Goal: Book appointment/travel/reservation

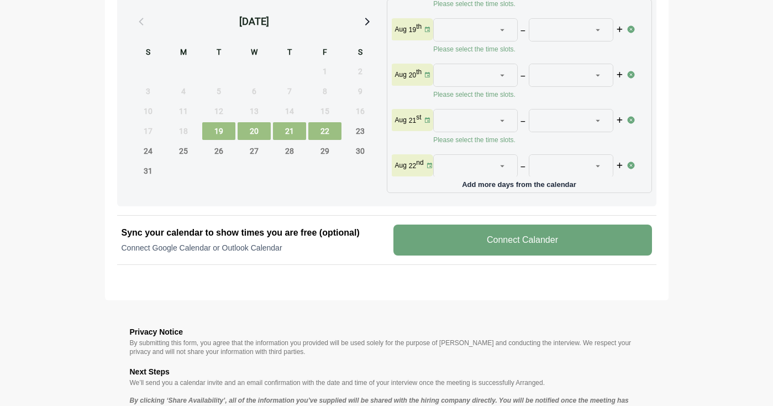
scroll to position [34, 0]
click at [499, 75] on icon at bounding box center [502, 76] width 10 height 10
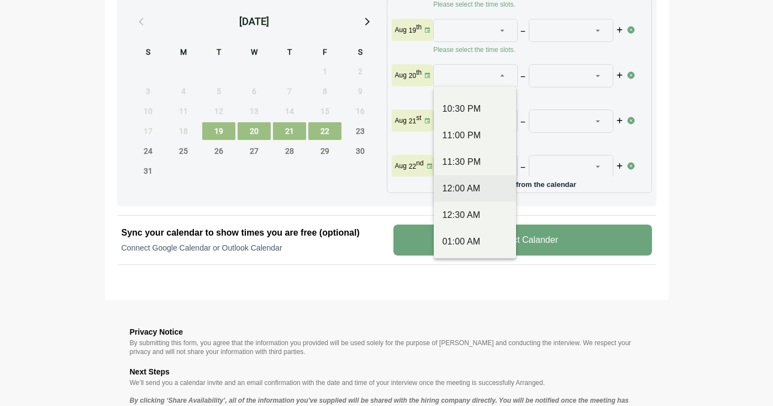
scroll to position [867, 0]
click at [466, 140] on div "11:00 PM" at bounding box center [475, 139] width 65 height 13
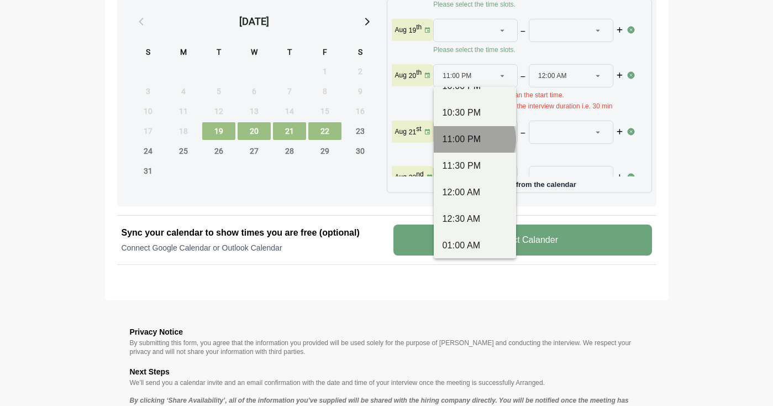
type input "********"
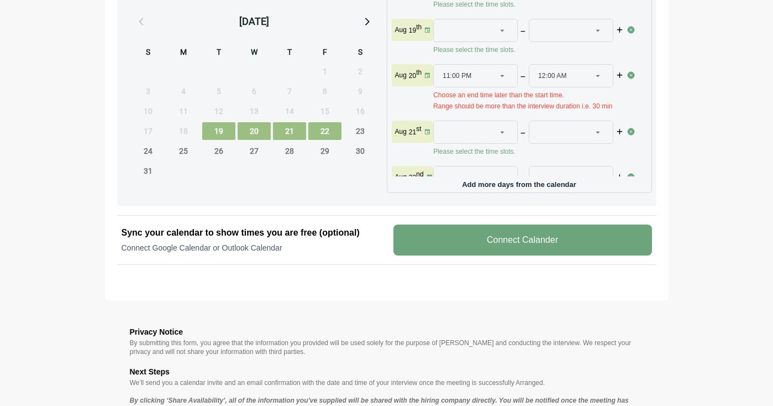
click at [569, 78] on div "12:00 AM ********" at bounding box center [564, 76] width 53 height 22
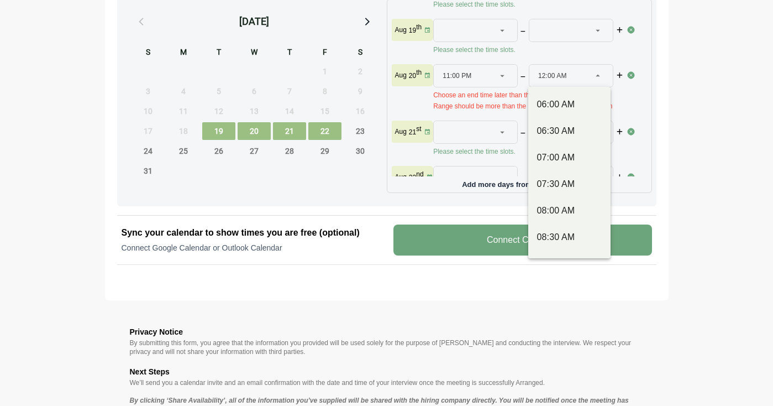
click at [479, 81] on div "11:00 PM ********" at bounding box center [469, 76] width 53 height 22
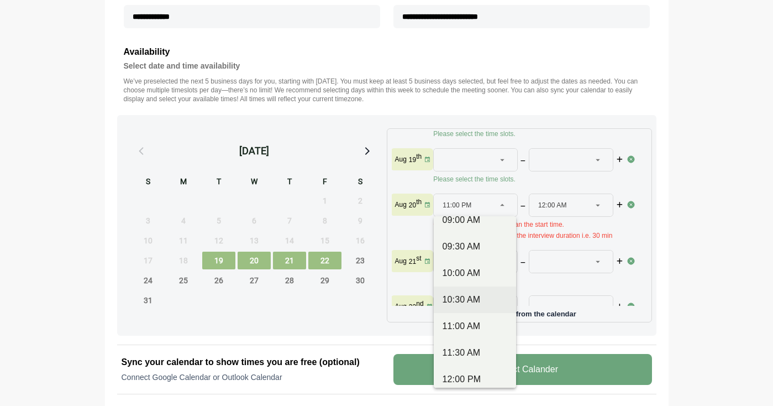
scroll to position [170, 0]
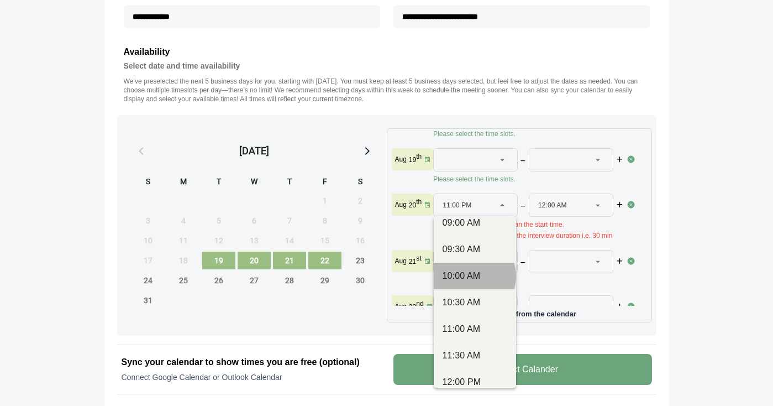
click at [469, 277] on div "10:00 AM" at bounding box center [475, 275] width 65 height 13
type input "********"
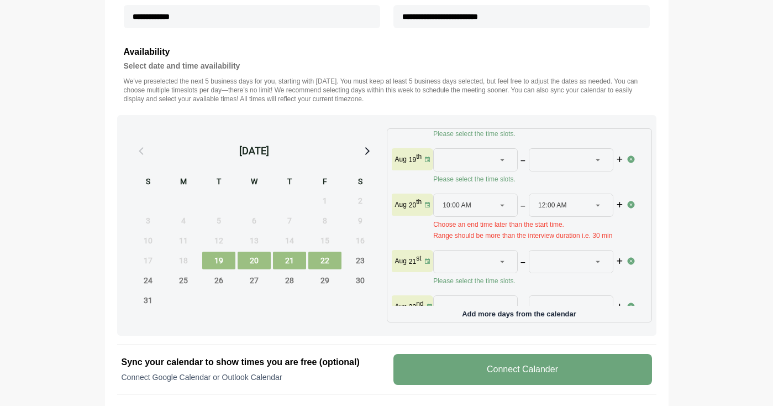
click at [588, 205] on div "12:00 AM ********" at bounding box center [564, 205] width 53 height 22
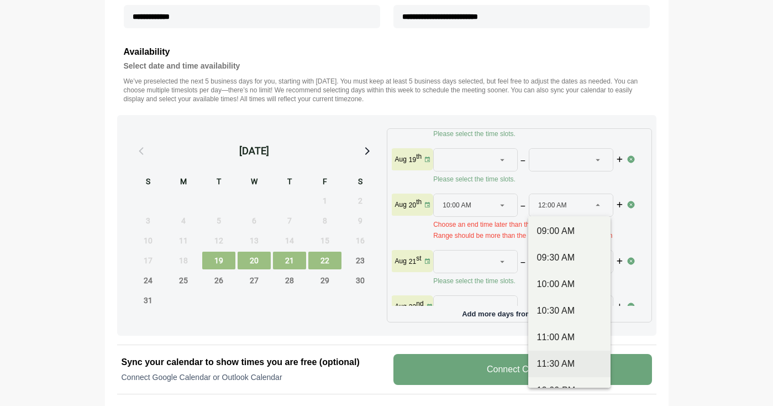
scroll to position [159, 0]
click at [719, 271] on section "**********" at bounding box center [386, 111] width 773 height 1040
click at [599, 197] on div at bounding box center [598, 205] width 15 height 22
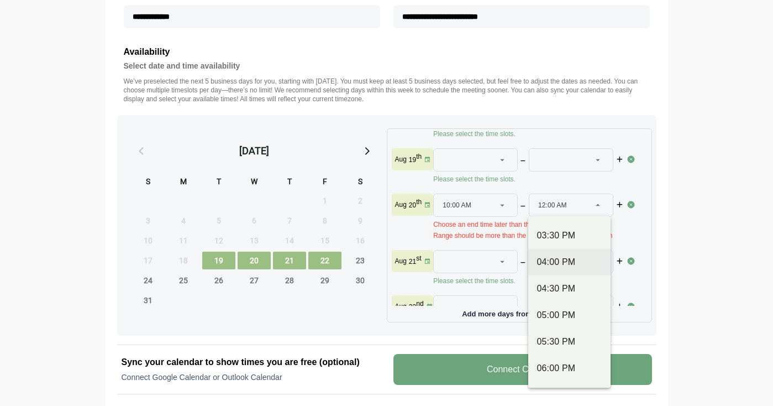
scroll to position [503, 0]
click at [579, 240] on div "03:30 PM" at bounding box center [569, 234] width 65 height 13
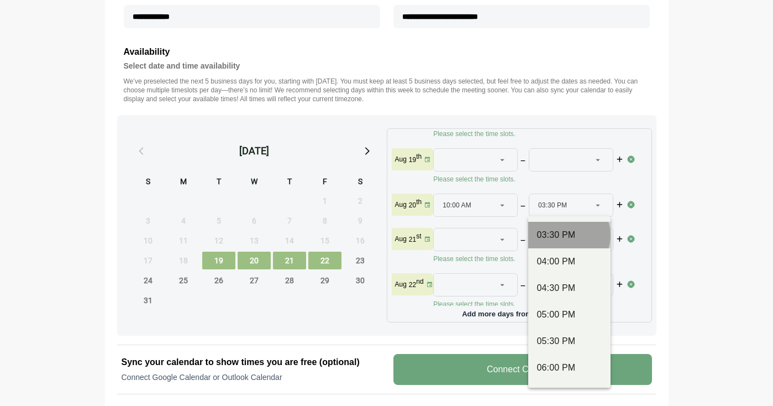
type input "********"
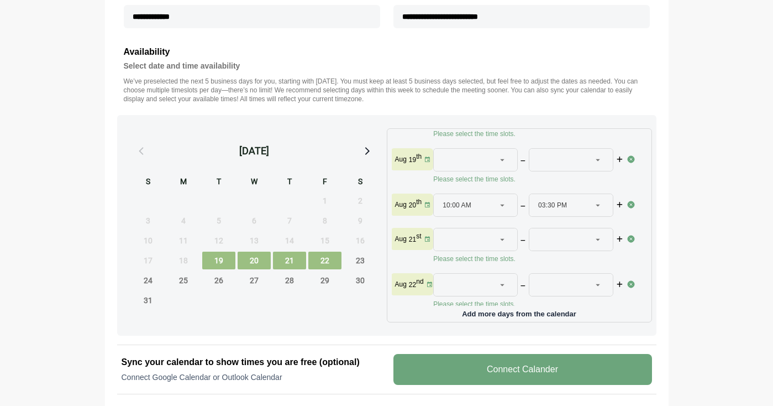
click at [505, 241] on icon at bounding box center [502, 239] width 10 height 10
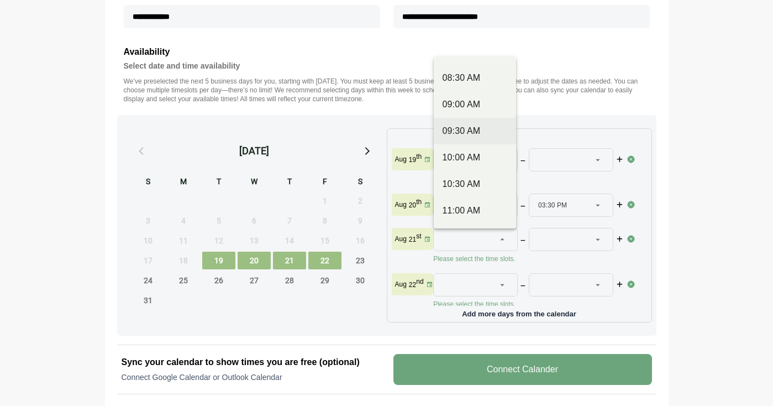
scroll to position [148, 0]
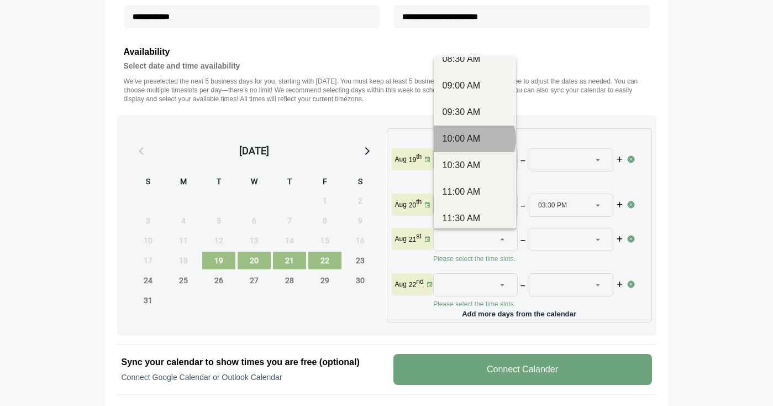
click at [481, 138] on div "10:00 AM" at bounding box center [475, 138] width 65 height 13
type input "********"
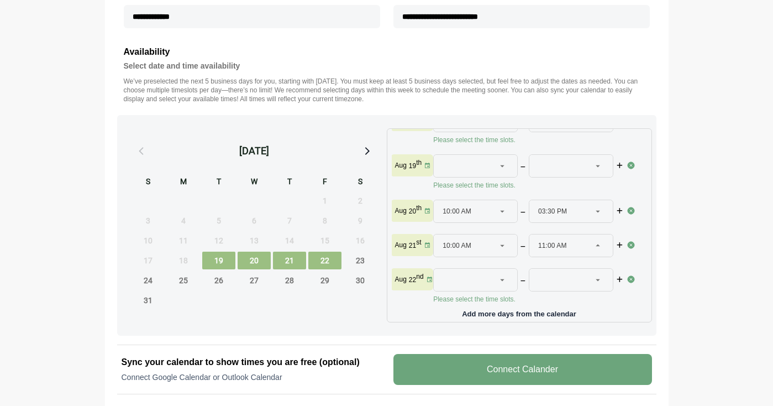
click at [594, 234] on div at bounding box center [598, 245] width 15 height 22
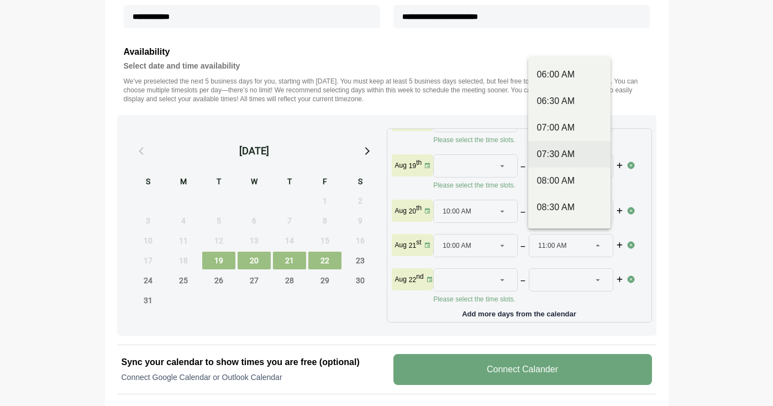
click at [575, 194] on div "07:30 AM" at bounding box center [569, 207] width 82 height 27
type input "********"
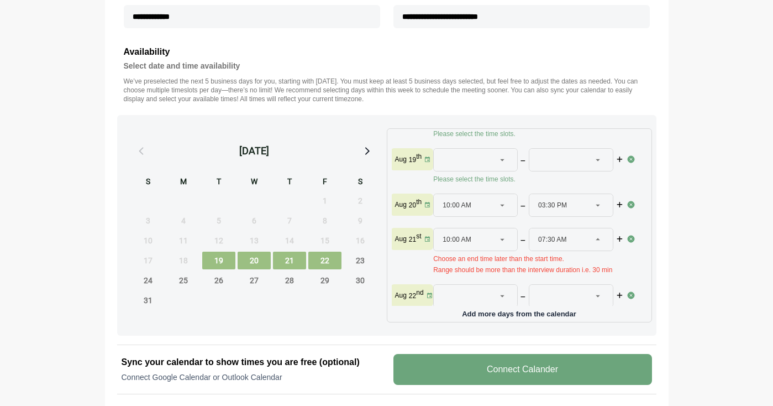
click at [591, 233] on div at bounding box center [598, 239] width 15 height 22
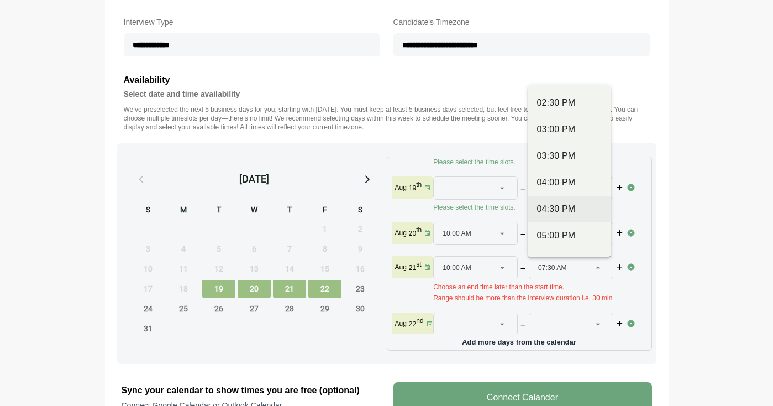
scroll to position [447, 0]
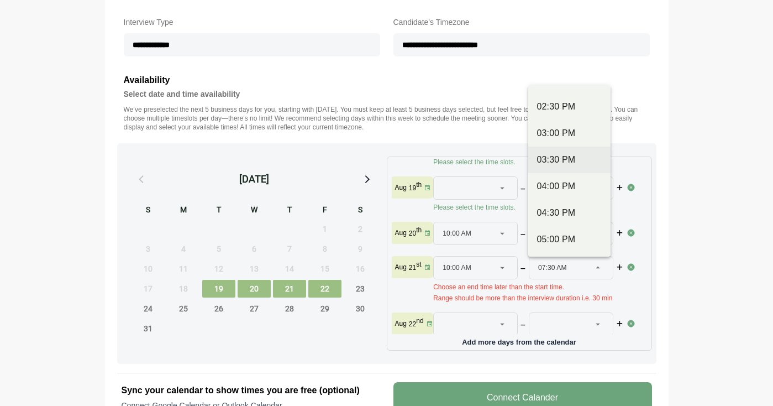
click at [555, 164] on div "03:30 PM" at bounding box center [569, 159] width 65 height 13
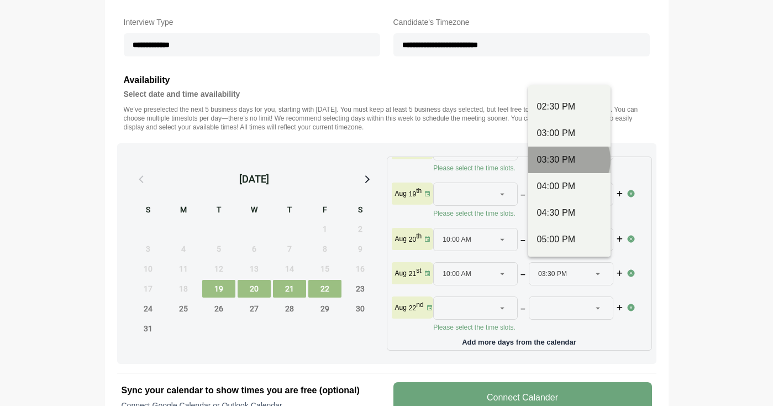
type input "********"
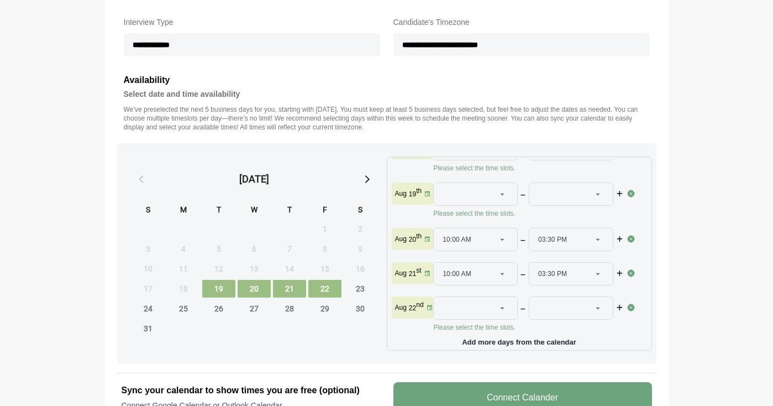
scroll to position [392, 0]
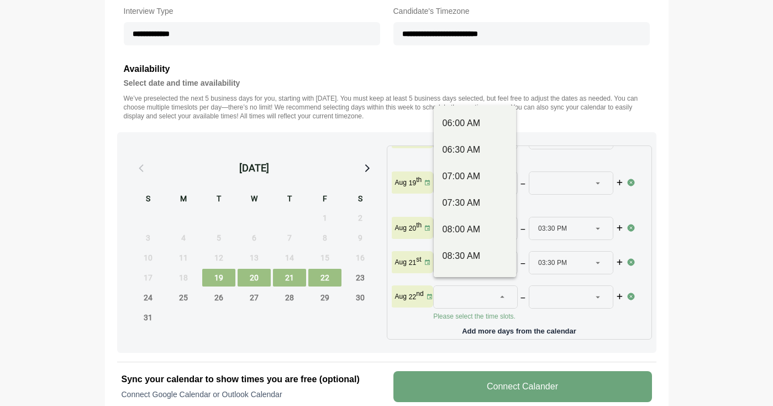
click at [504, 292] on icon at bounding box center [502, 297] width 10 height 10
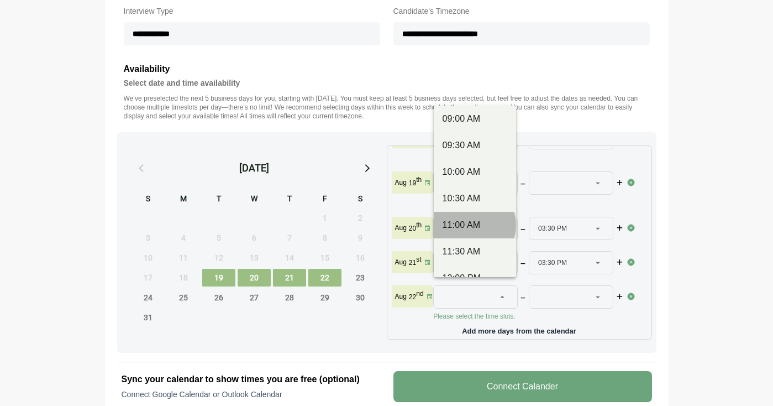
click at [489, 224] on div "11:00 AM" at bounding box center [475, 224] width 65 height 13
type input "********"
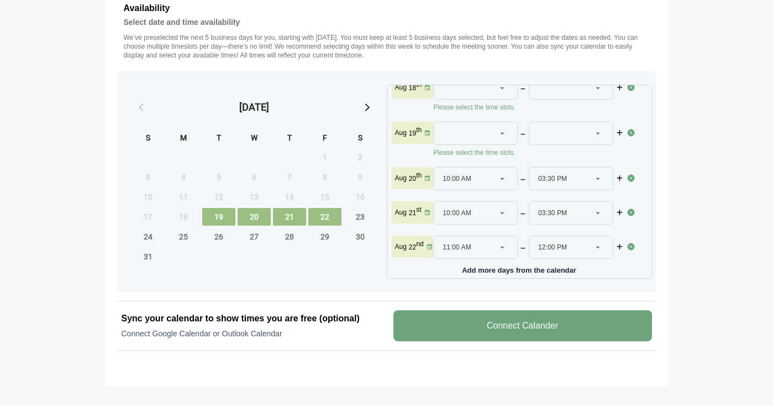
scroll to position [462, 0]
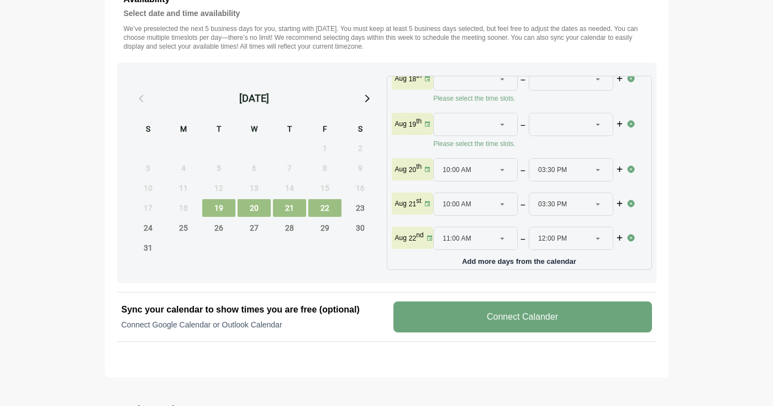
click at [587, 227] on div "12:00 PM ********" at bounding box center [564, 238] width 53 height 22
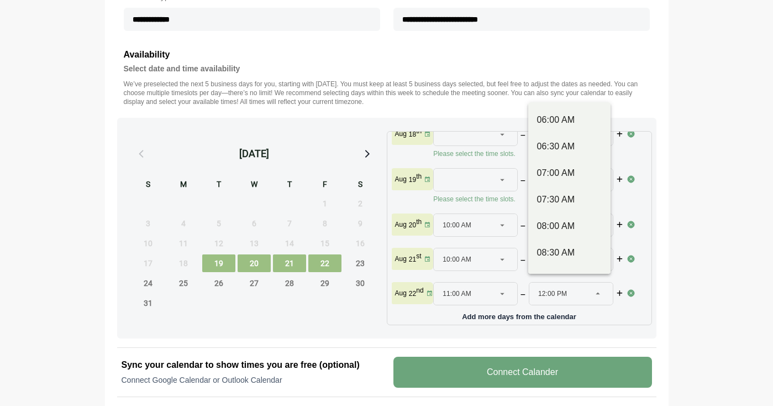
scroll to position [406, 0]
click at [651, 242] on div "[DATE] Please select the time slots. [DATE] Please select the time slots. [DATE…" at bounding box center [519, 228] width 265 height 194
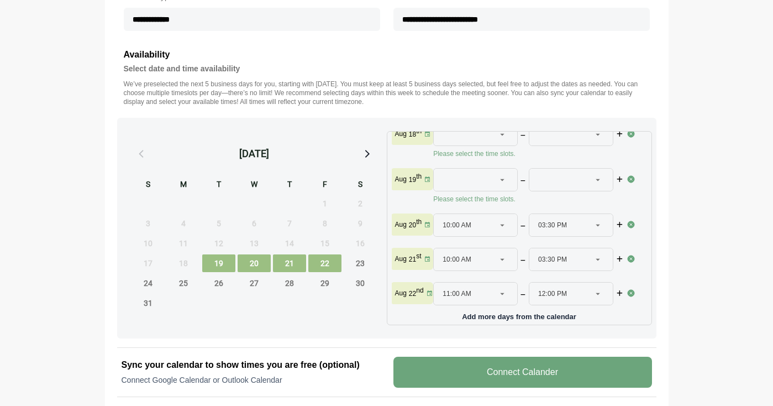
click at [502, 289] on icon at bounding box center [502, 294] width 10 height 10
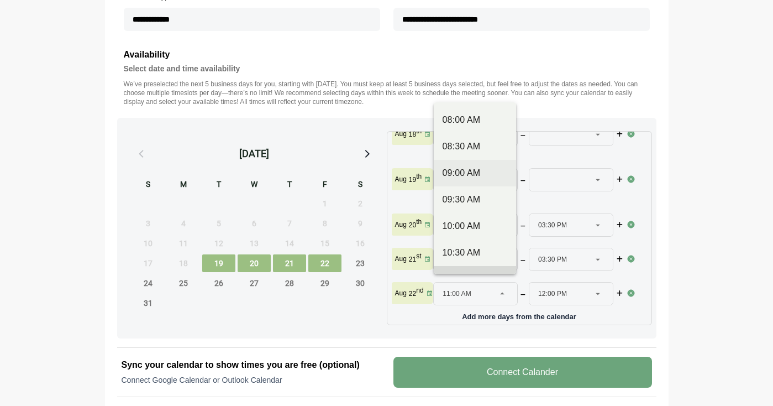
scroll to position [109, 0]
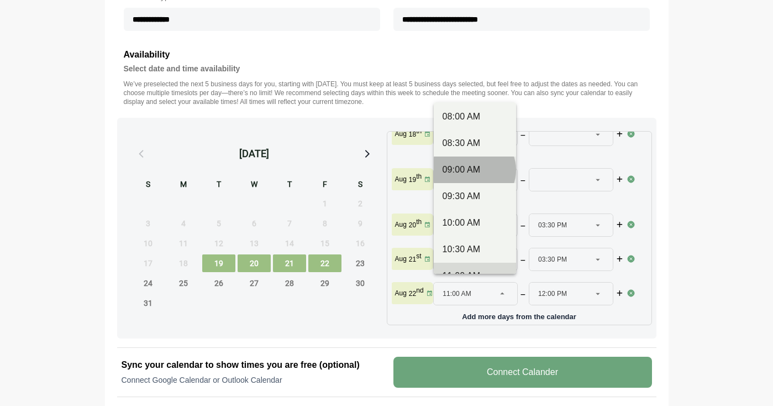
click at [476, 172] on div "09:00 AM" at bounding box center [475, 169] width 65 height 13
type input "********"
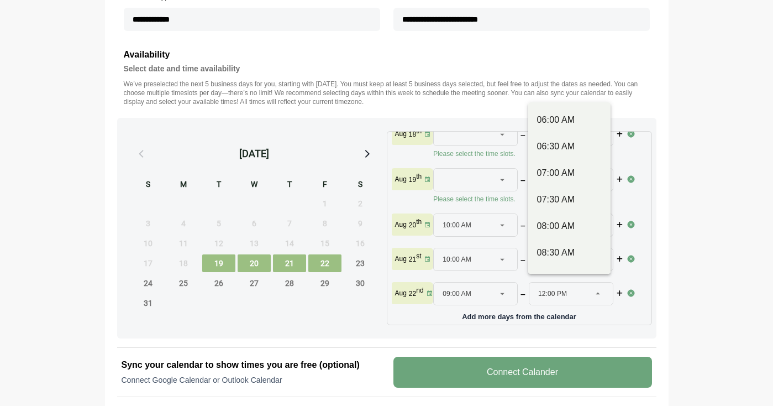
click at [581, 282] on div "12:00 PM ********" at bounding box center [564, 293] width 53 height 22
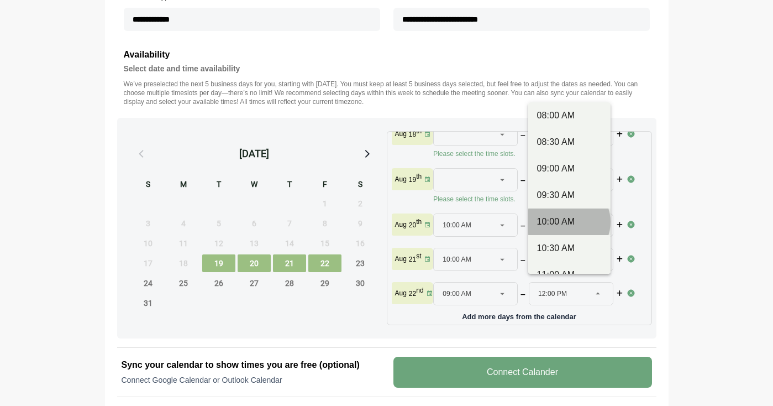
click at [559, 219] on div "10:00 AM" at bounding box center [569, 221] width 65 height 13
type input "********"
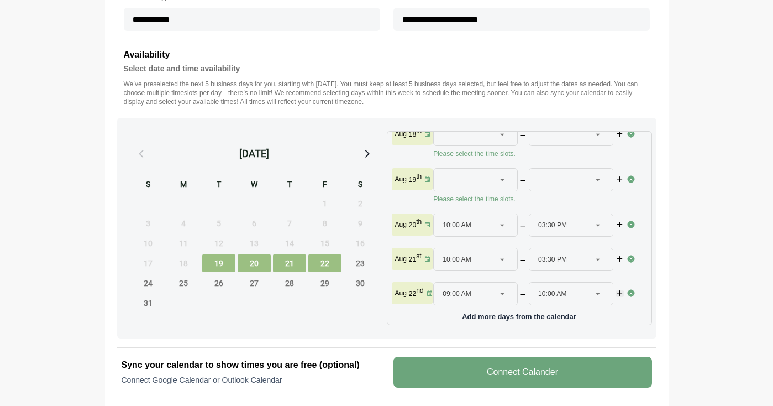
click at [618, 290] on icon "button" at bounding box center [620, 293] width 8 height 7
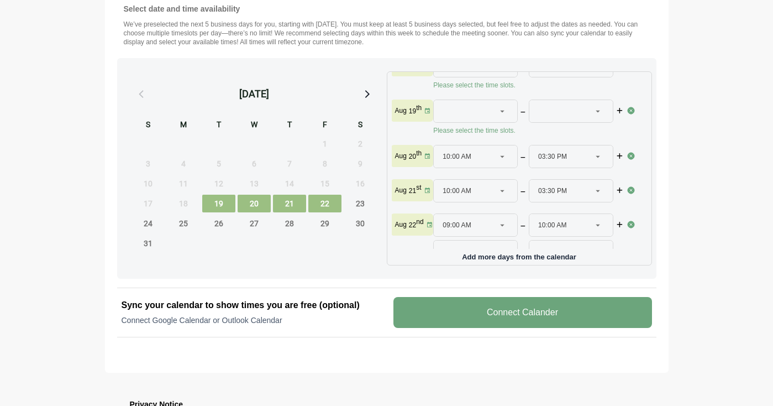
scroll to position [52, 0]
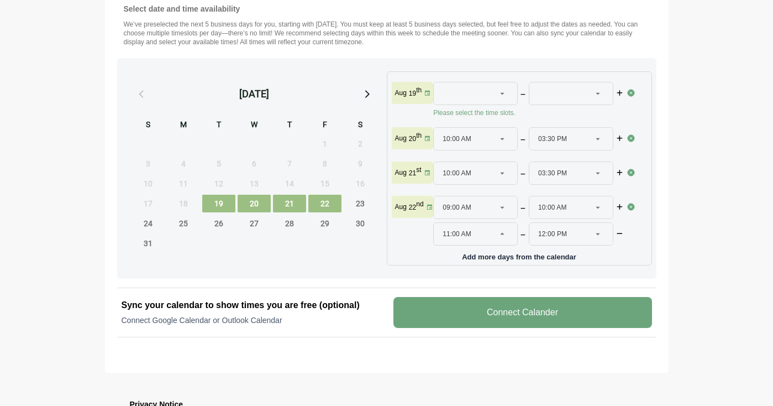
click at [501, 230] on div at bounding box center [502, 234] width 15 height 22
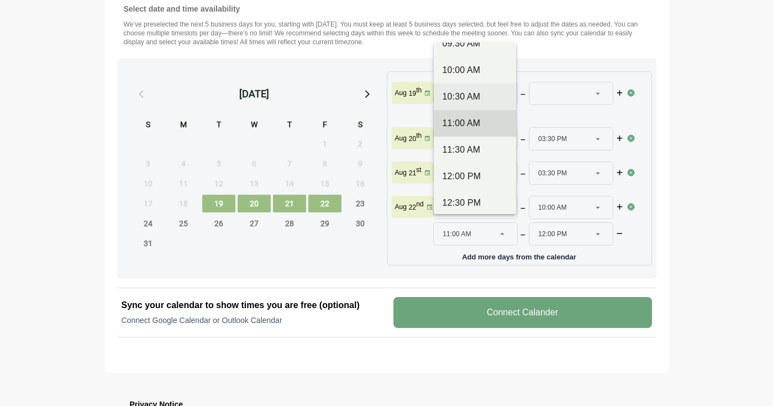
scroll to position [203, 0]
click at [479, 171] on div "12:00 PM" at bounding box center [475, 175] width 65 height 13
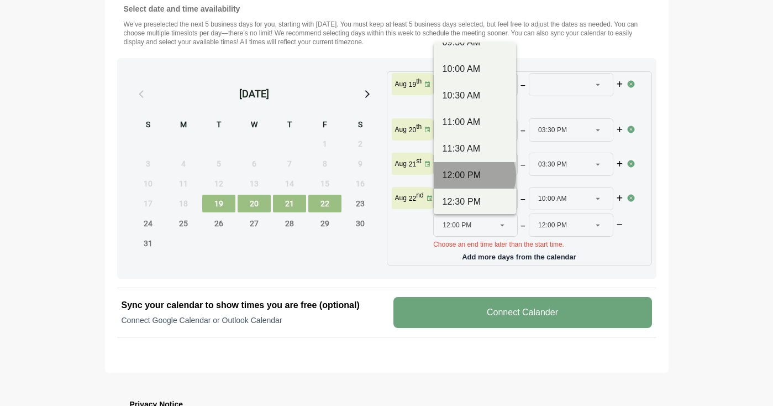
type input "********"
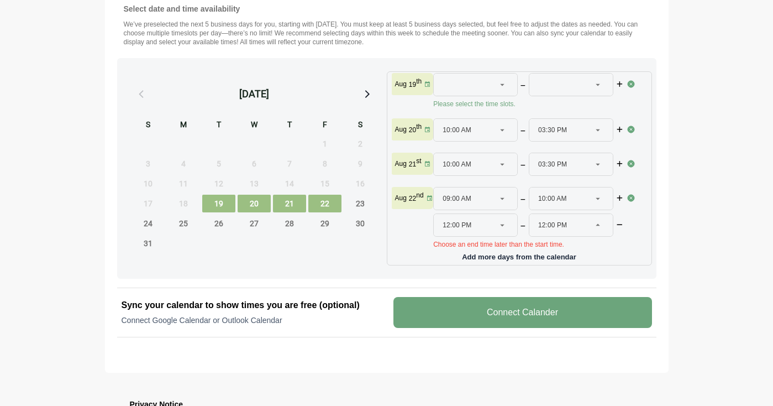
click at [599, 226] on icon at bounding box center [598, 225] width 10 height 10
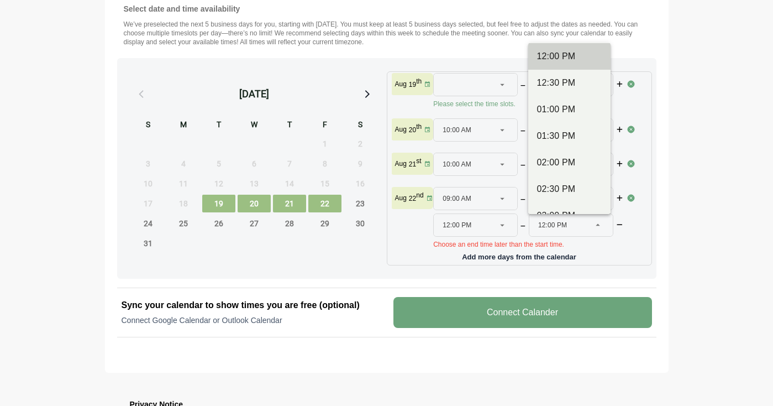
scroll to position [335, 0]
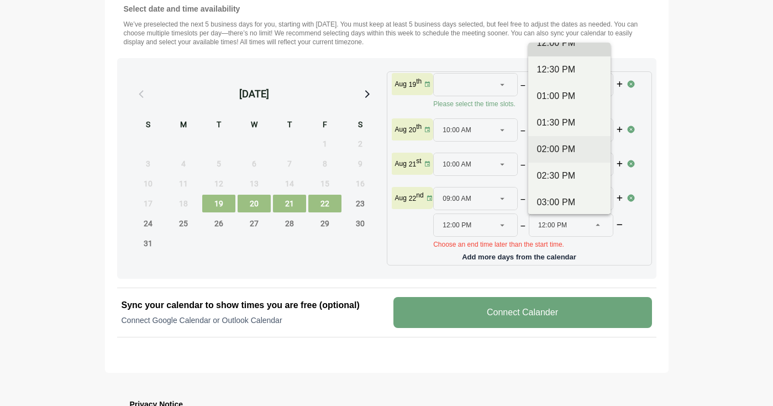
click at [567, 146] on div "02:00 PM" at bounding box center [569, 149] width 65 height 13
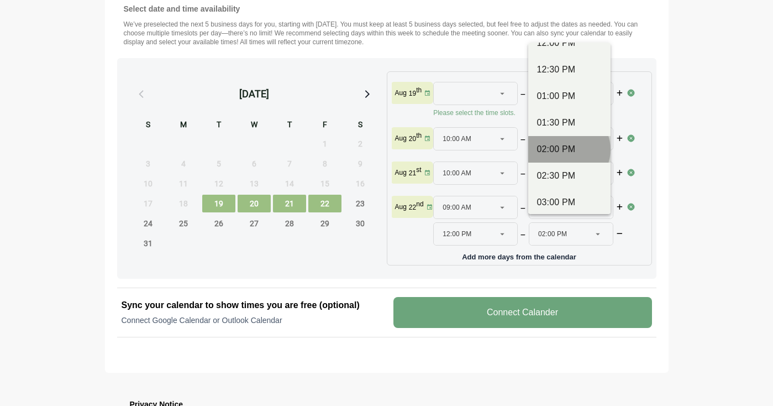
type input "********"
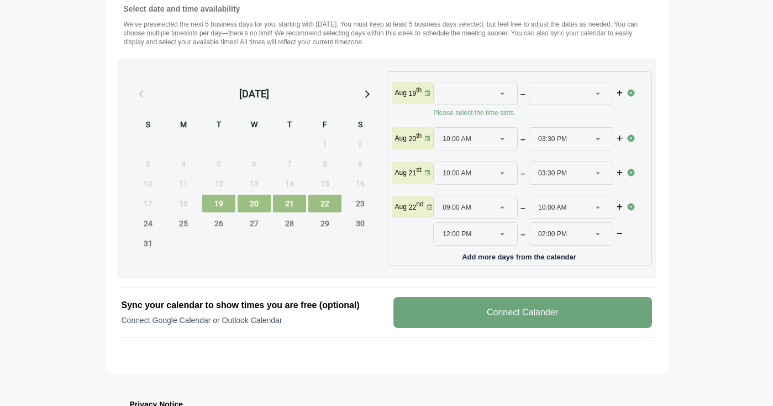
scroll to position [52, 0]
click at [554, 314] on v-button "Connect Calander" at bounding box center [523, 312] width 259 height 31
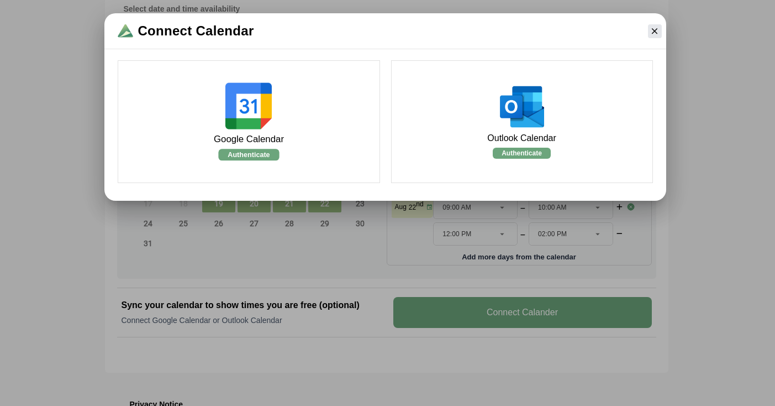
click at [244, 111] on img at bounding box center [249, 106] width 46 height 46
click at [242, 98] on img at bounding box center [249, 106] width 46 height 46
click at [234, 124] on img at bounding box center [249, 106] width 46 height 46
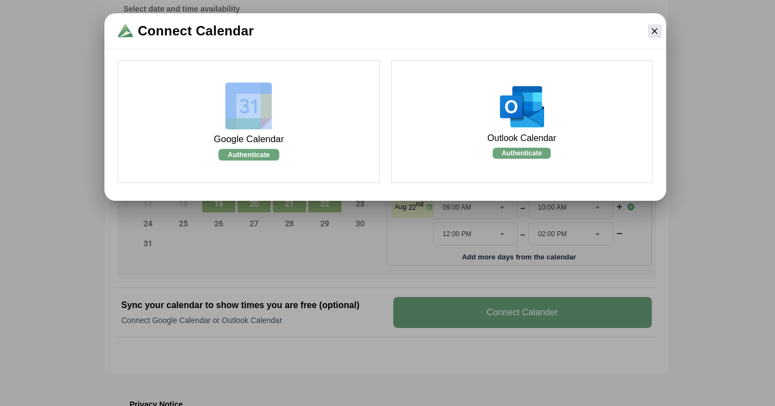
click at [234, 124] on img at bounding box center [249, 106] width 46 height 46
click at [248, 93] on img at bounding box center [249, 106] width 46 height 46
click at [264, 148] on div "Google Calendar Authenticate" at bounding box center [249, 122] width 70 height 128
click at [250, 116] on img at bounding box center [249, 106] width 46 height 46
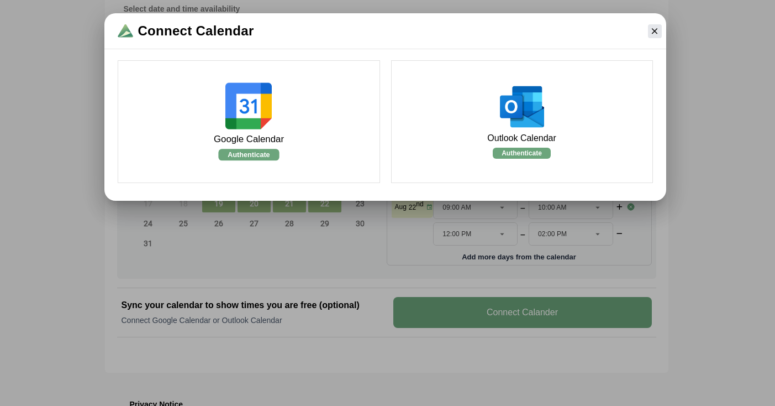
click at [250, 106] on img at bounding box center [249, 106] width 46 height 46
click at [267, 159] on v-button "Authenticate" at bounding box center [248, 155] width 61 height 12
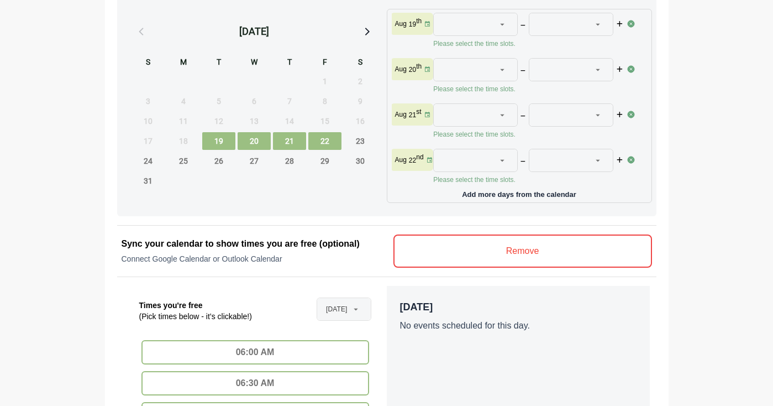
scroll to position [59, 0]
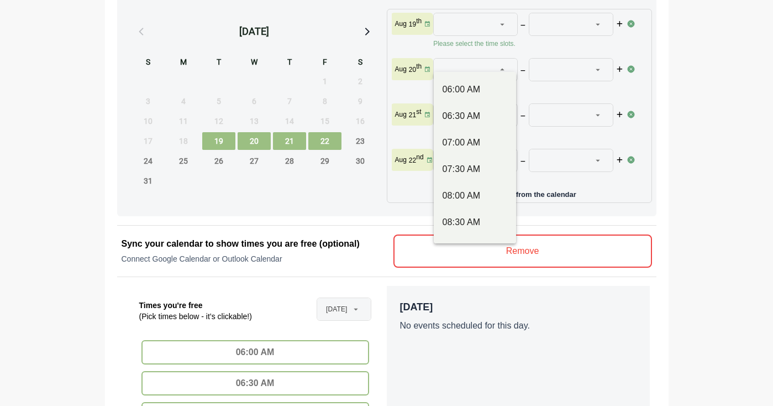
click at [495, 61] on div at bounding box center [502, 70] width 15 height 22
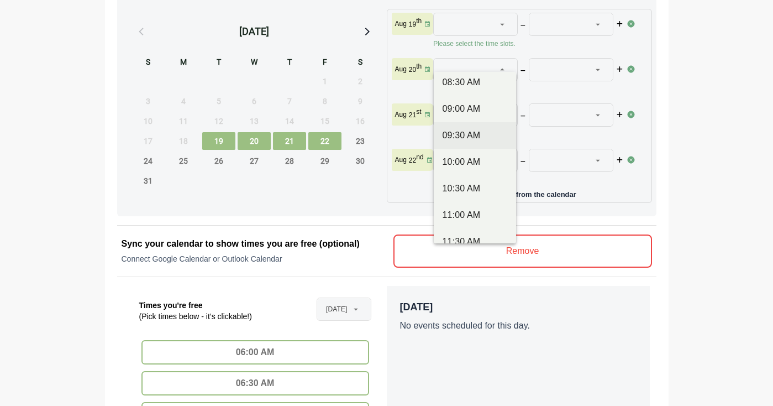
scroll to position [157, 0]
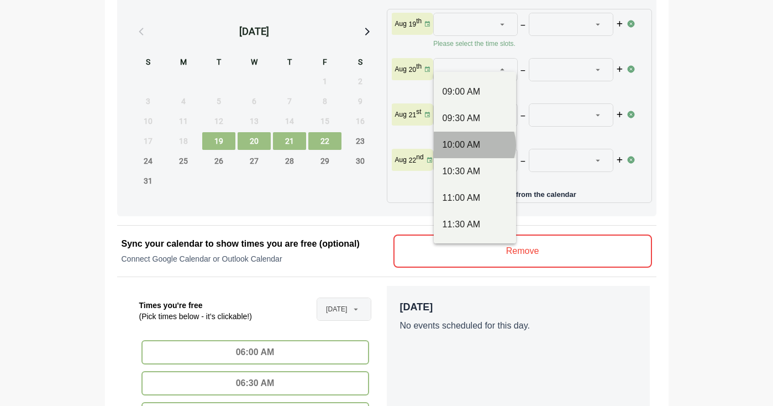
click at [483, 144] on div "10:00 AM" at bounding box center [475, 144] width 65 height 13
type input "********"
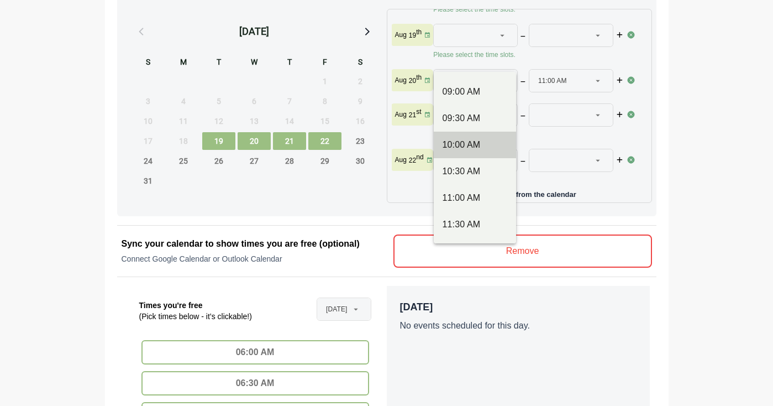
scroll to position [48, 0]
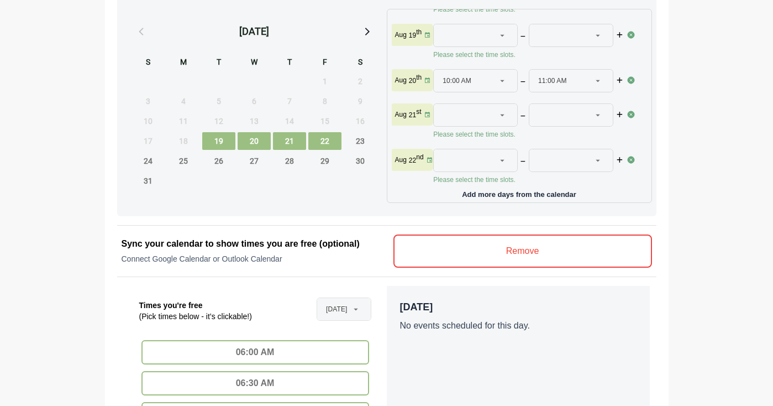
click at [602, 75] on div at bounding box center [598, 81] width 15 height 22
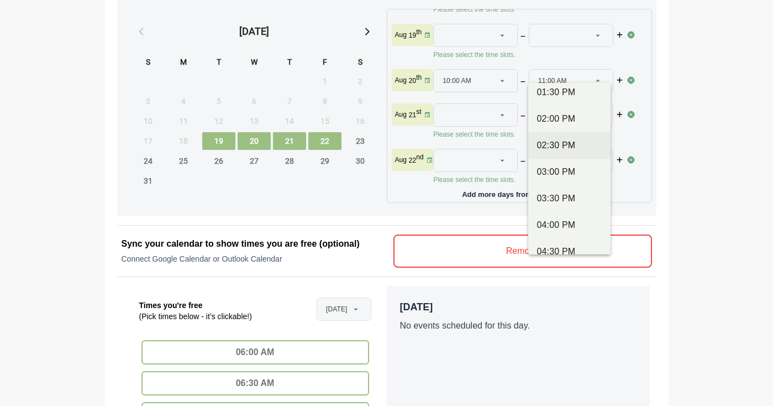
scroll to position [407, 0]
click at [565, 172] on div "03:00 PM" at bounding box center [569, 170] width 65 height 13
type input "********"
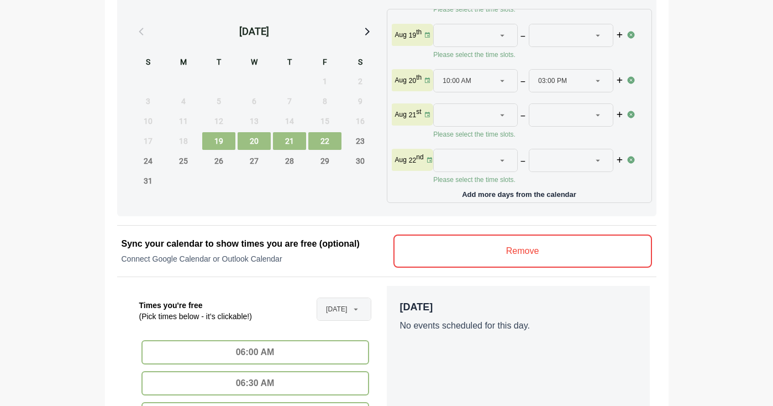
click at [503, 111] on icon at bounding box center [502, 115] width 10 height 10
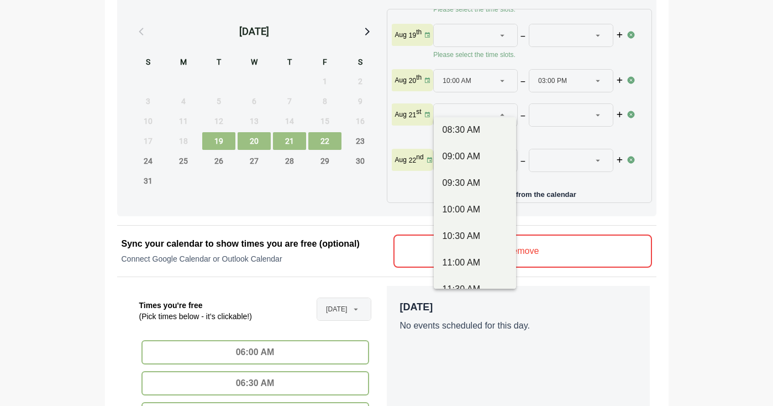
scroll to position [156, 0]
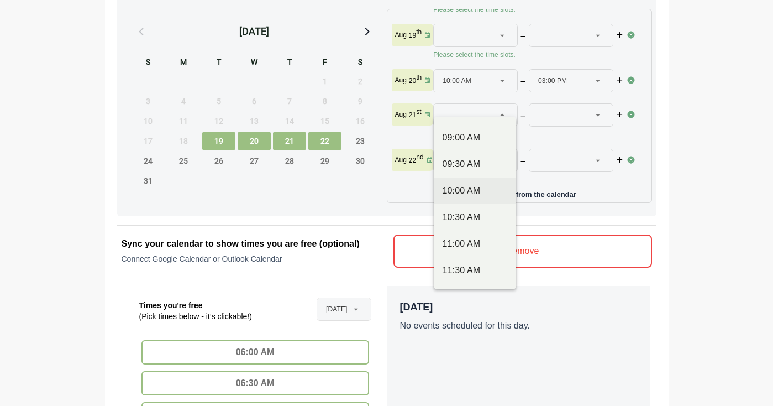
click at [471, 195] on div "10:00 AM" at bounding box center [475, 190] width 65 height 13
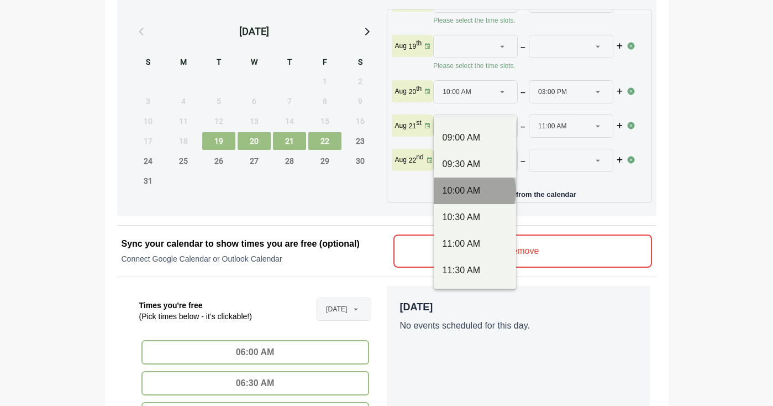
type input "********"
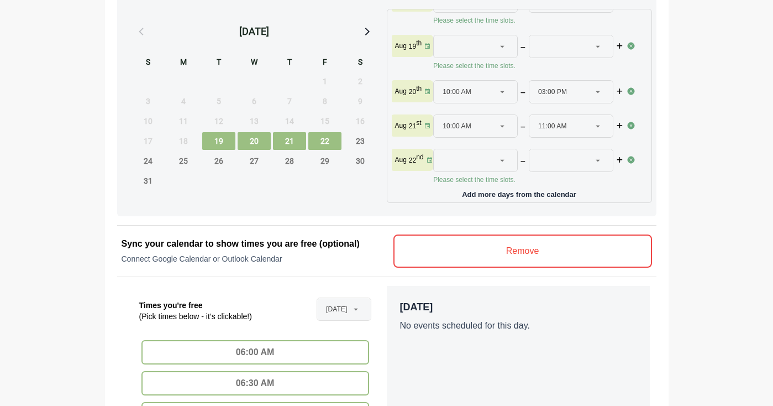
click at [604, 120] on div at bounding box center [598, 126] width 15 height 22
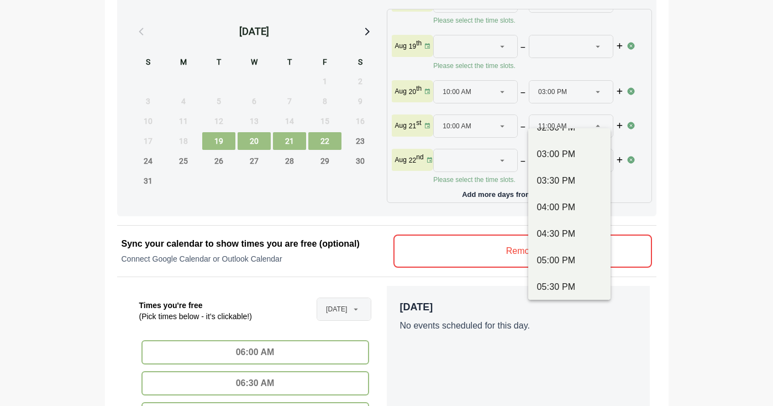
scroll to position [470, 0]
click at [579, 156] on div "03:00 PM" at bounding box center [569, 153] width 65 height 13
type input "********"
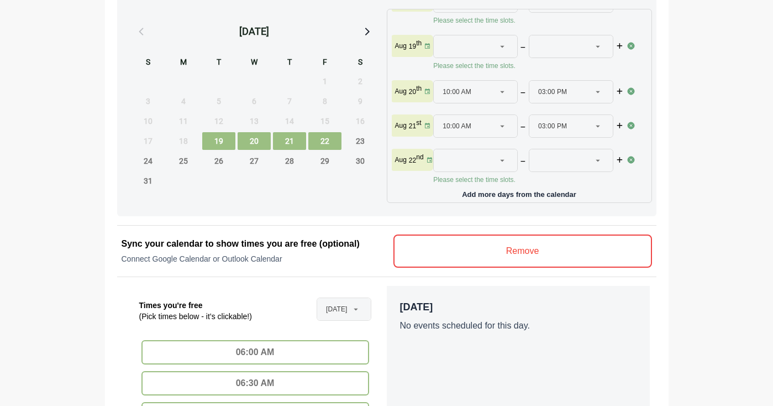
click at [501, 155] on icon at bounding box center [502, 160] width 10 height 10
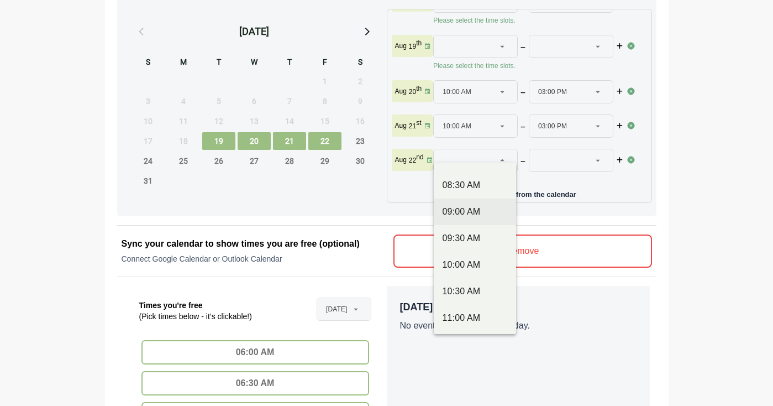
scroll to position [136, 0]
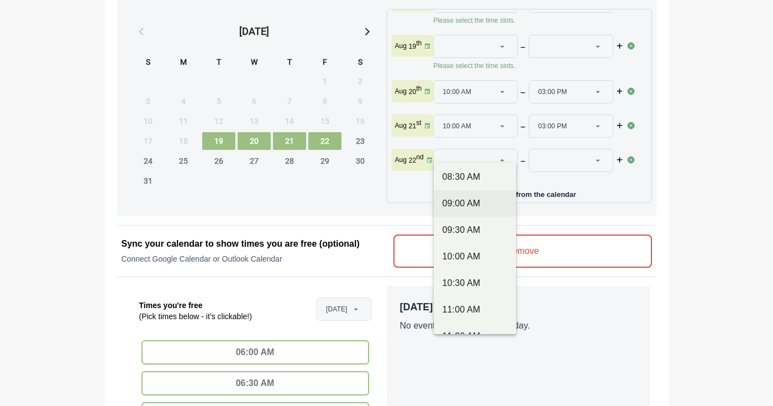
click at [476, 205] on div "09:00 AM" at bounding box center [475, 203] width 65 height 13
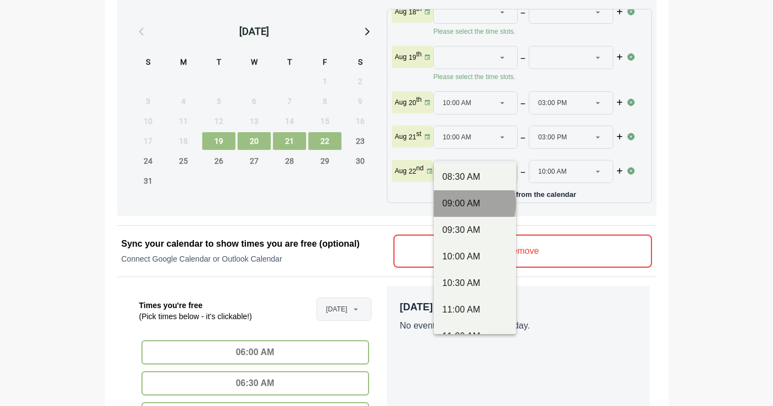
type input "********"
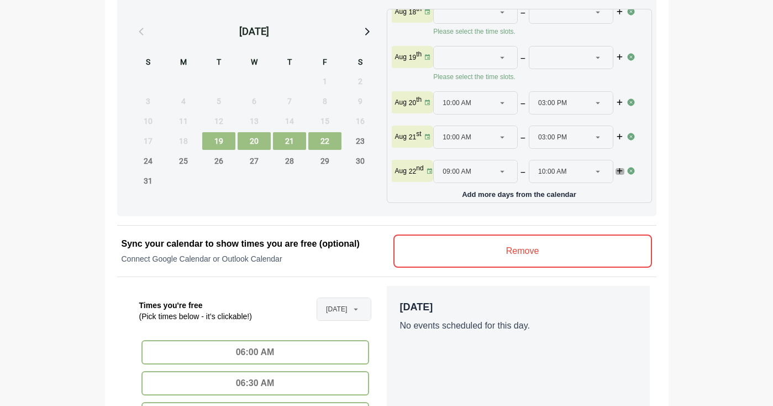
click at [618, 168] on icon "button" at bounding box center [620, 171] width 8 height 7
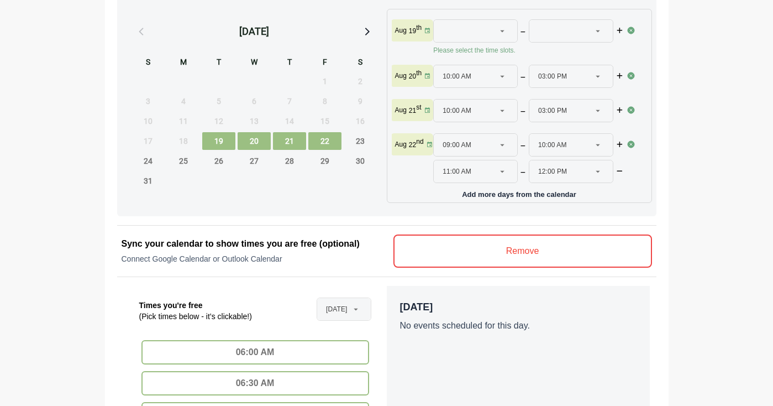
scroll to position [52, 0]
click at [496, 160] on div at bounding box center [502, 171] width 15 height 22
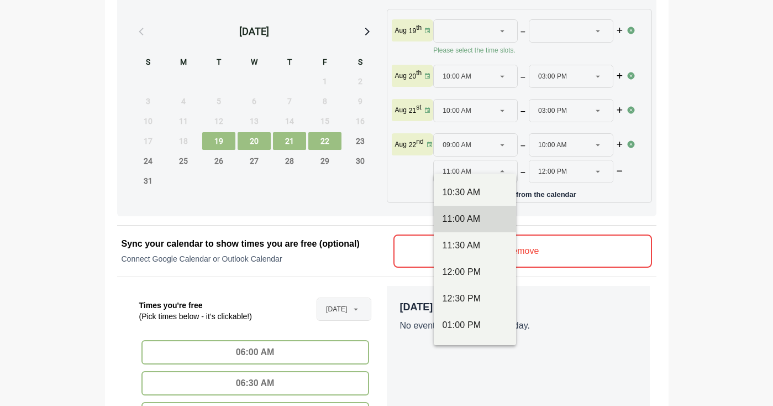
scroll to position [252, 0]
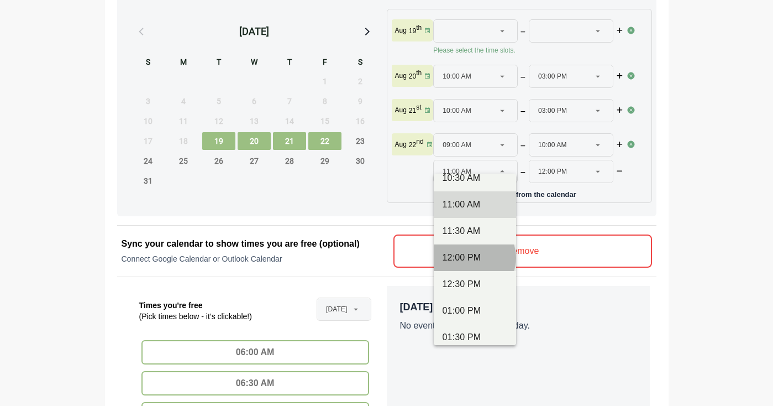
click at [468, 253] on div "12:00 PM" at bounding box center [475, 257] width 65 height 13
type input "********"
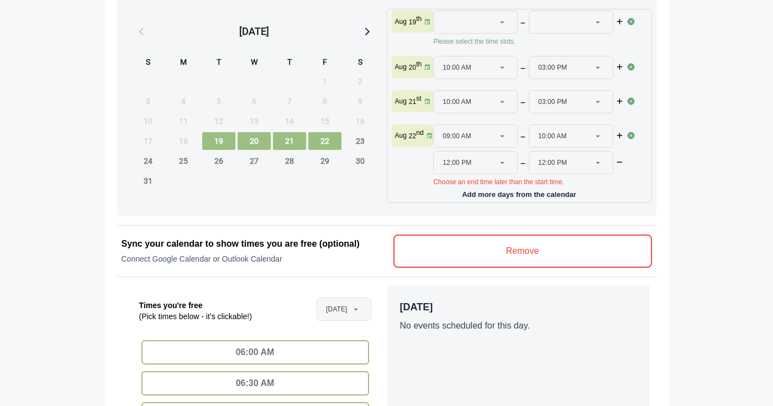
click at [584, 162] on div "12:00 PM ********" at bounding box center [564, 162] width 53 height 22
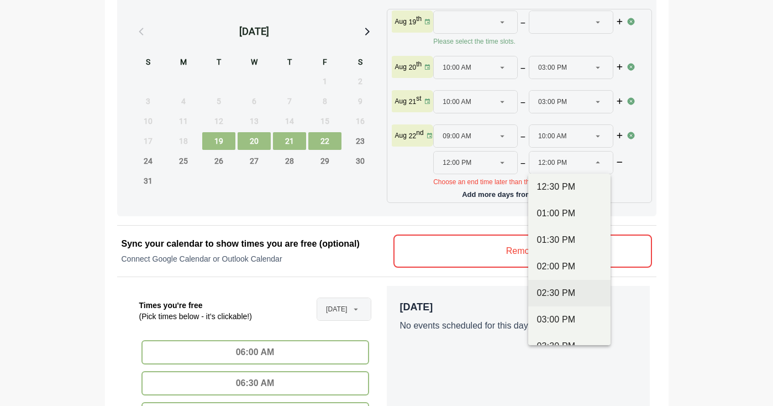
scroll to position [350, 0]
click at [564, 271] on div "02:00 PM" at bounding box center [569, 265] width 65 height 13
type input "********"
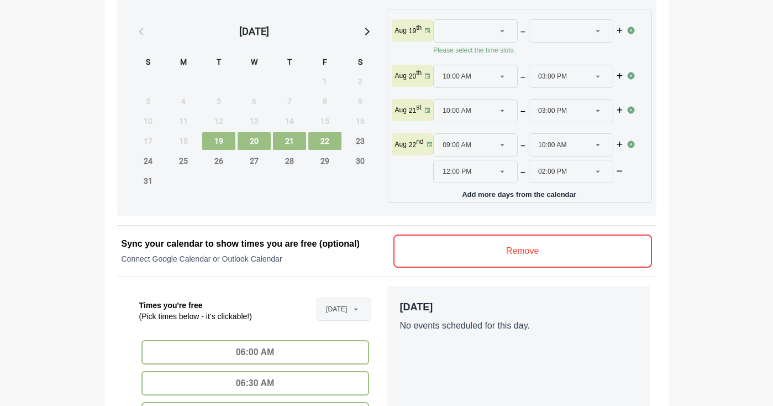
click at [582, 101] on div "03:00 PM ********" at bounding box center [564, 110] width 53 height 22
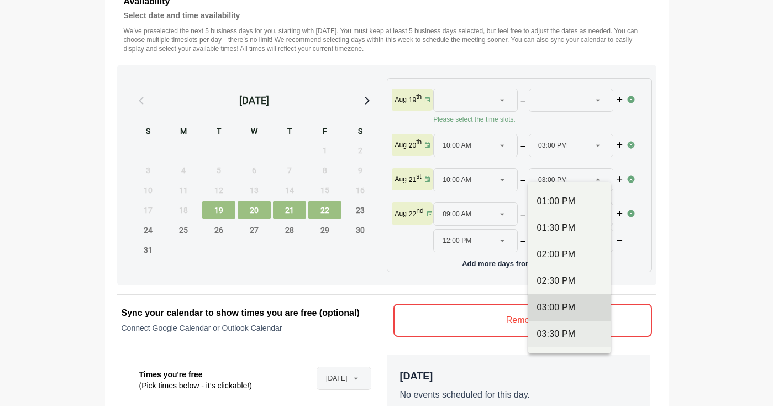
scroll to position [375, 0]
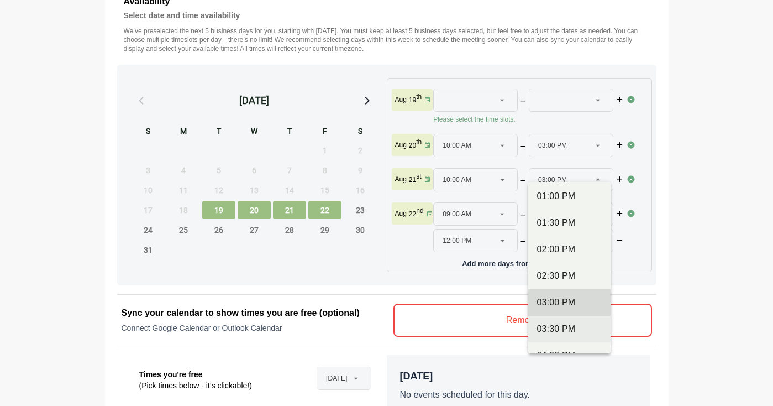
click at [564, 327] on div "03:30 PM" at bounding box center [569, 328] width 65 height 13
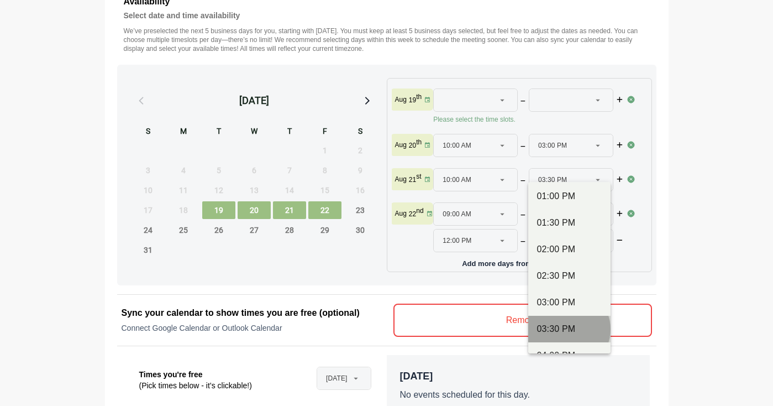
type input "********"
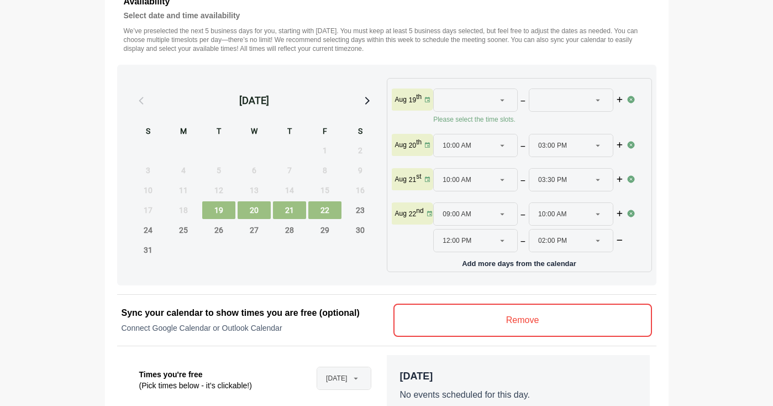
click at [580, 134] on div "03:00 PM ********" at bounding box center [564, 145] width 53 height 22
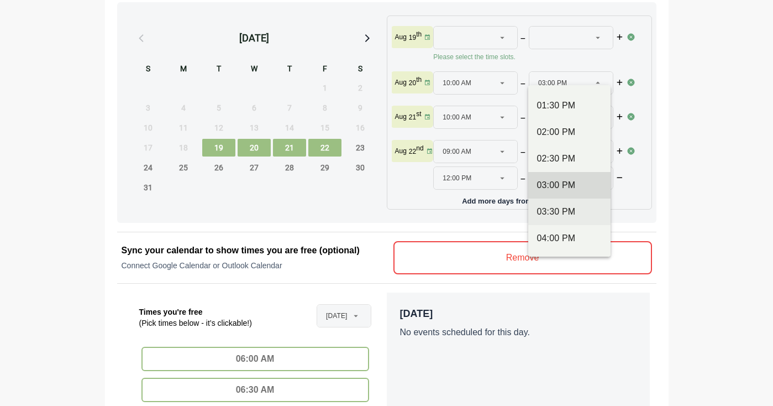
scroll to position [396, 0]
click at [562, 210] on div "03:30 PM" at bounding box center [569, 210] width 65 height 13
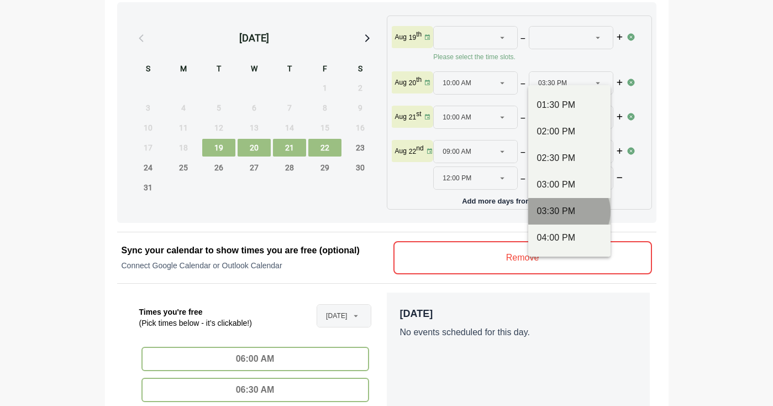
type input "********"
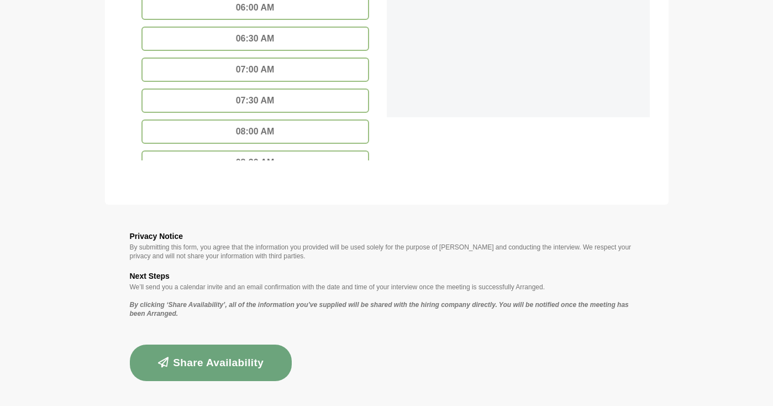
scroll to position [872, 0]
click at [256, 357] on button "Share Availability" at bounding box center [211, 363] width 162 height 36
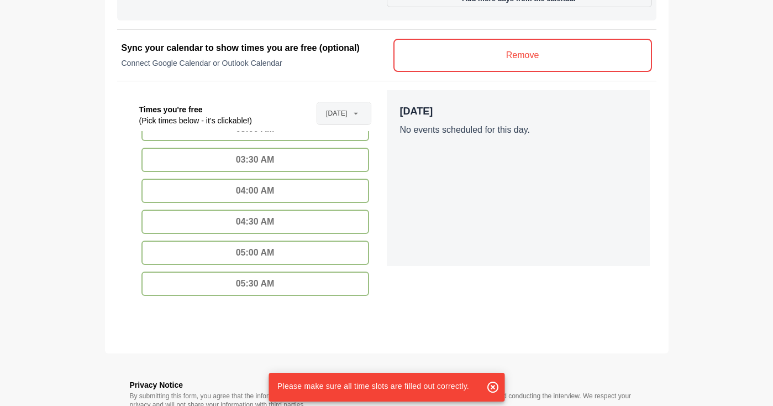
scroll to position [750, 0]
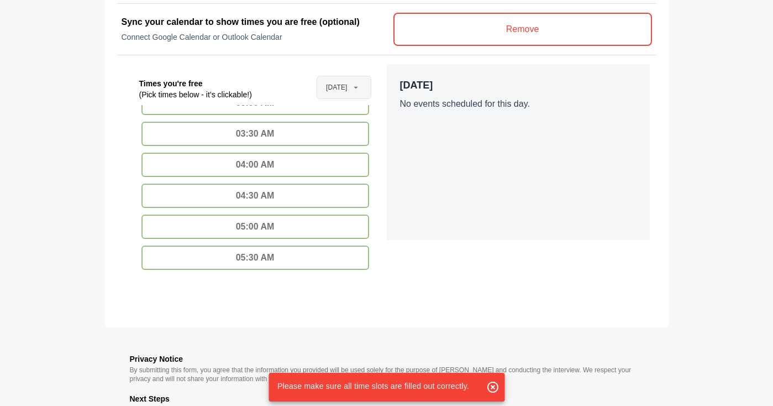
click at [343, 90] on span "Aug 18th" at bounding box center [336, 87] width 21 height 22
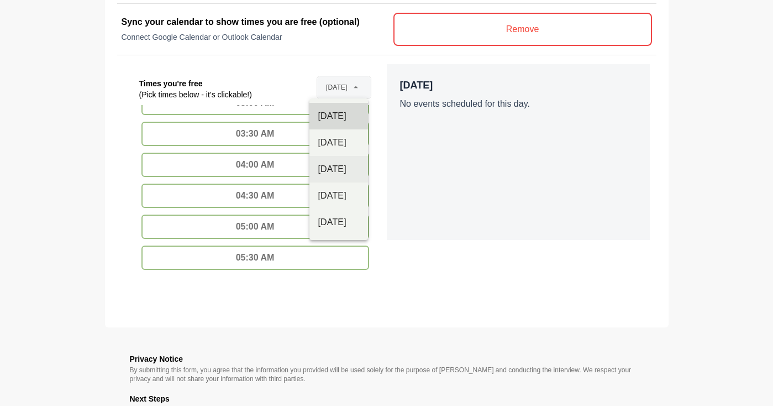
click at [339, 166] on div "Aug 20th" at bounding box center [338, 168] width 41 height 13
type input "**********"
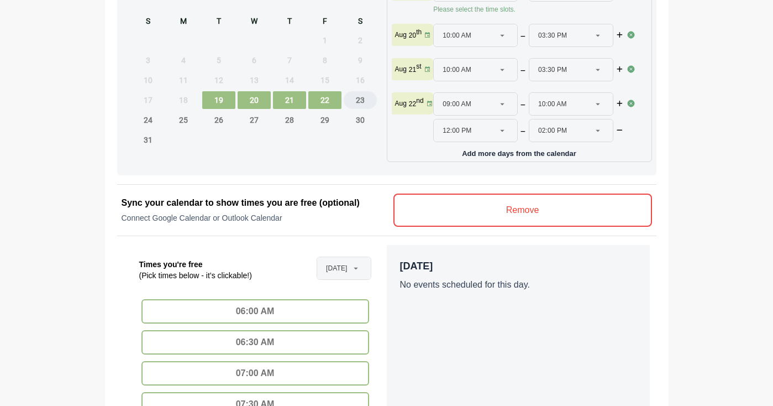
scroll to position [570, 0]
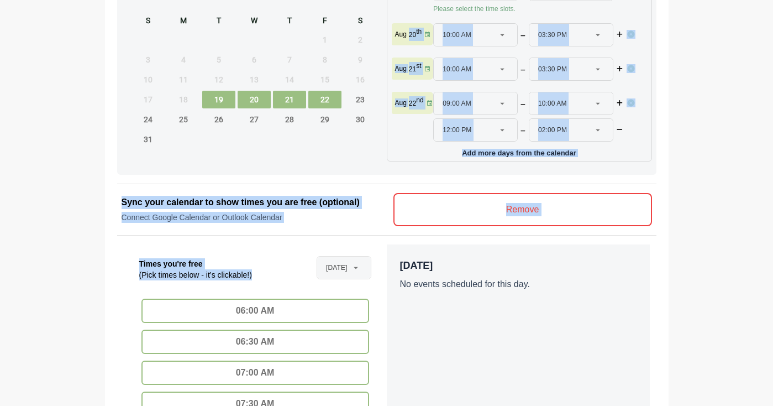
drag, startPoint x: 410, startPoint y: 27, endPoint x: 384, endPoint y: 254, distance: 228.6
click at [384, 254] on div "**********" at bounding box center [387, 213] width 526 height 518
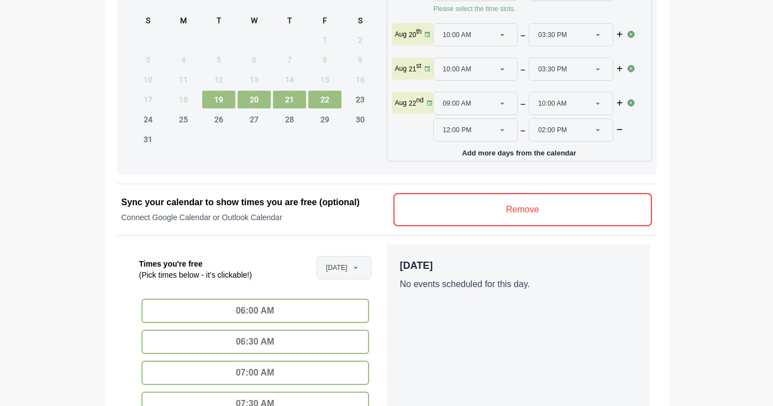
click at [64, 345] on section "**********" at bounding box center [386, 69] width 773 height 1278
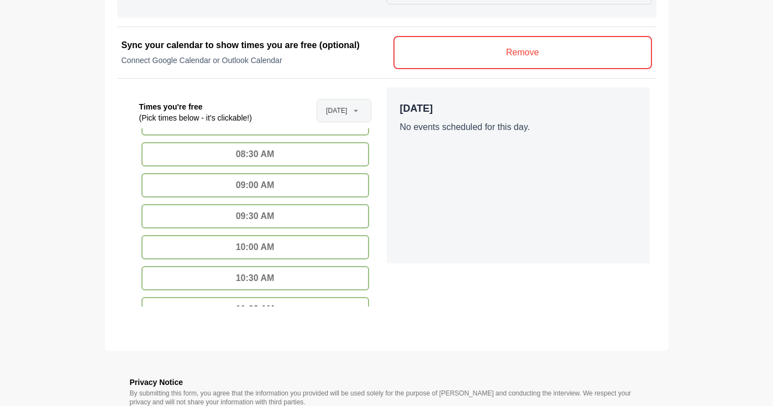
scroll to position [143, 0]
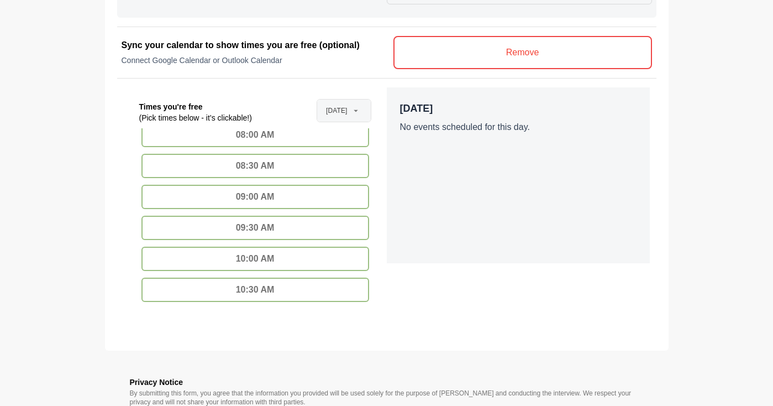
click at [280, 196] on div "09:00 AM" at bounding box center [255, 197] width 228 height 24
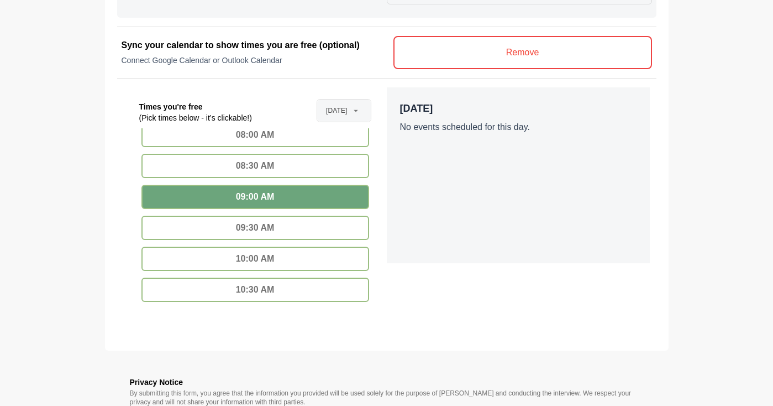
type input "********"
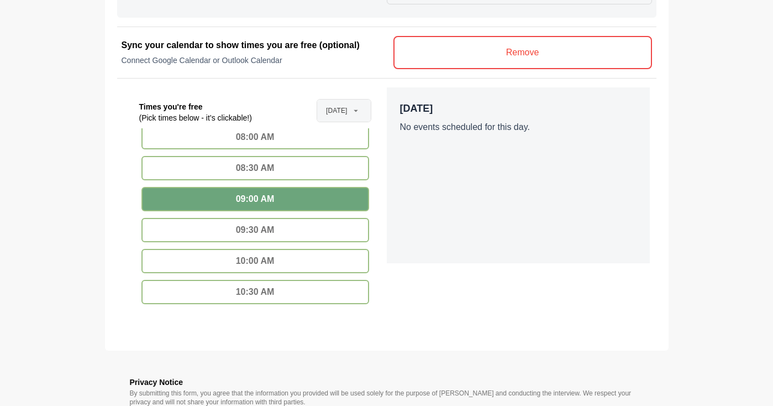
scroll to position [141, 0]
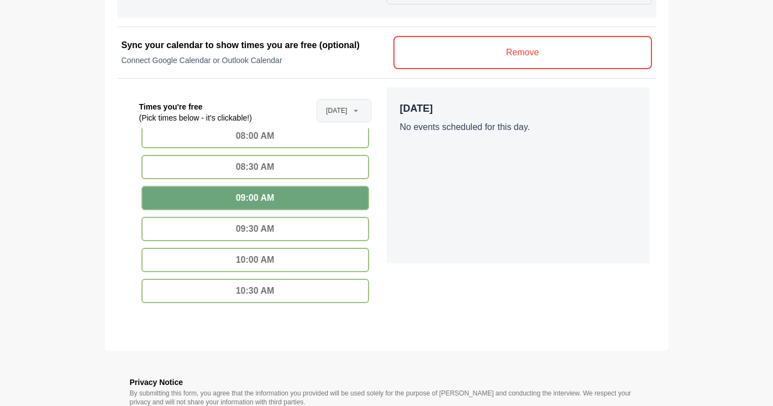
click at [273, 260] on div "10:00 AM" at bounding box center [255, 260] width 228 height 24
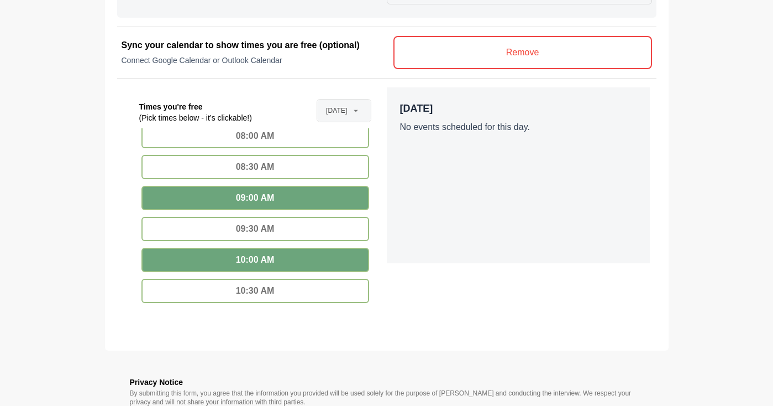
click at [274, 197] on div "09:00 AM" at bounding box center [255, 198] width 228 height 24
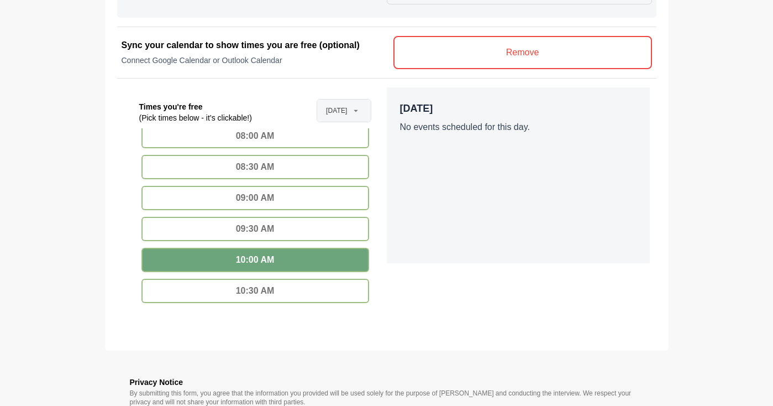
type input "********"
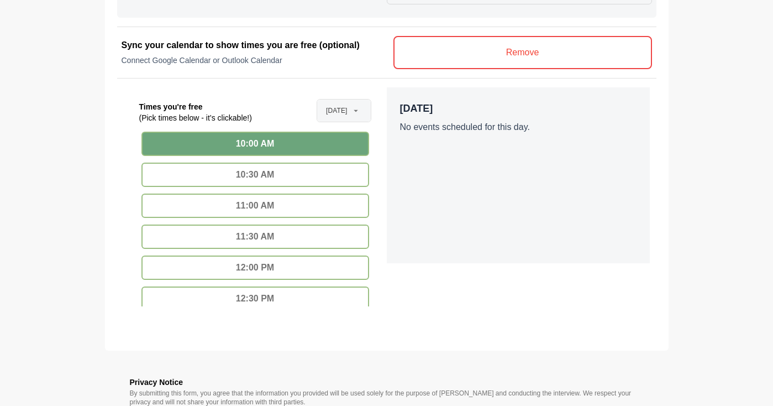
scroll to position [275, 0]
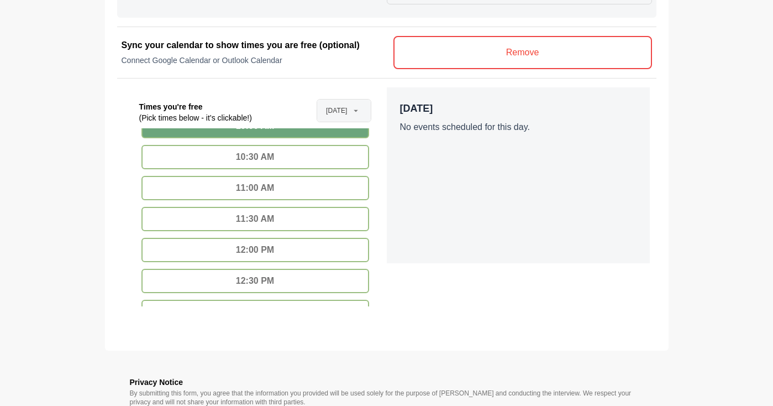
click at [281, 159] on div "10:30 AM" at bounding box center [255, 157] width 228 height 24
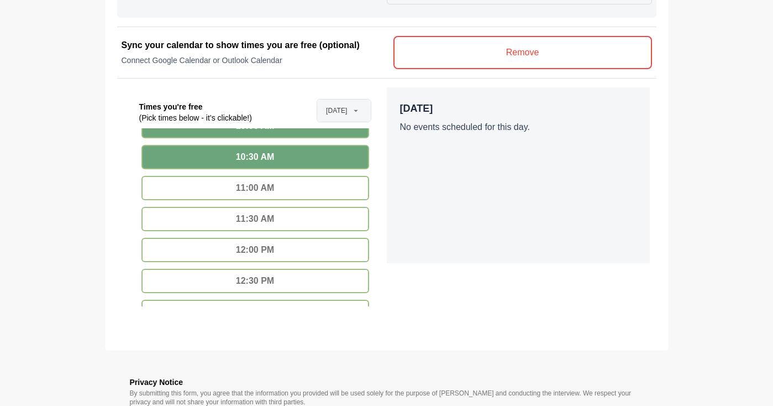
click at [281, 192] on div "11:00 AM" at bounding box center [255, 188] width 228 height 24
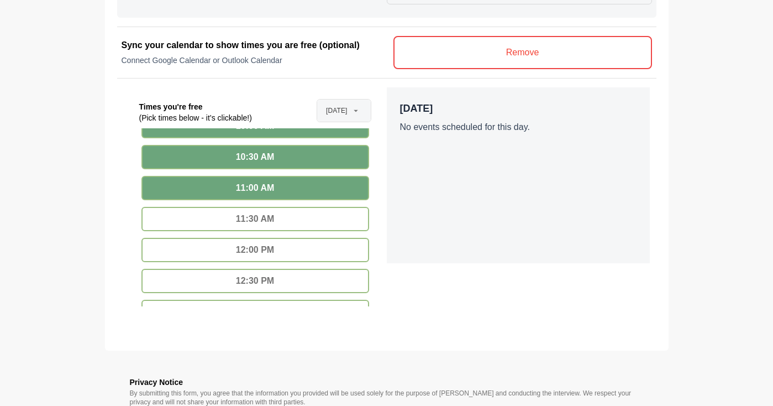
click at [282, 224] on div "11:30 AM" at bounding box center [255, 219] width 228 height 24
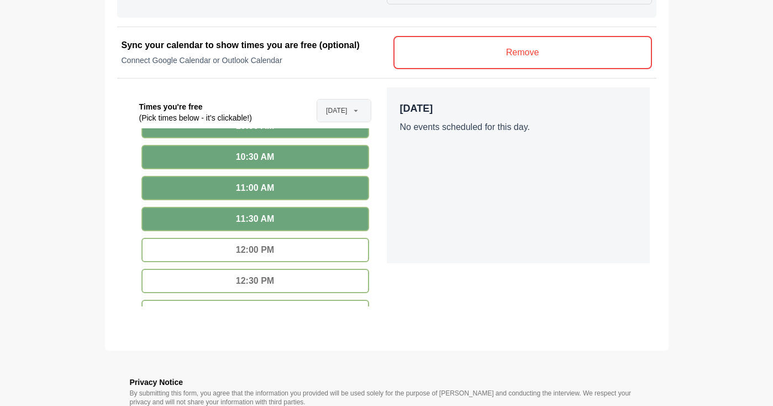
click at [282, 251] on div "12:00 PM" at bounding box center [255, 250] width 228 height 24
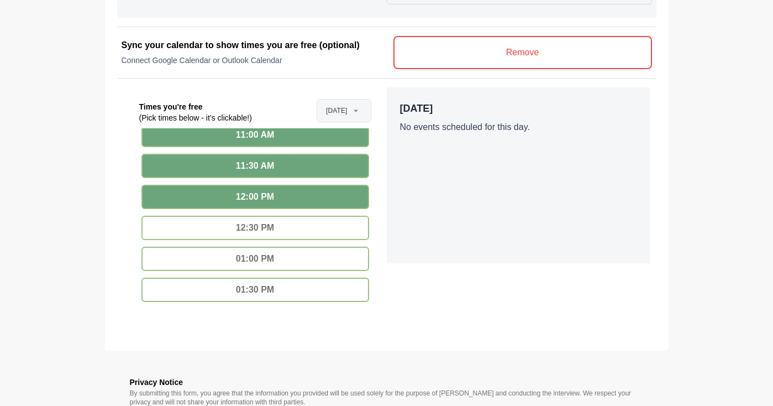
scroll to position [352, 0]
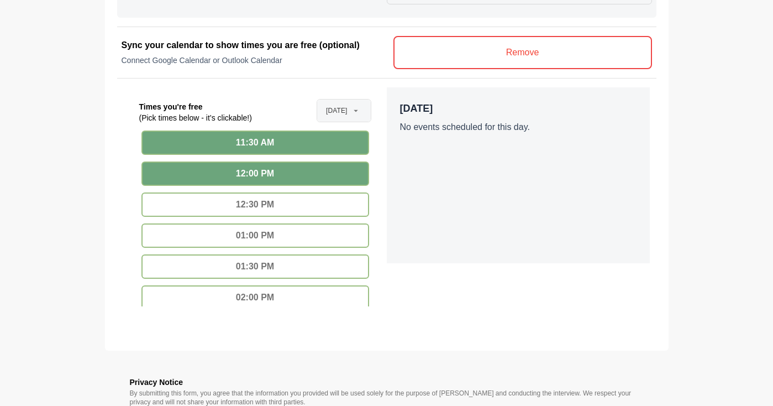
click at [284, 205] on div "12:30 PM" at bounding box center [255, 204] width 228 height 24
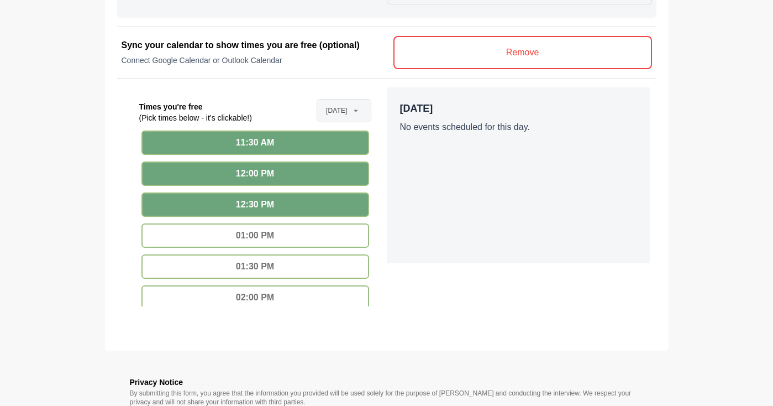
click at [284, 238] on div "01:00 PM" at bounding box center [255, 235] width 228 height 24
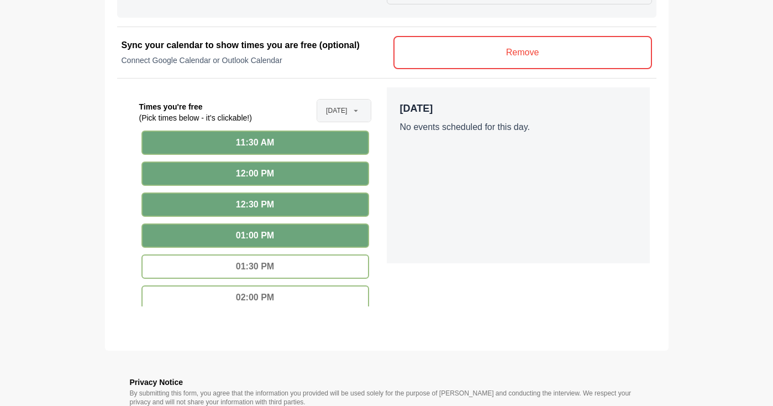
click at [284, 263] on div "01:30 PM" at bounding box center [255, 266] width 228 height 24
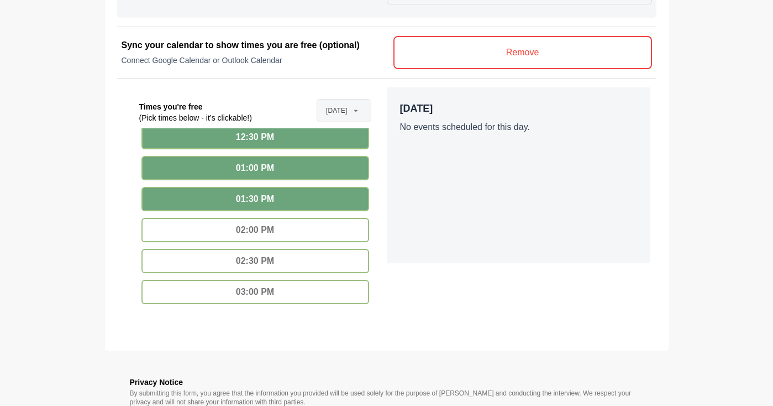
scroll to position [419, 0]
click at [284, 226] on div "02:00 PM" at bounding box center [255, 229] width 228 height 24
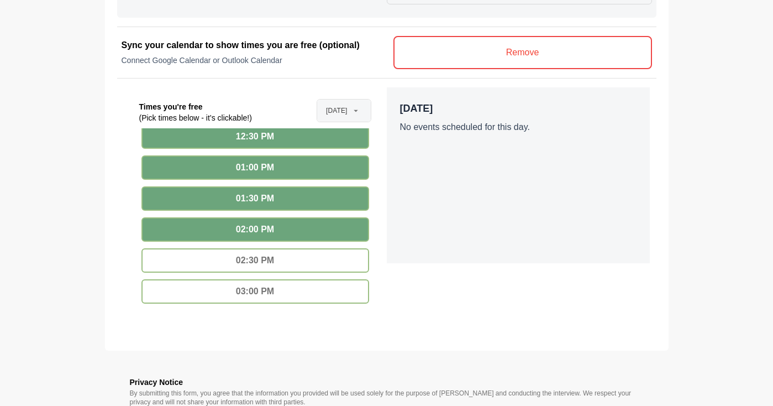
click at [285, 255] on div "02:30 PM" at bounding box center [255, 260] width 228 height 24
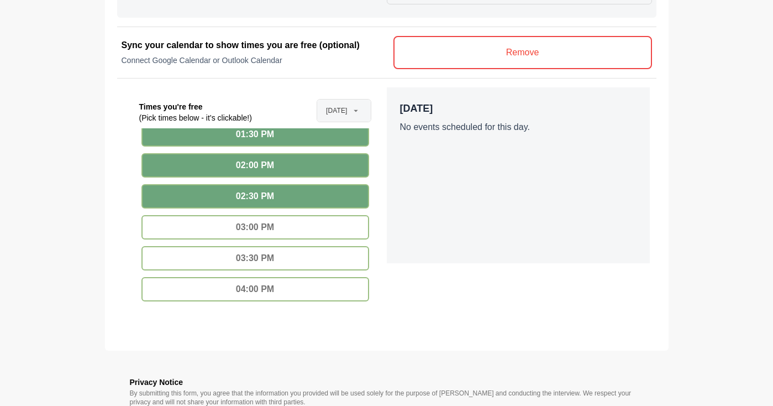
scroll to position [490, 0]
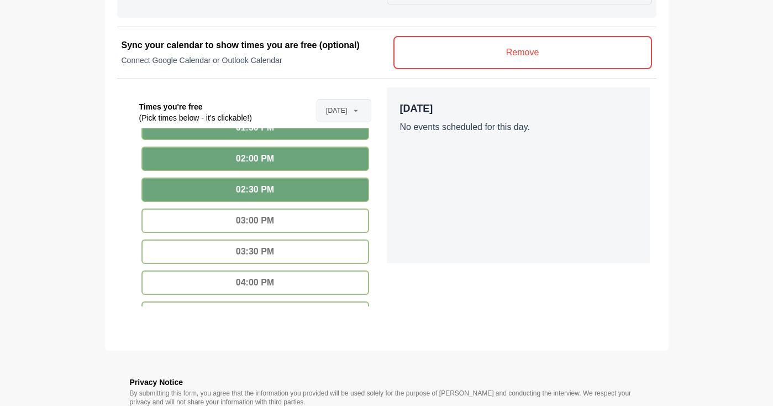
click at [284, 253] on div "03:30 PM" at bounding box center [255, 251] width 228 height 24
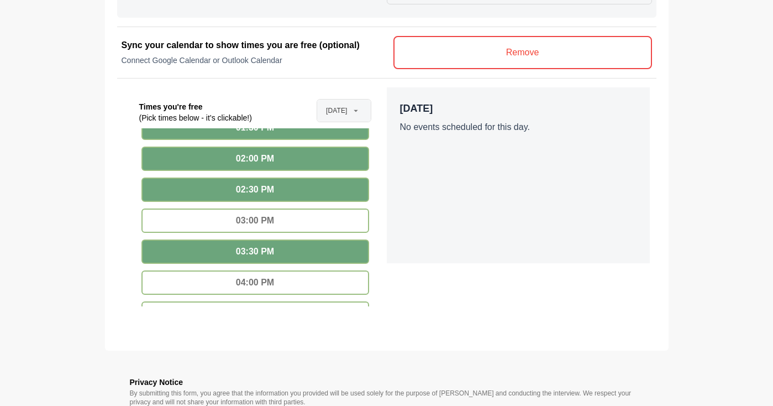
click at [283, 223] on div "03:00 PM" at bounding box center [255, 220] width 228 height 24
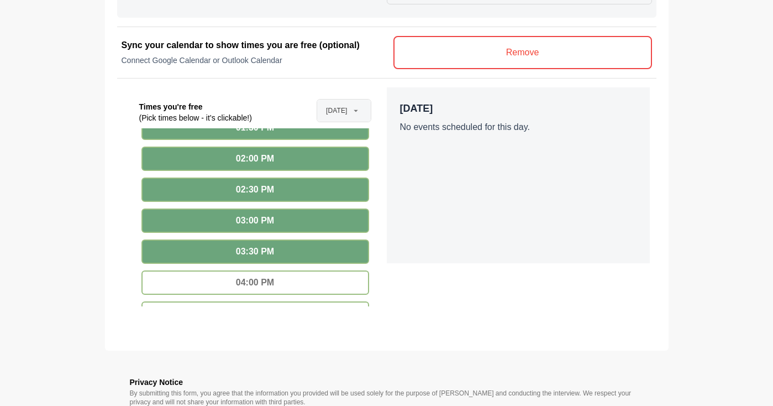
type input "********"
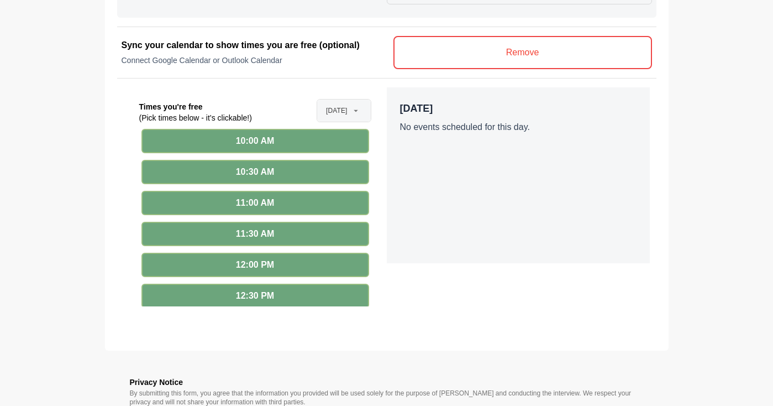
scroll to position [173, 0]
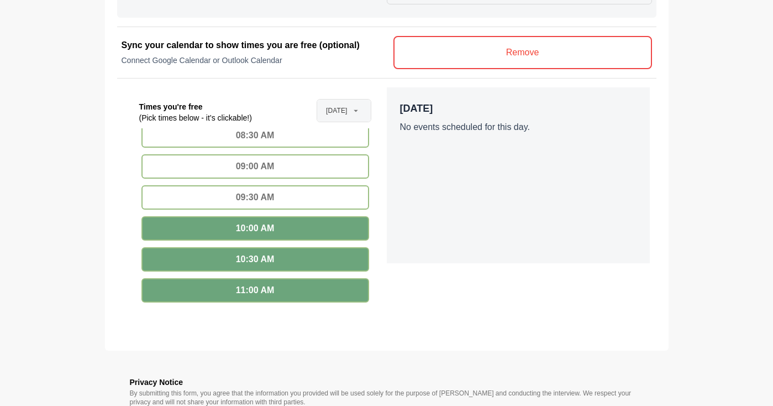
click at [349, 105] on div at bounding box center [356, 110] width 15 height 22
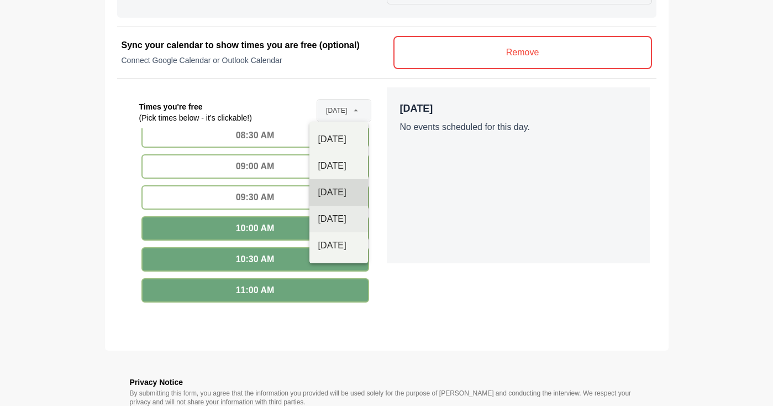
click at [351, 220] on div "Aug 21st" at bounding box center [338, 218] width 41 height 13
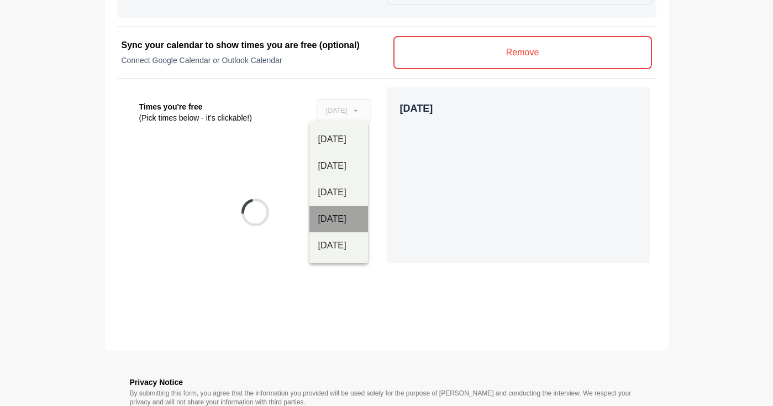
type input "**********"
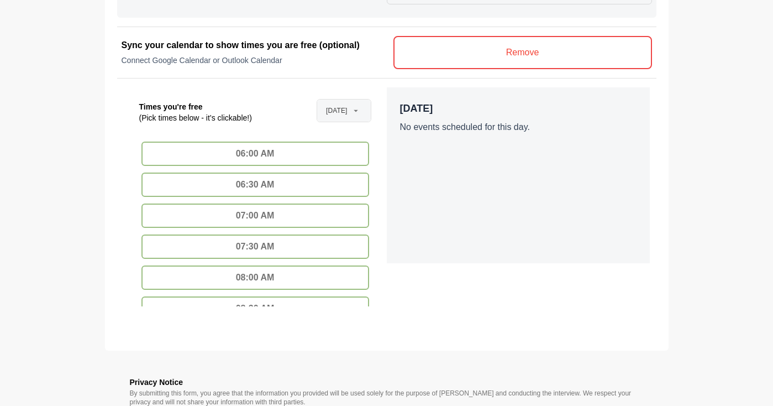
click at [349, 103] on div at bounding box center [356, 110] width 15 height 22
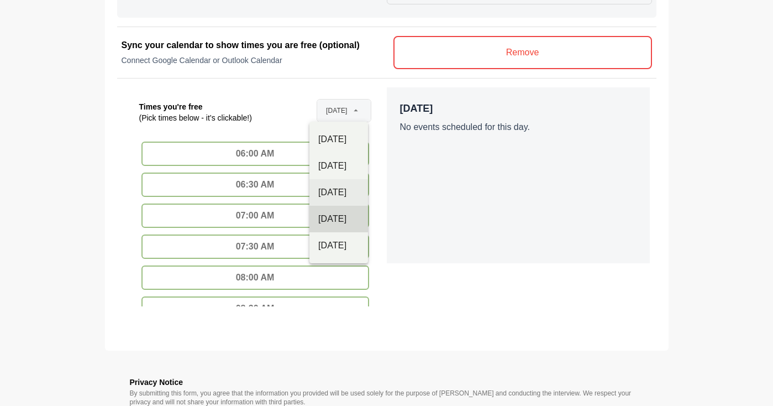
click at [334, 193] on div "Aug 20th" at bounding box center [338, 192] width 41 height 13
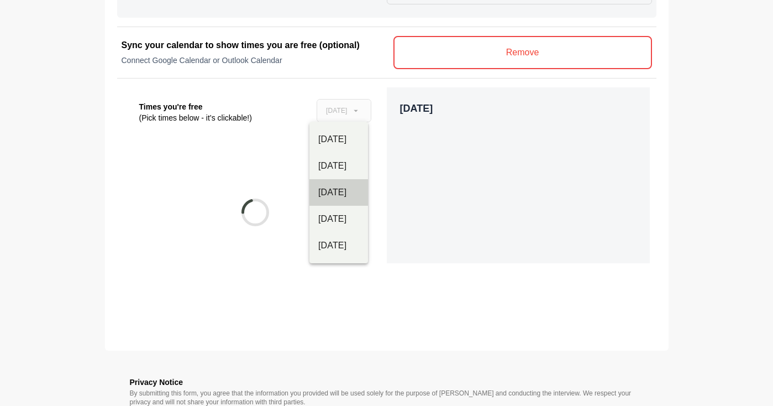
type input "**********"
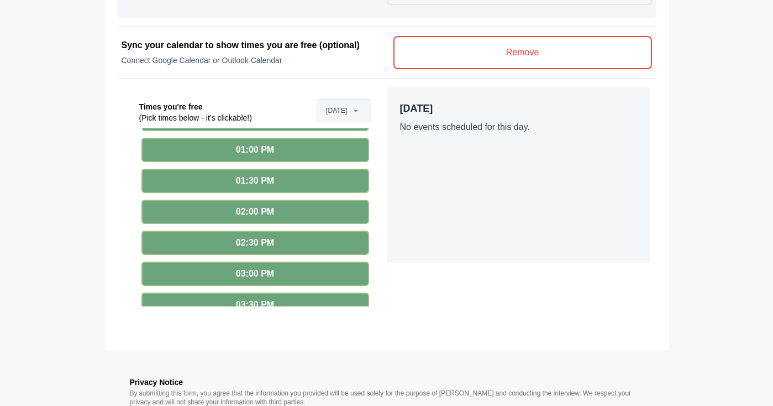
scroll to position [31, 0]
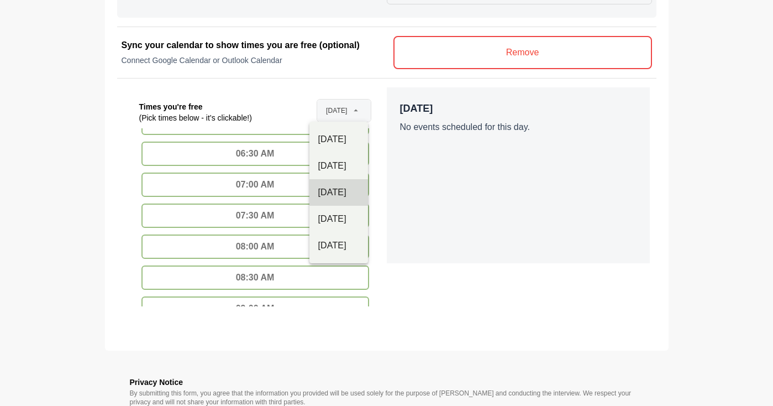
click at [354, 108] on icon at bounding box center [356, 111] width 10 height 10
click at [329, 218] on div "Aug 21st" at bounding box center [338, 218] width 41 height 13
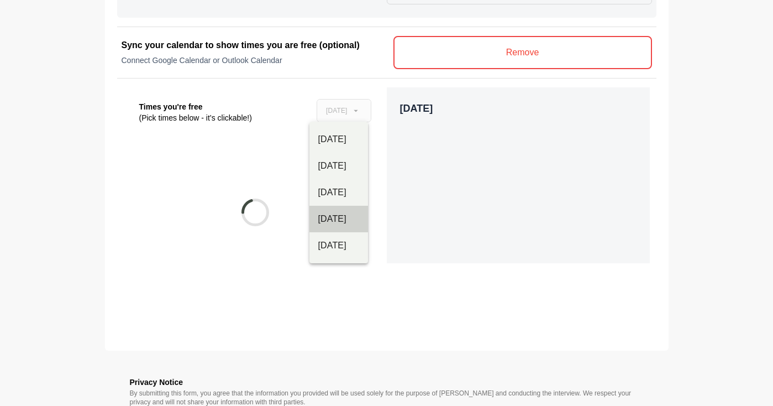
type input "**********"
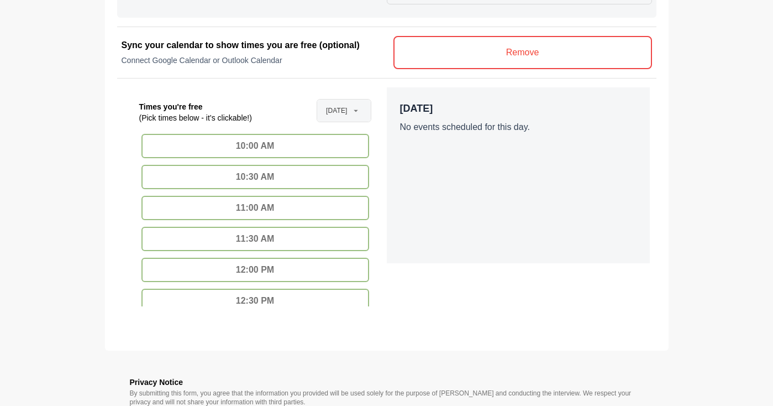
scroll to position [244, 0]
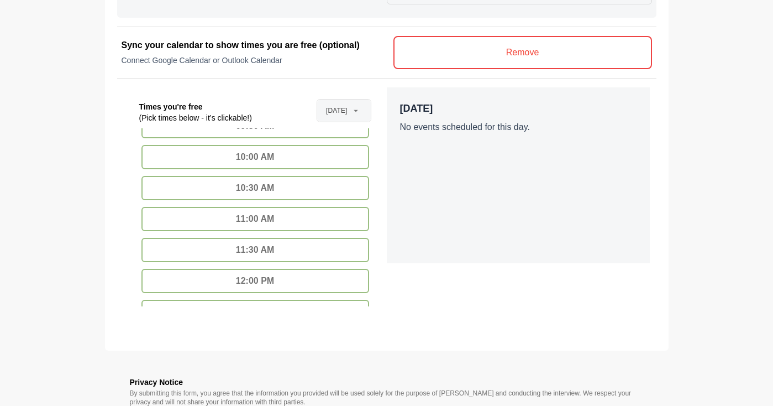
click at [322, 161] on div "10:00 AM" at bounding box center [255, 157] width 228 height 24
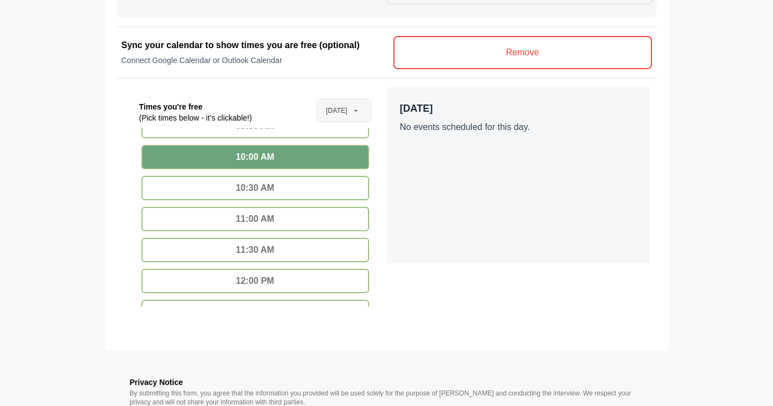
click at [322, 192] on div "10:30 AM" at bounding box center [255, 188] width 228 height 24
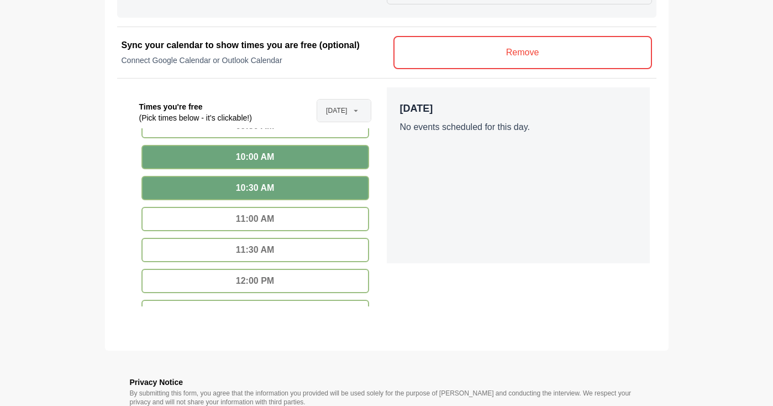
click at [322, 214] on div "11:00 AM" at bounding box center [255, 219] width 228 height 24
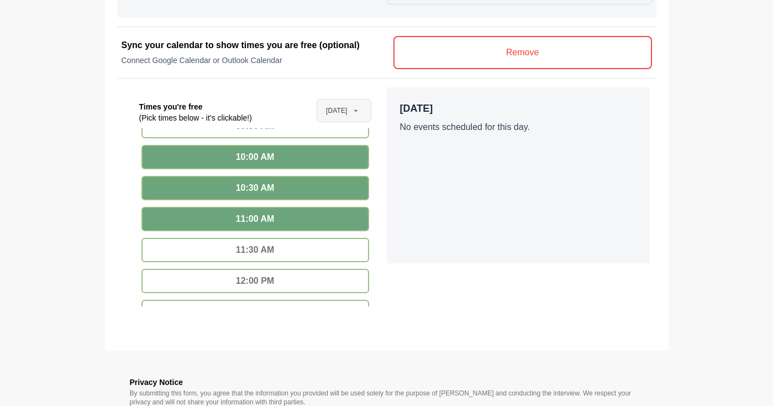
click at [322, 230] on div "11:00 AM" at bounding box center [255, 219] width 228 height 24
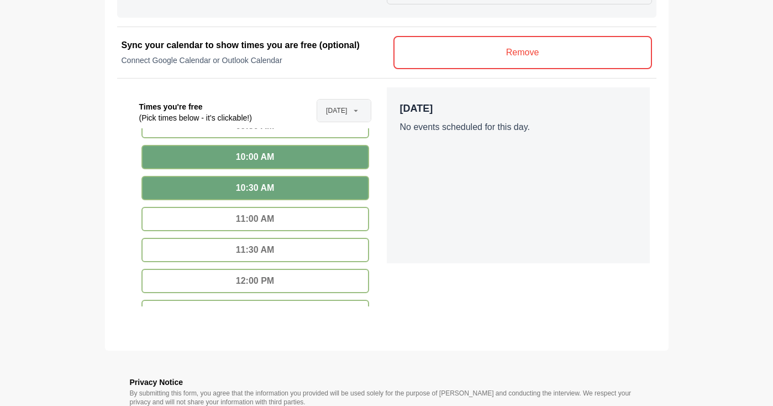
click at [321, 222] on div "11:00 AM" at bounding box center [255, 219] width 228 height 24
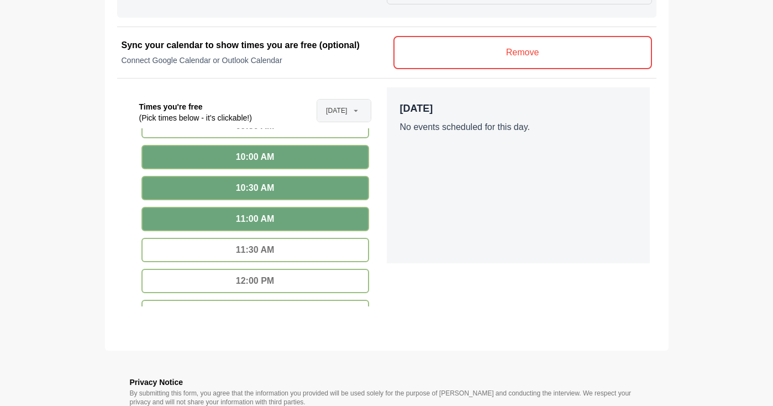
click at [321, 245] on div "11:30 AM" at bounding box center [255, 250] width 228 height 24
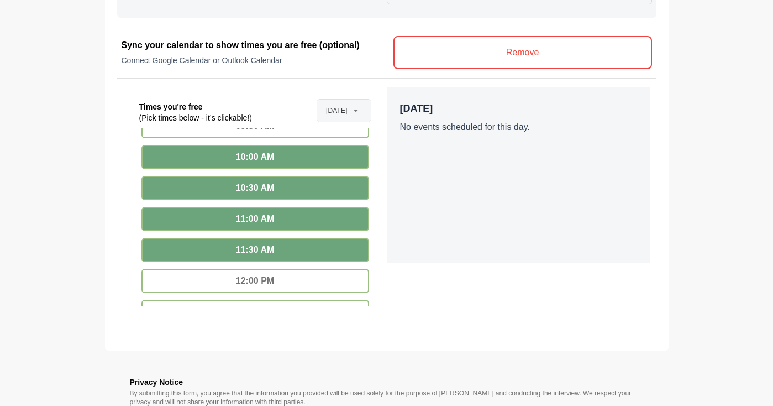
click at [322, 279] on div "12:00 PM" at bounding box center [255, 281] width 228 height 24
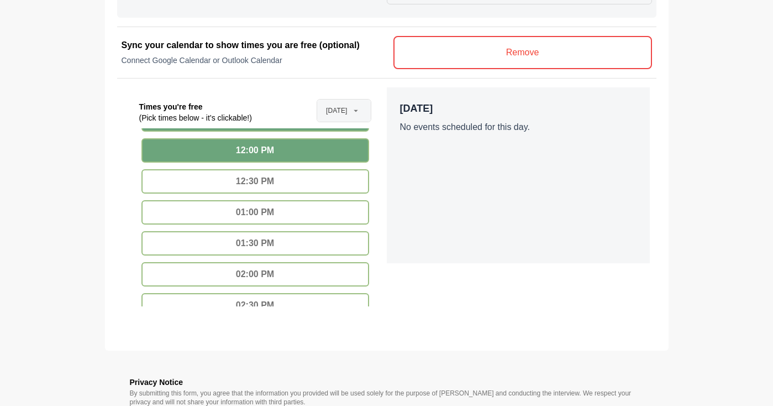
scroll to position [375, 0]
click at [327, 183] on div "12:30 PM" at bounding box center [255, 181] width 228 height 24
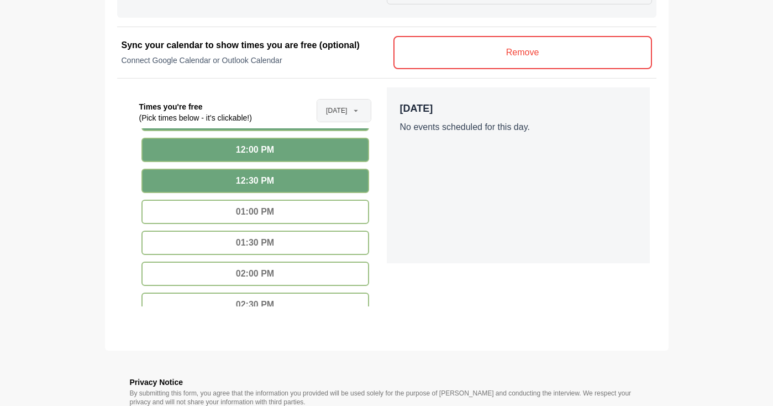
click at [327, 213] on div "01:00 PM" at bounding box center [255, 212] width 228 height 24
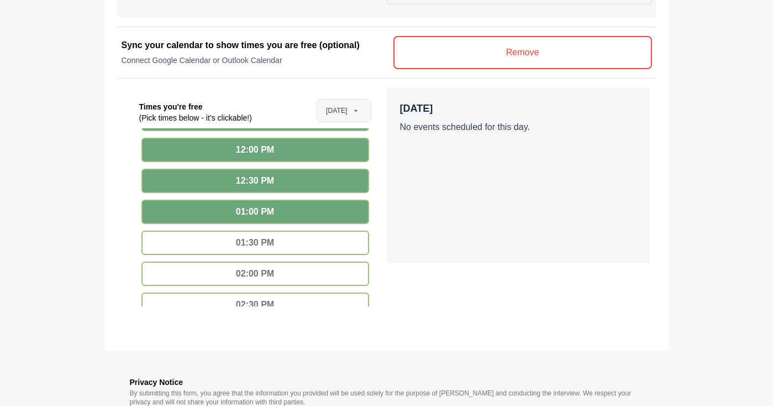
click at [329, 242] on div "01:30 PM" at bounding box center [255, 242] width 228 height 24
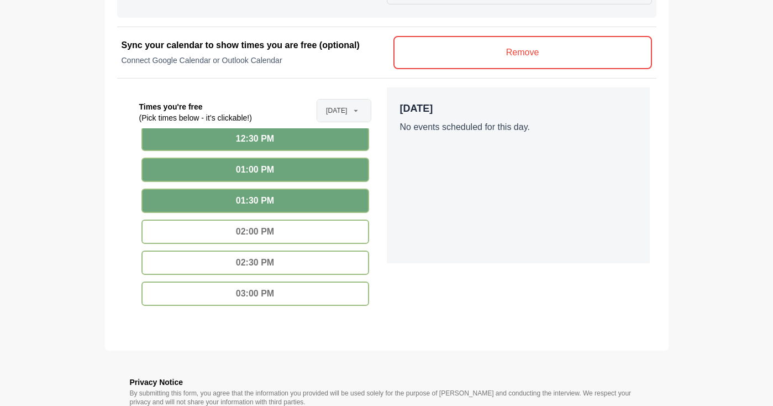
scroll to position [418, 0]
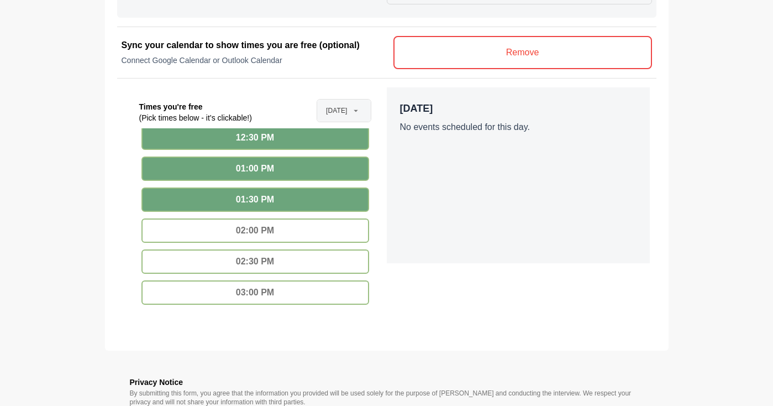
click at [324, 232] on div "02:00 PM" at bounding box center [255, 230] width 228 height 24
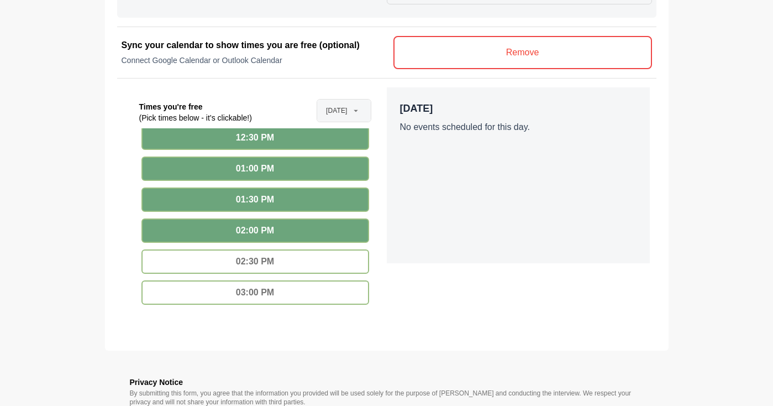
click at [325, 267] on div "02:30 PM" at bounding box center [255, 261] width 228 height 24
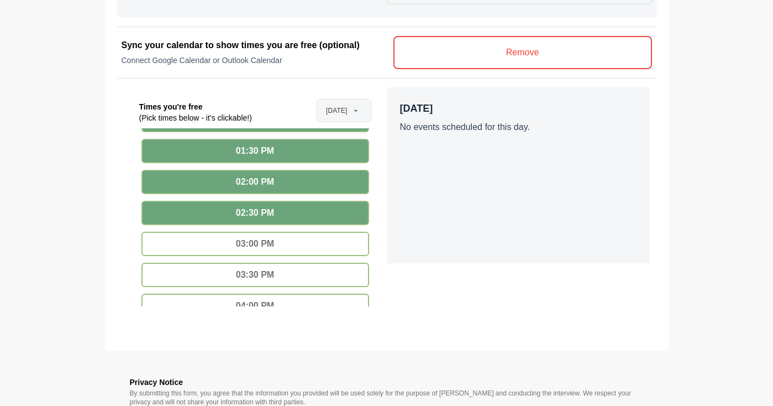
click at [323, 245] on div "03:00 PM" at bounding box center [255, 244] width 228 height 24
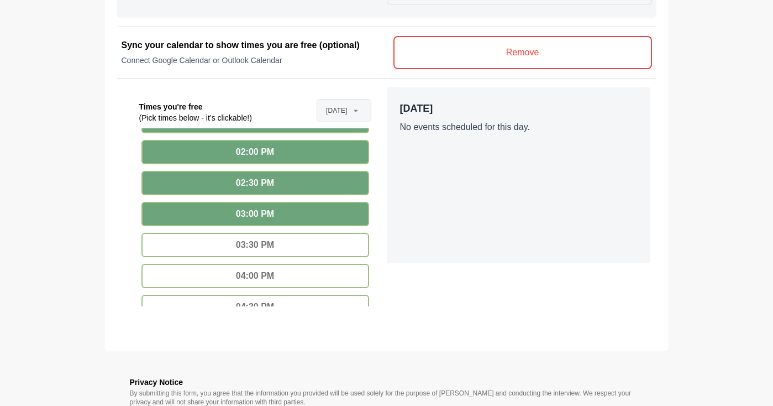
scroll to position [499, 0]
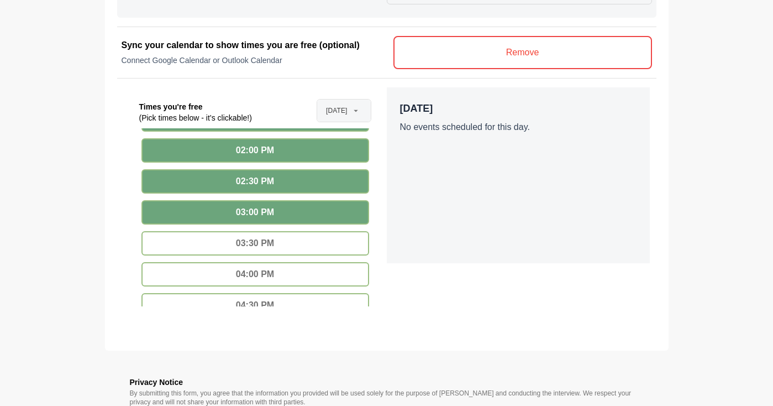
click at [324, 245] on div "03:30 PM" at bounding box center [255, 243] width 228 height 24
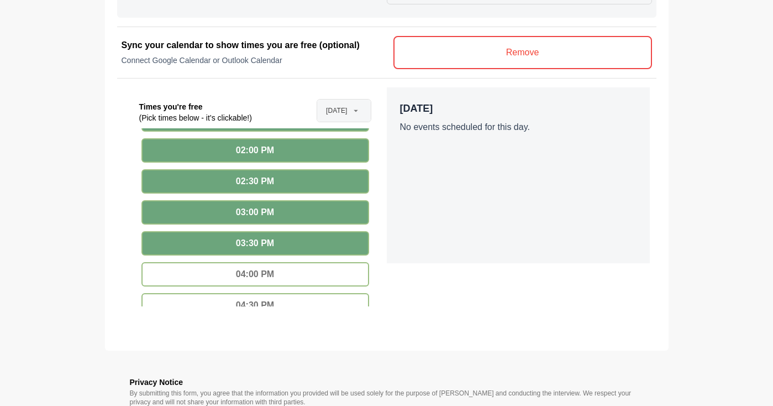
click at [338, 112] on span "Aug 21st" at bounding box center [336, 110] width 21 height 22
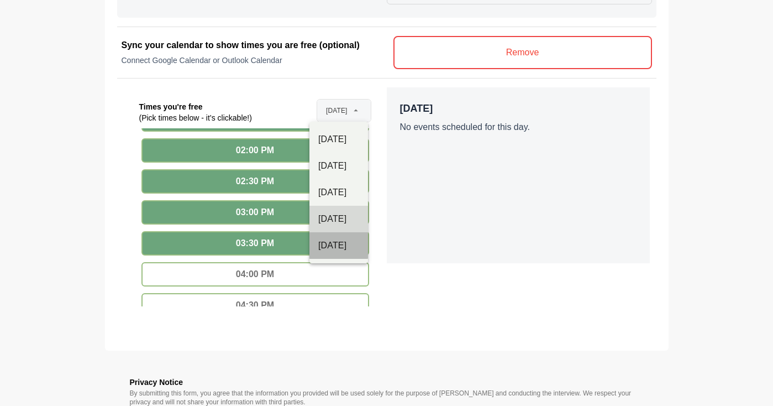
click at [343, 242] on div "Aug 22nd" at bounding box center [338, 245] width 41 height 13
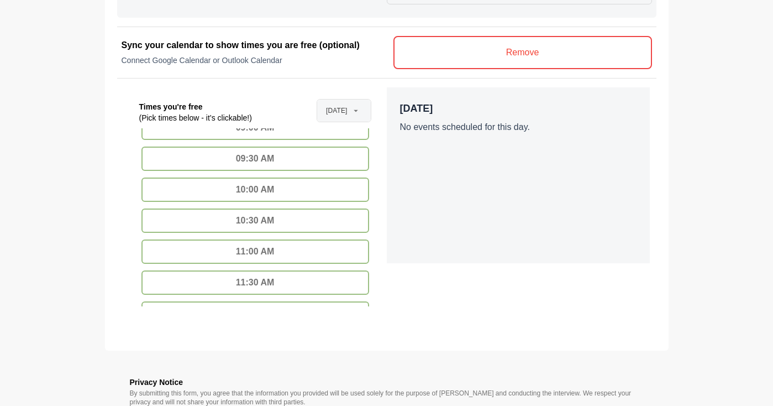
scroll to position [223, 0]
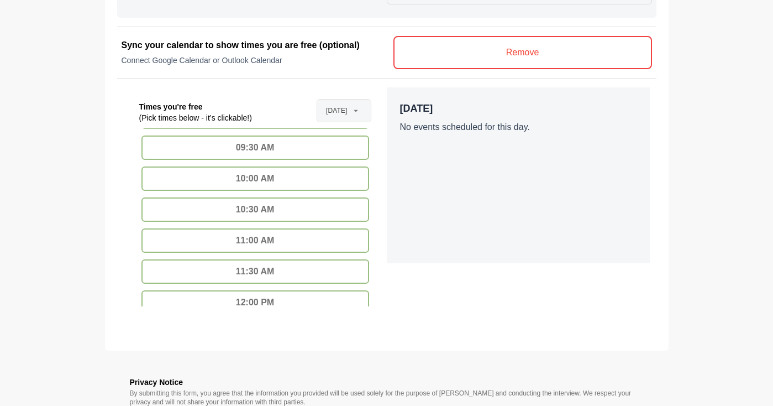
click at [291, 181] on div "10:00 AM" at bounding box center [255, 178] width 228 height 24
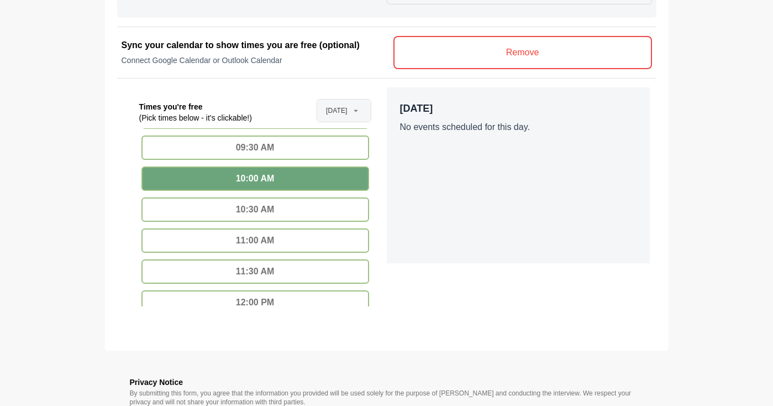
click at [291, 207] on div "10:30 AM" at bounding box center [255, 209] width 228 height 24
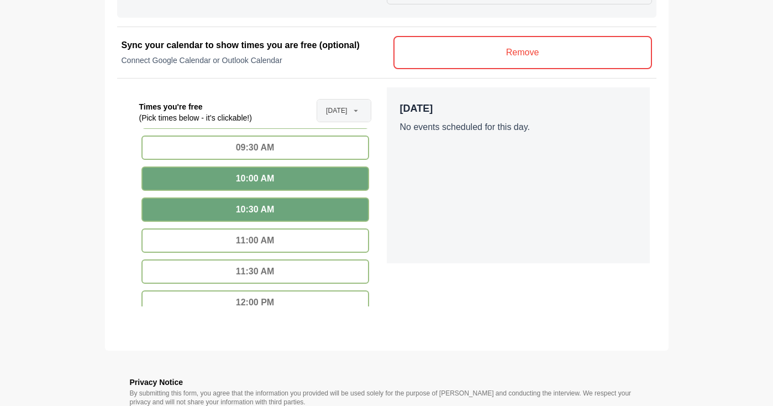
click at [292, 232] on div "11:00 AM" at bounding box center [255, 240] width 228 height 24
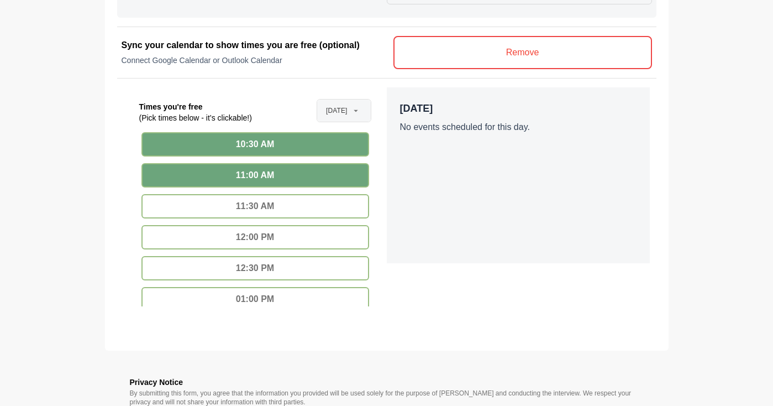
scroll to position [289, 0]
click at [287, 203] on div "11:30 AM" at bounding box center [255, 205] width 228 height 24
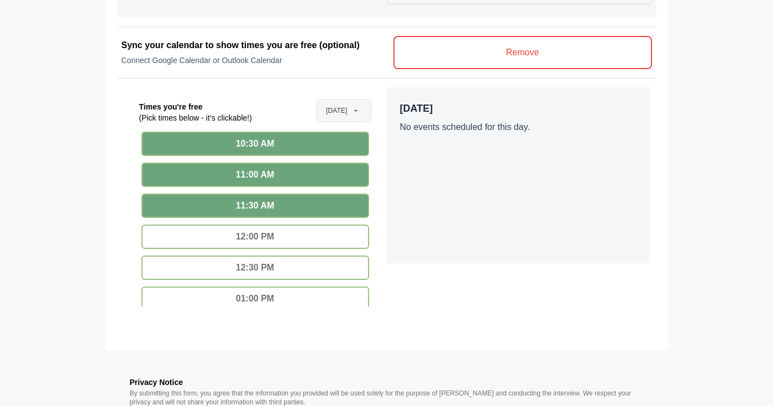
click at [287, 239] on div "12:00 PM" at bounding box center [255, 236] width 228 height 24
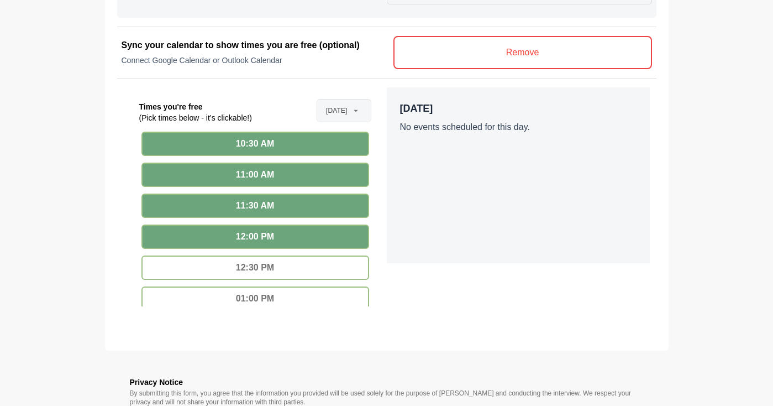
click at [290, 270] on div "12:30 PM" at bounding box center [255, 267] width 228 height 24
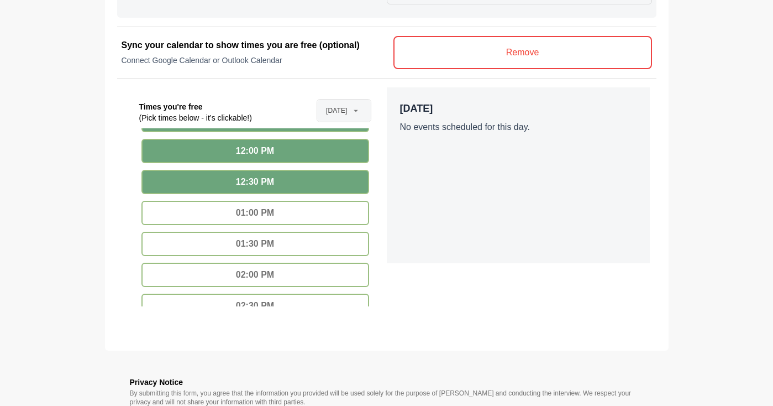
scroll to position [376, 0]
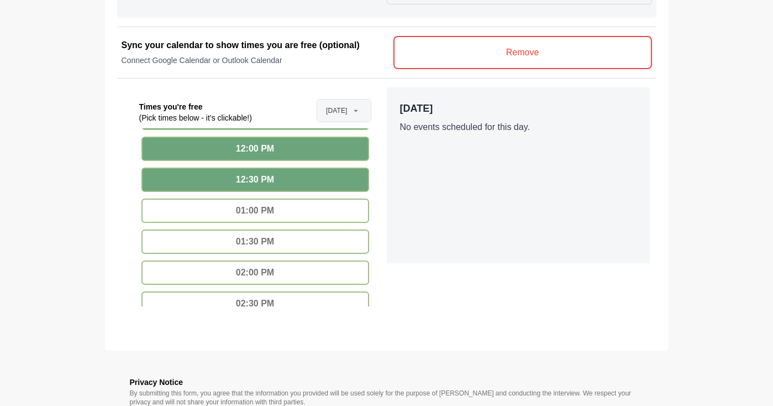
click at [311, 211] on div "01:00 PM" at bounding box center [255, 210] width 228 height 24
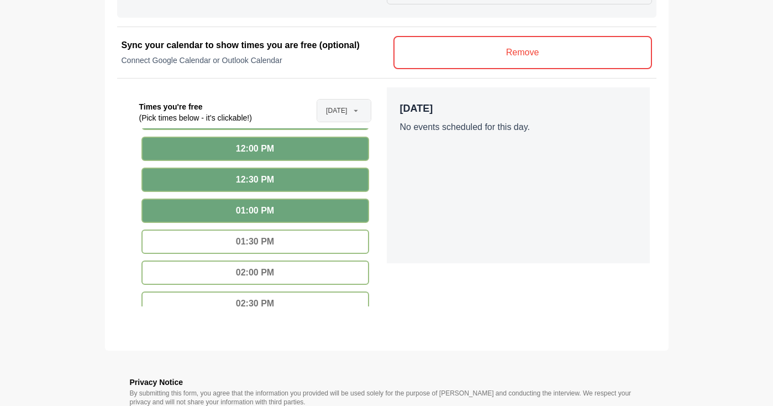
click at [310, 242] on div "01:30 PM" at bounding box center [255, 241] width 228 height 24
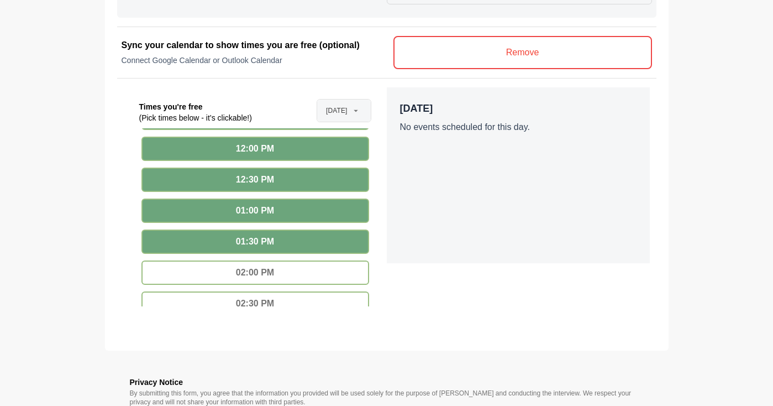
click at [310, 278] on div "02:00 PM" at bounding box center [255, 272] width 228 height 24
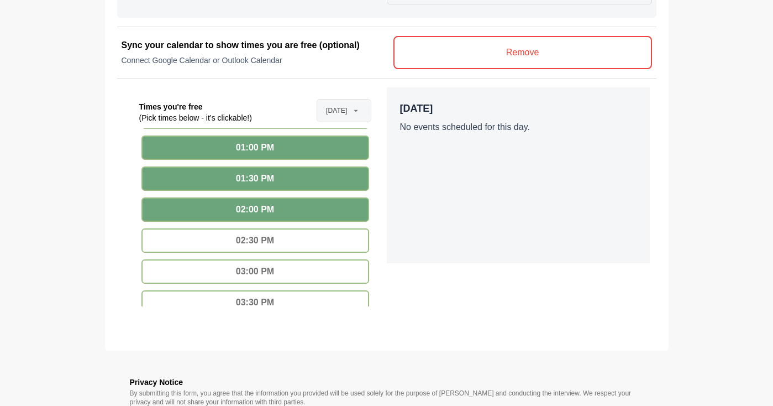
scroll to position [442, 0]
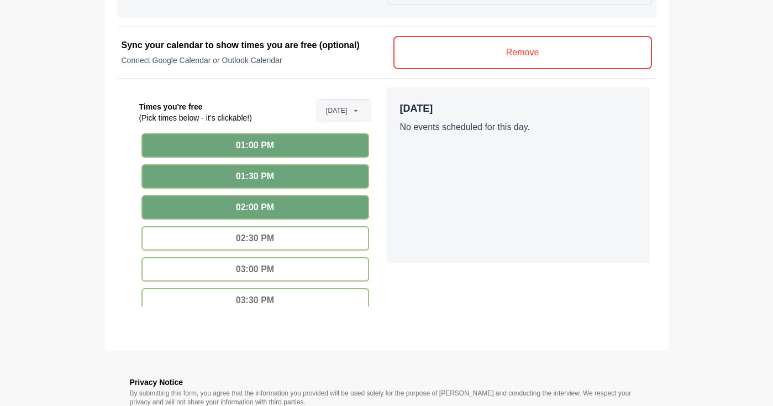
click at [307, 238] on div "02:30 PM" at bounding box center [255, 238] width 228 height 24
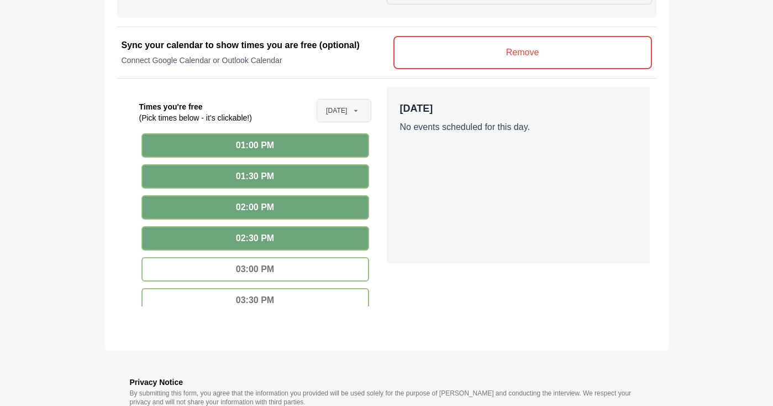
click at [308, 267] on div "03:00 PM" at bounding box center [255, 269] width 228 height 24
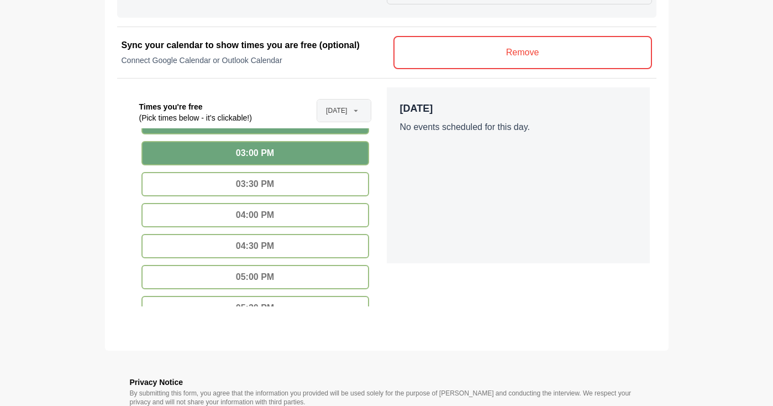
scroll to position [574, 0]
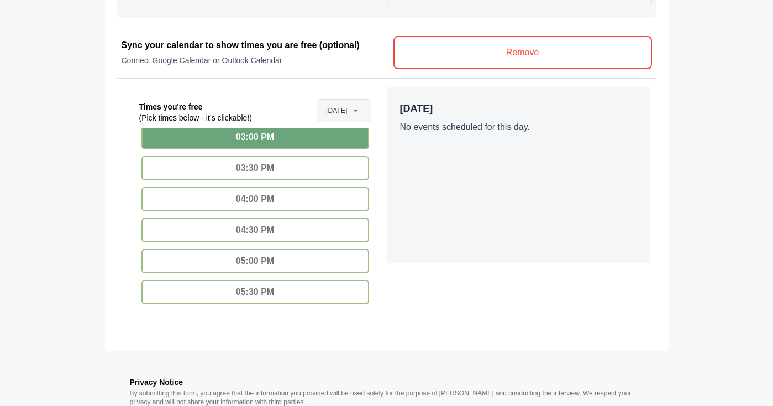
click at [319, 169] on div "03:30 PM" at bounding box center [255, 168] width 228 height 24
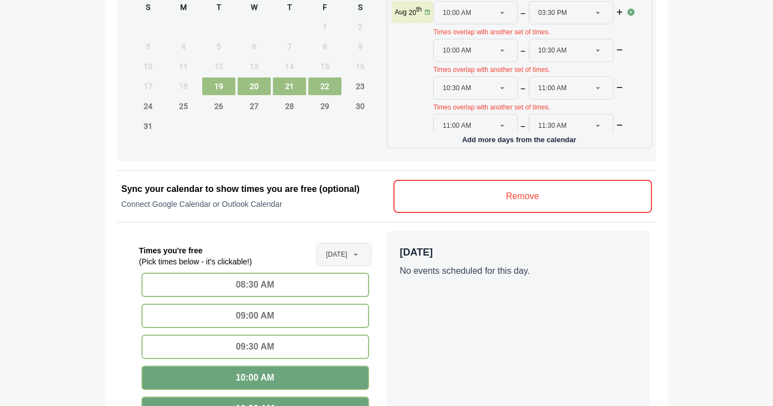
scroll to position [695, 0]
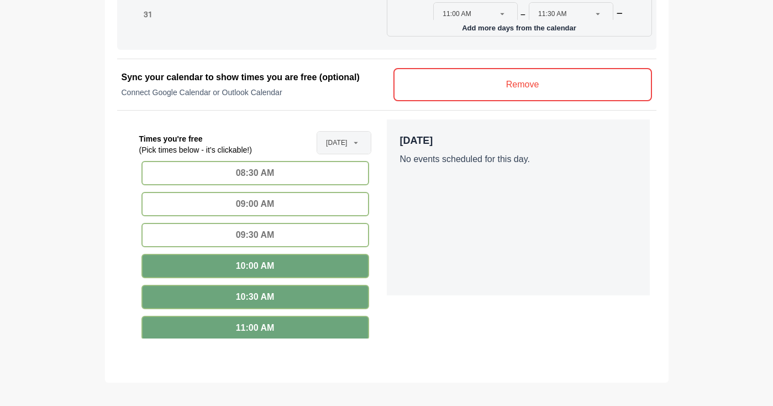
click at [269, 268] on div "10:00 AM" at bounding box center [255, 266] width 228 height 24
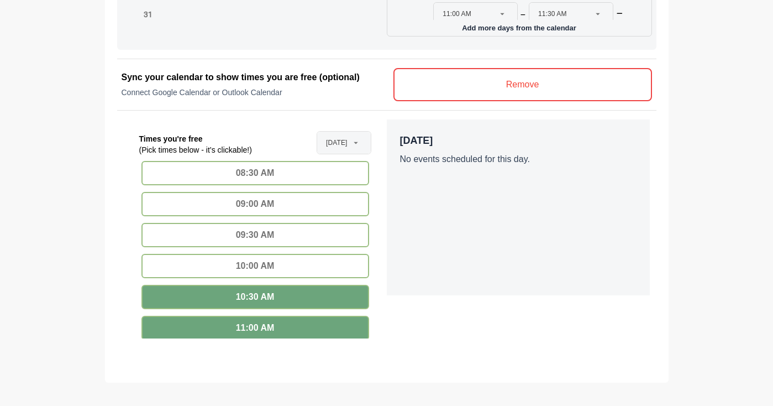
click at [274, 203] on div "09:00 AM" at bounding box center [255, 204] width 228 height 24
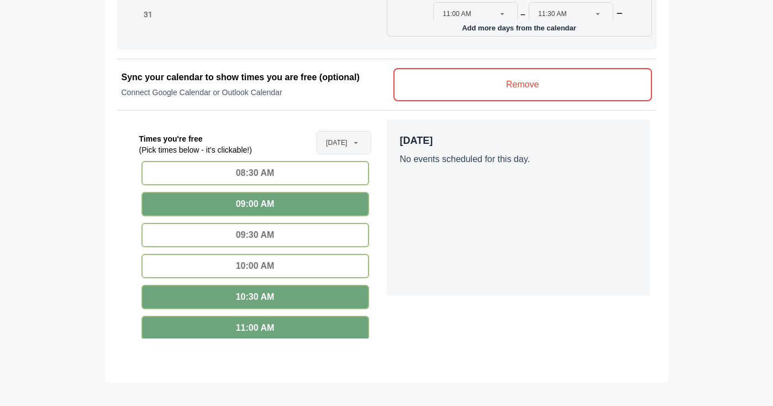
click at [275, 234] on div "09:30 AM" at bounding box center [255, 235] width 228 height 24
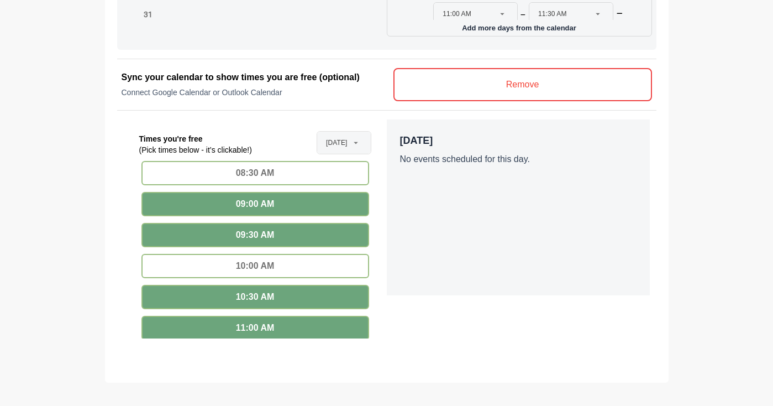
click at [279, 265] on div "10:00 AM" at bounding box center [255, 266] width 228 height 24
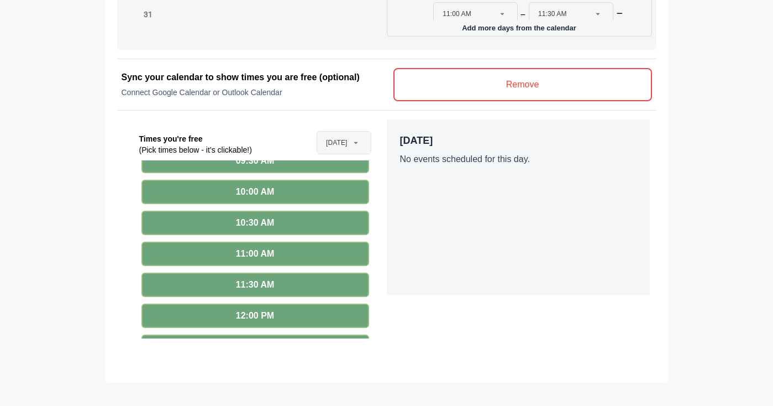
scroll to position [252, 0]
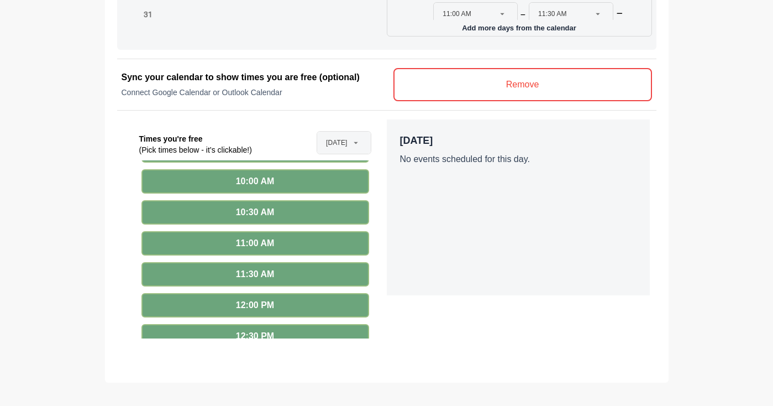
click at [275, 217] on div "10:30 AM" at bounding box center [255, 212] width 228 height 24
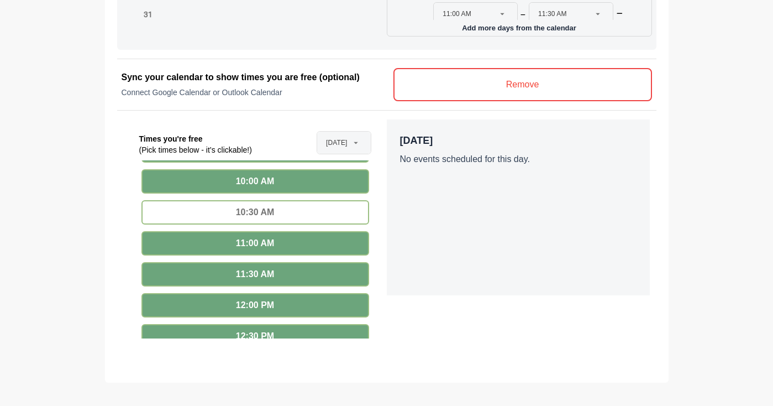
click at [275, 243] on div "11:00 AM" at bounding box center [255, 243] width 228 height 24
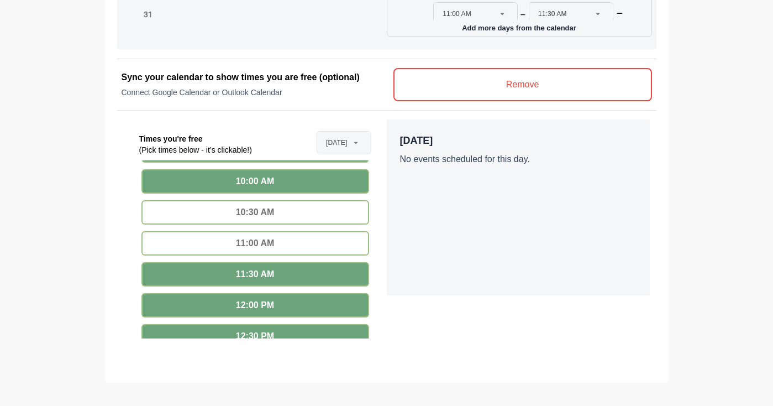
click at [275, 271] on div "11:30 AM" at bounding box center [255, 274] width 228 height 24
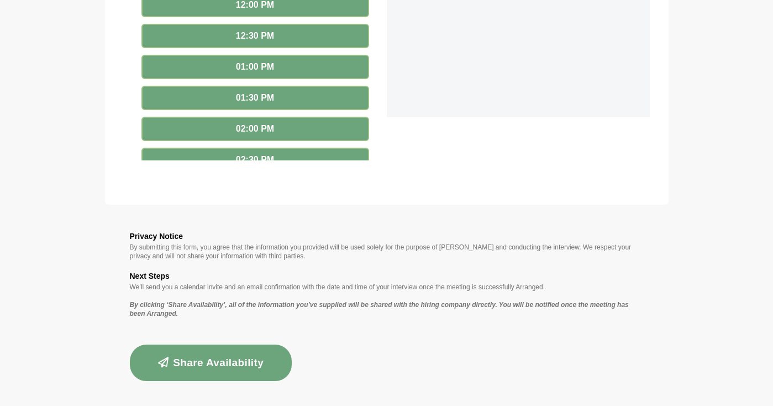
scroll to position [872, 0]
click at [219, 363] on button "Share Availability" at bounding box center [211, 363] width 162 height 36
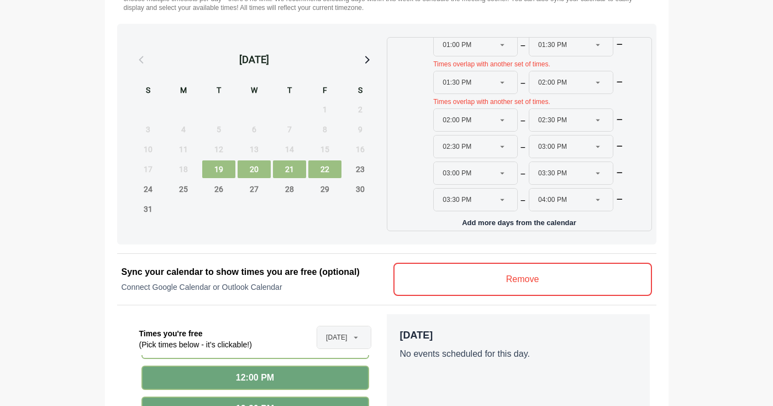
scroll to position [484, 0]
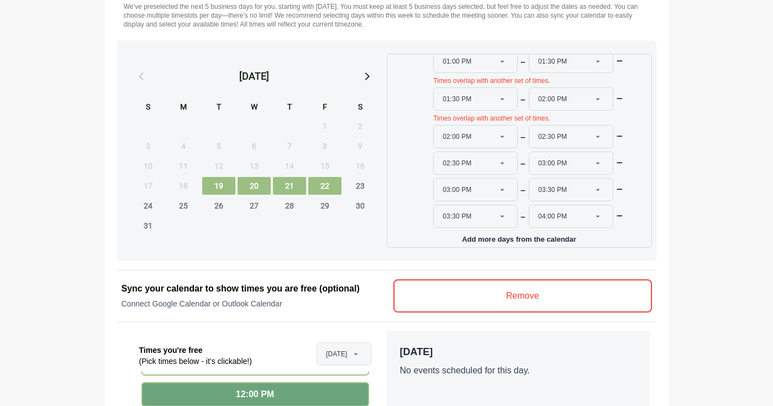
click at [529, 294] on v-button "Remove" at bounding box center [523, 295] width 259 height 33
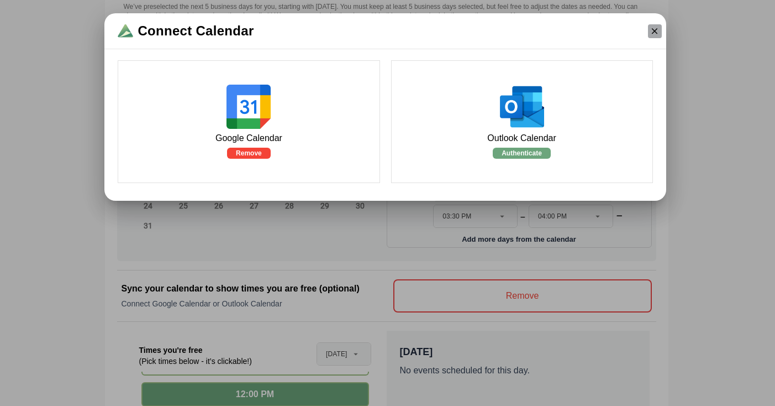
click at [650, 32] on icon "button" at bounding box center [655, 31] width 10 height 10
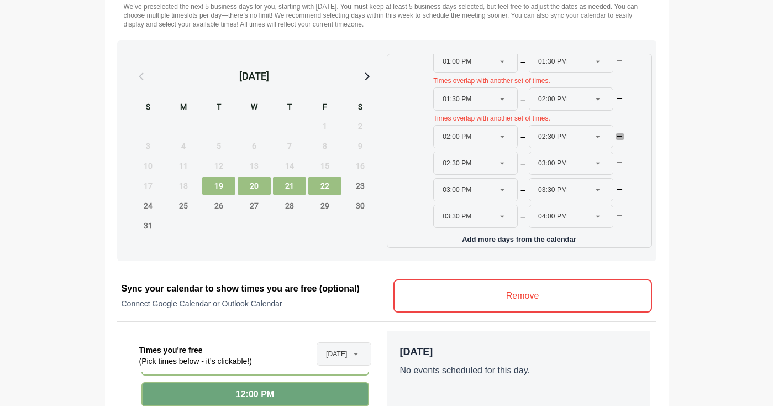
click at [617, 134] on icon "button" at bounding box center [620, 136] width 8 height 7
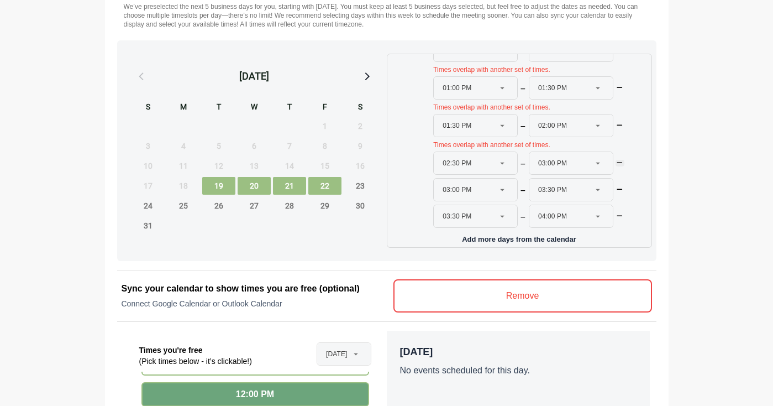
scroll to position [1308, 0]
click at [618, 160] on icon "button" at bounding box center [620, 163] width 8 height 7
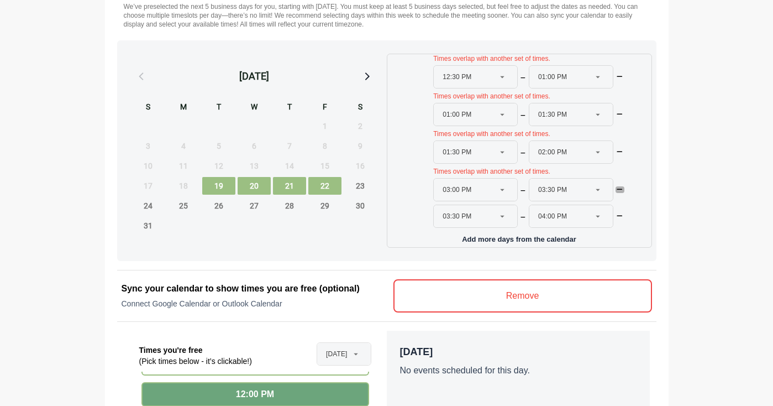
click at [620, 186] on icon "button" at bounding box center [620, 189] width 8 height 7
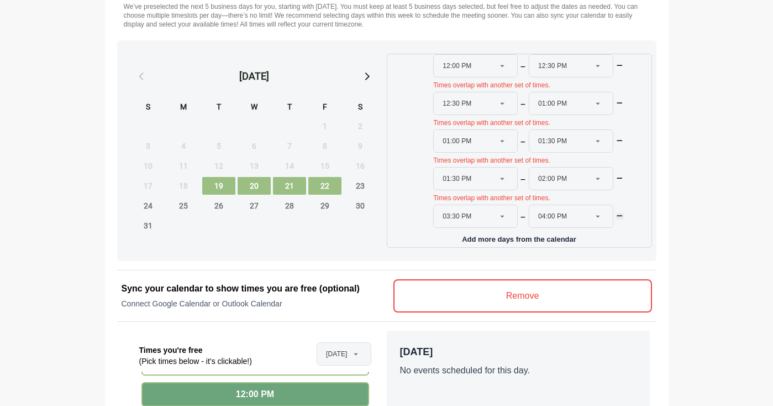
click at [617, 213] on icon "button" at bounding box center [620, 216] width 8 height 7
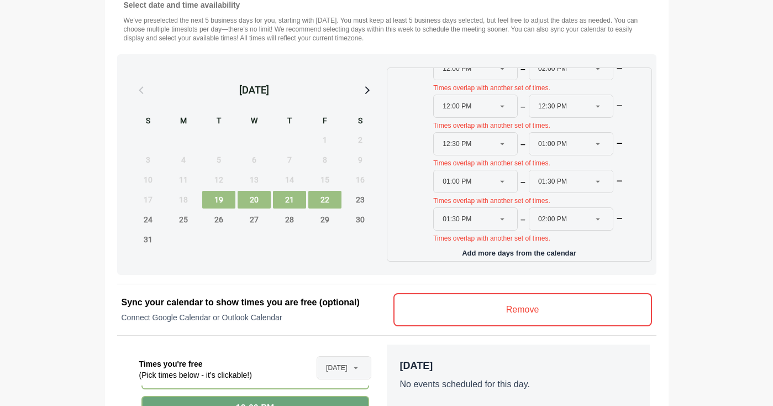
scroll to position [469, 0]
click at [616, 216] on icon "button" at bounding box center [620, 219] width 8 height 7
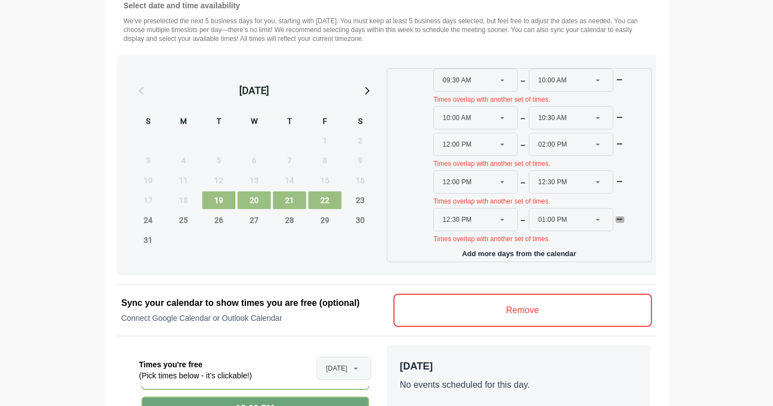
click at [616, 216] on icon "button" at bounding box center [620, 219] width 8 height 7
click at [617, 216] on icon "button" at bounding box center [620, 219] width 8 height 7
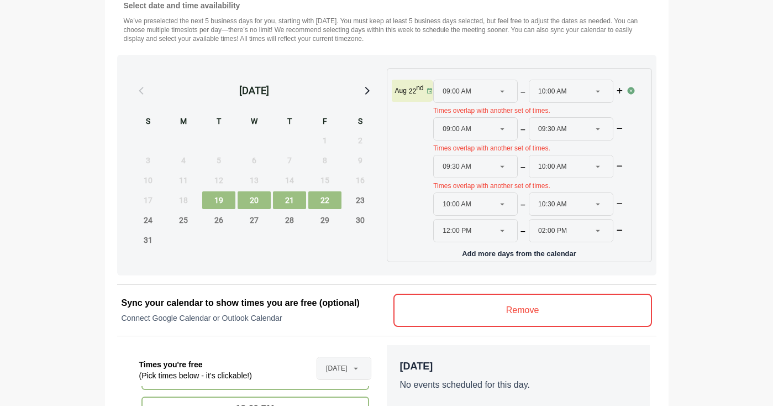
scroll to position [1067, 0]
click at [617, 227] on icon "button" at bounding box center [620, 230] width 8 height 7
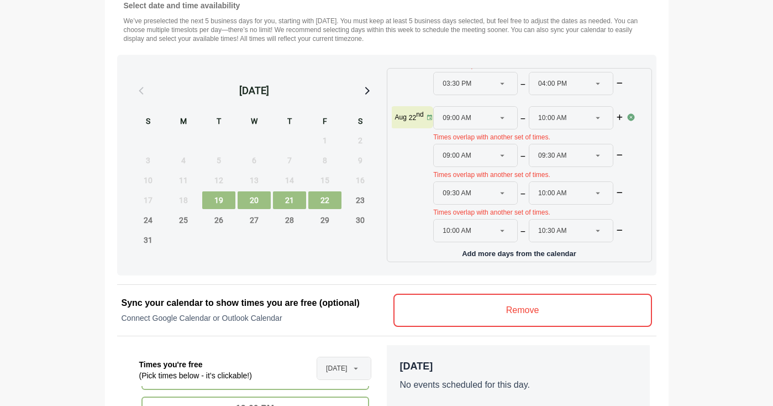
scroll to position [1040, 0]
click at [618, 226] on div at bounding box center [619, 232] width 13 height 13
click at [616, 190] on icon "button" at bounding box center [620, 193] width 8 height 7
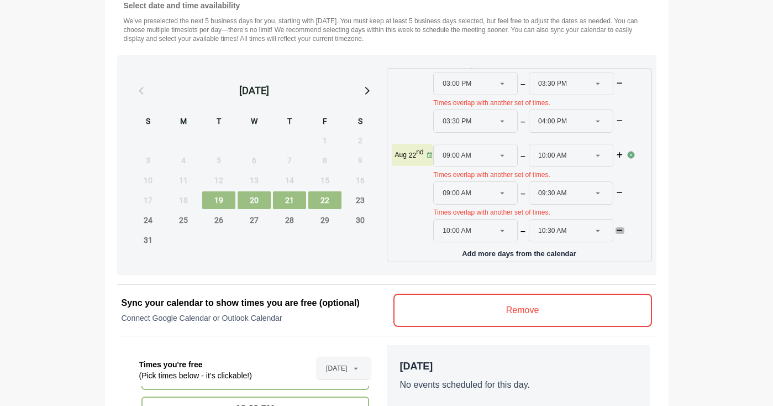
scroll to position [1003, 0]
click at [620, 227] on icon "button" at bounding box center [620, 230] width 8 height 7
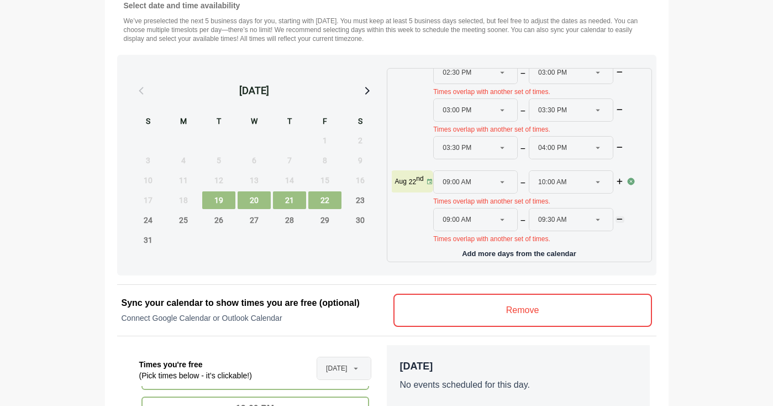
scroll to position [976, 0]
click at [620, 216] on icon "button" at bounding box center [620, 219] width 8 height 7
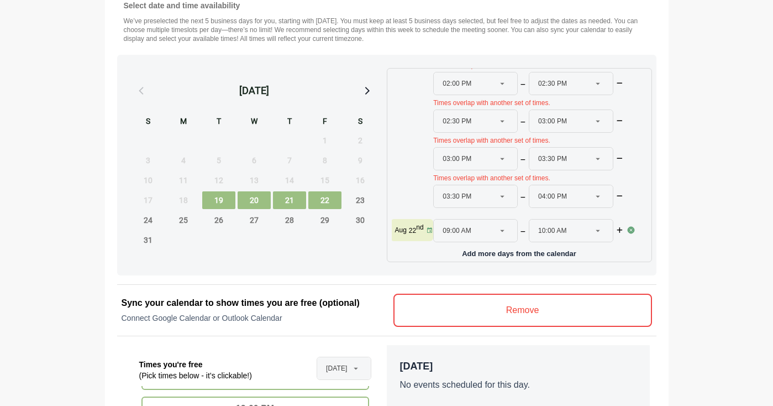
scroll to position [927, 0]
click at [614, 185] on div "03:30 PM ******** 04:00 PM ********" at bounding box center [529, 198] width 193 height 27
click at [620, 193] on icon "button" at bounding box center [620, 196] width 8 height 7
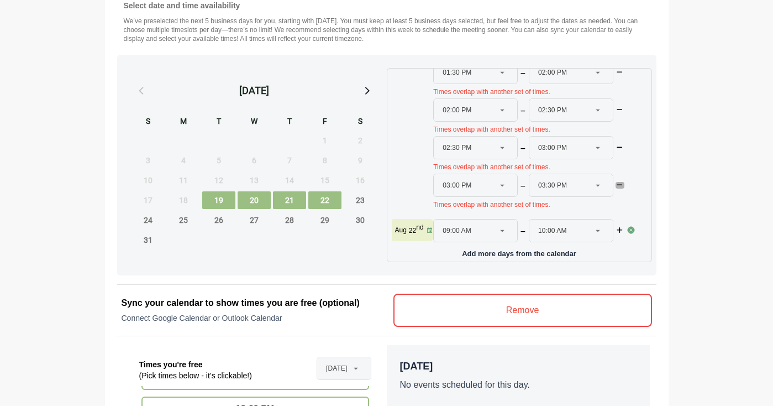
click at [618, 182] on icon "button" at bounding box center [620, 185] width 8 height 7
click at [617, 182] on icon "button" at bounding box center [620, 185] width 8 height 7
click at [616, 182] on icon "button" at bounding box center [620, 185] width 8 height 7
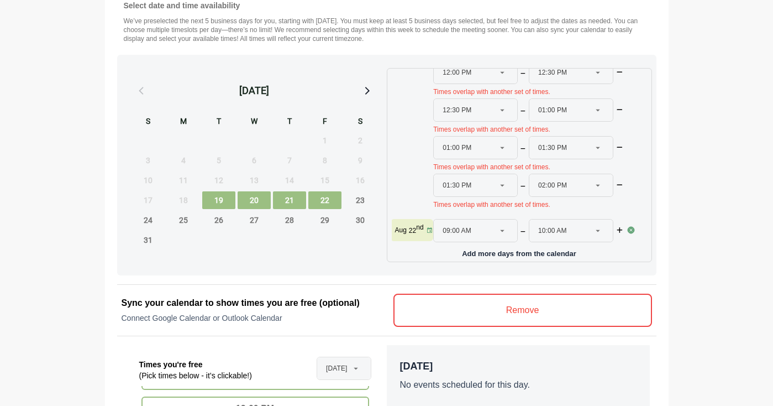
scroll to position [788, 0]
click at [615, 146] on div at bounding box center [619, 149] width 13 height 13
click at [616, 144] on icon "button" at bounding box center [620, 147] width 8 height 7
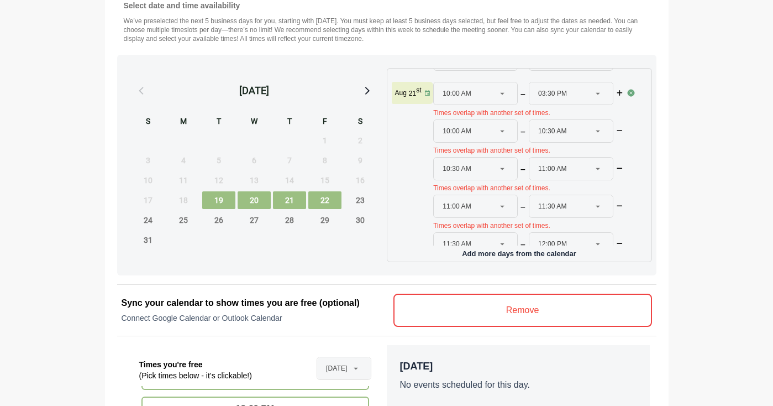
scroll to position [562, 0]
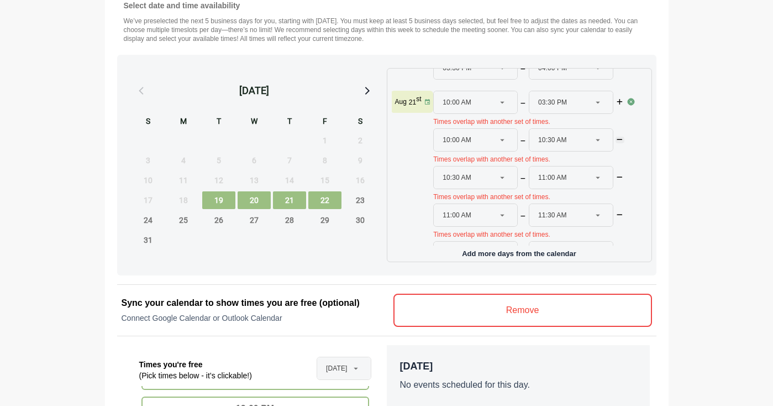
click at [618, 139] on icon "button" at bounding box center [620, 140] width 8 height 7
click at [616, 137] on icon "button" at bounding box center [620, 140] width 8 height 7
click at [615, 144] on div at bounding box center [619, 141] width 13 height 13
click at [616, 138] on icon "button" at bounding box center [620, 140] width 8 height 7
click at [616, 140] on icon "button" at bounding box center [620, 140] width 8 height 7
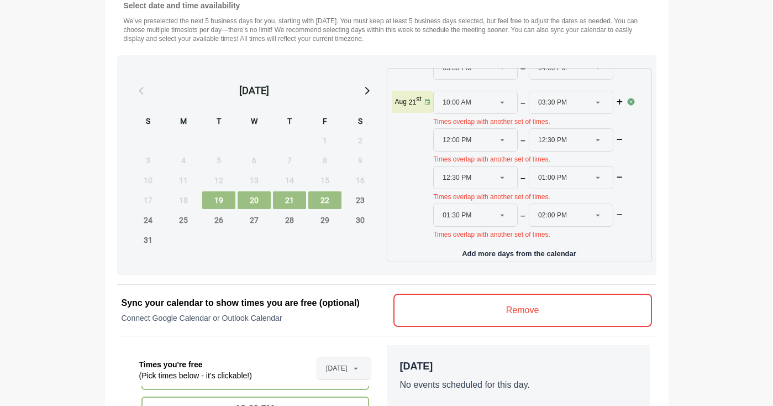
click at [616, 144] on div at bounding box center [619, 141] width 13 height 13
click at [616, 137] on icon "button" at bounding box center [620, 140] width 8 height 7
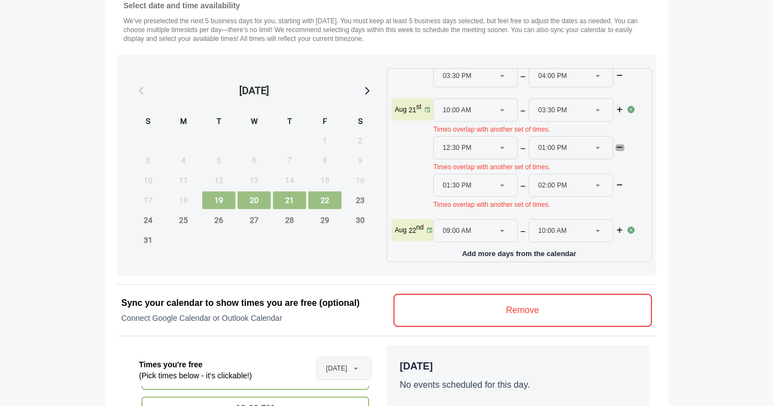
click at [617, 144] on icon "button" at bounding box center [620, 147] width 8 height 7
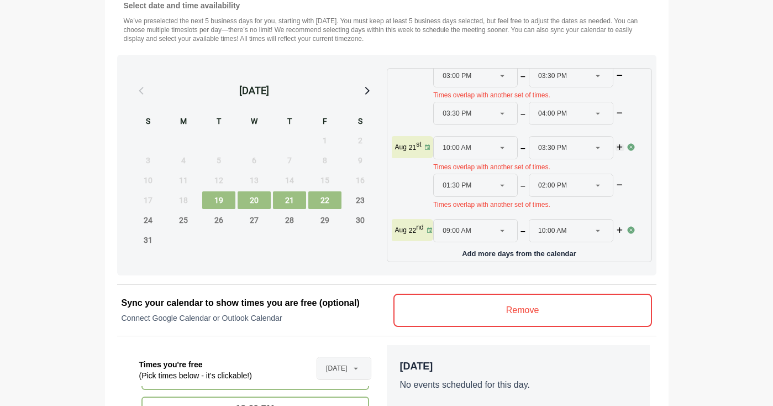
scroll to position [525, 0]
click at [619, 182] on icon "button" at bounding box center [620, 185] width 8 height 7
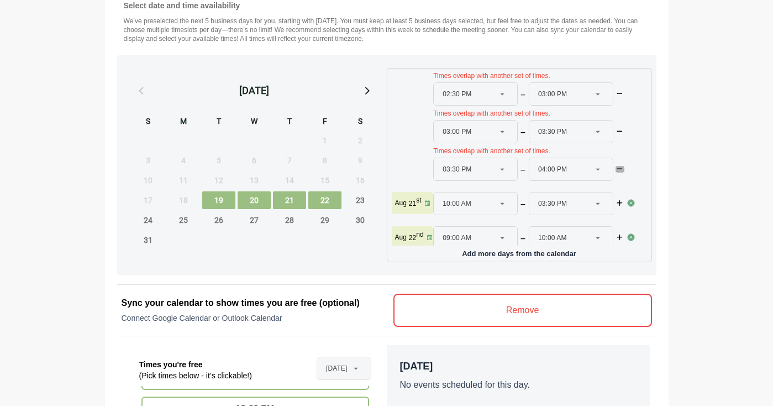
click at [621, 167] on icon "button" at bounding box center [620, 169] width 8 height 7
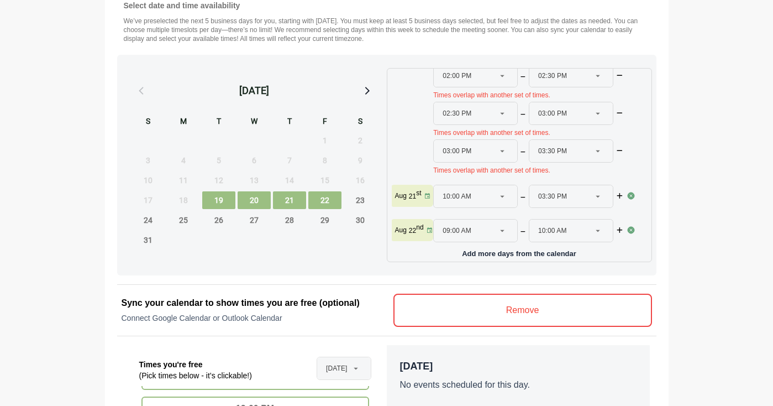
scroll to position [450, 0]
click at [620, 148] on div at bounding box center [619, 152] width 13 height 13
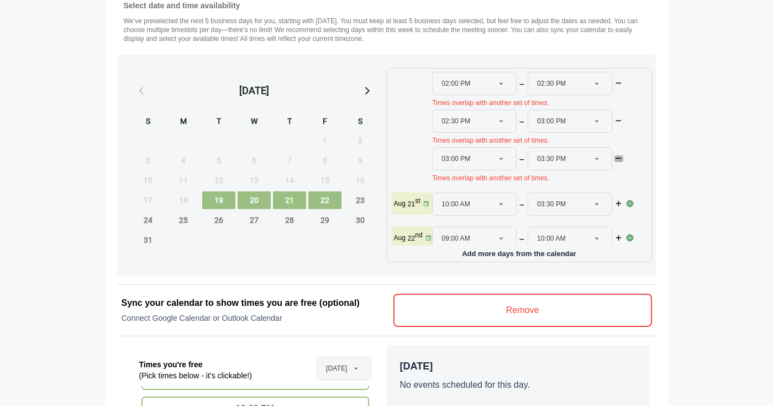
click at [616, 160] on icon "button" at bounding box center [619, 158] width 8 height 7
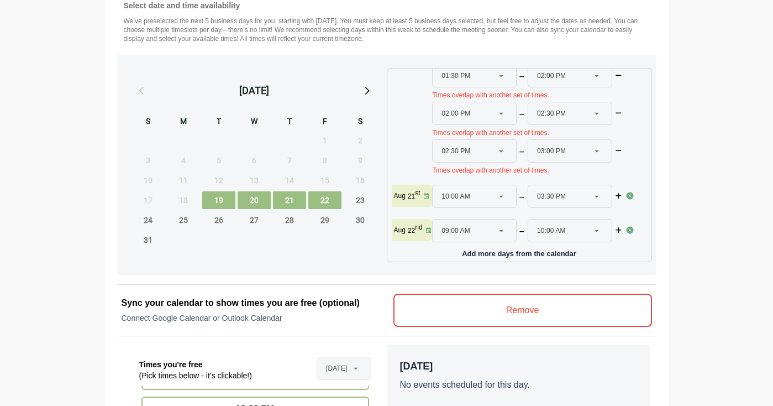
click at [617, 153] on div at bounding box center [618, 152] width 13 height 13
click at [616, 148] on icon "button" at bounding box center [619, 151] width 8 height 7
click at [617, 150] on icon "button" at bounding box center [619, 153] width 8 height 7
click at [618, 148] on icon "button" at bounding box center [619, 151] width 8 height 7
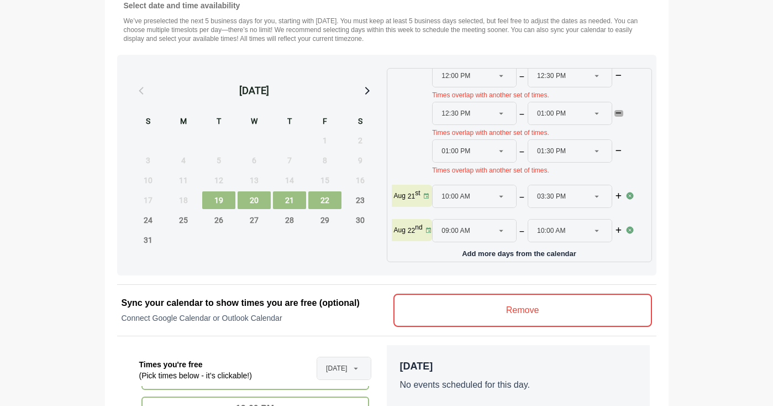
click at [616, 110] on icon "button" at bounding box center [619, 113] width 8 height 7
click at [615, 148] on icon "button" at bounding box center [619, 151] width 8 height 7
click at [615, 110] on icon "button" at bounding box center [619, 113] width 8 height 7
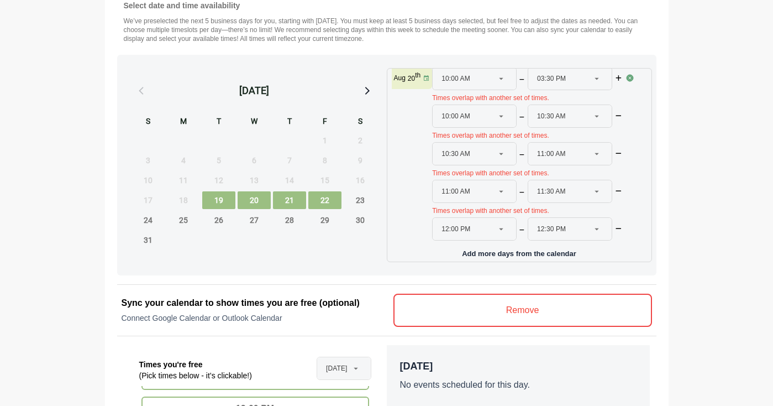
scroll to position [102, 0]
click at [616, 113] on icon "button" at bounding box center [620, 114] width 8 height 7
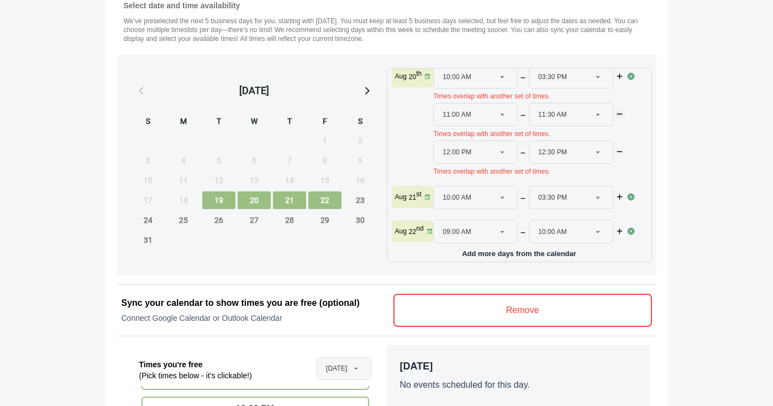
click at [616, 113] on icon "button" at bounding box center [620, 114] width 8 height 7
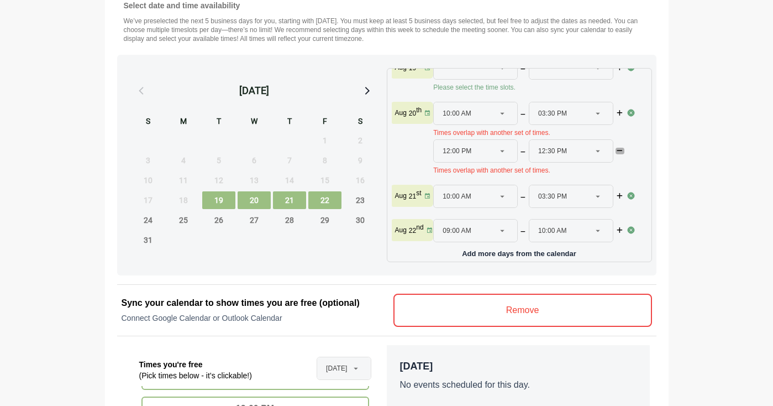
scroll to position [74, 0]
click at [617, 148] on icon "button" at bounding box center [620, 151] width 8 height 7
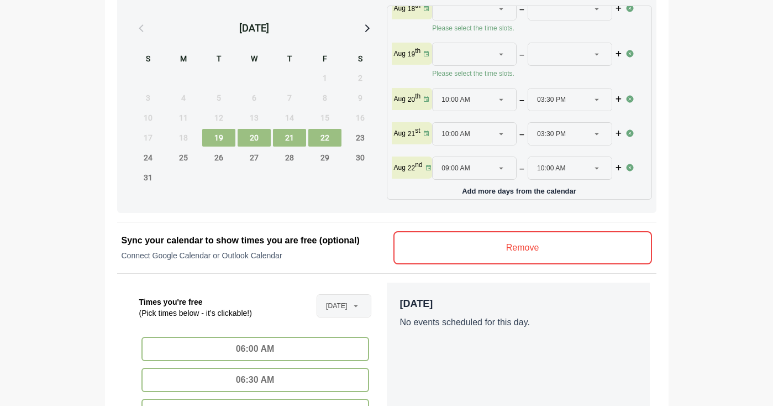
scroll to position [531, 0]
click at [221, 139] on span "19" at bounding box center [218, 138] width 33 height 18
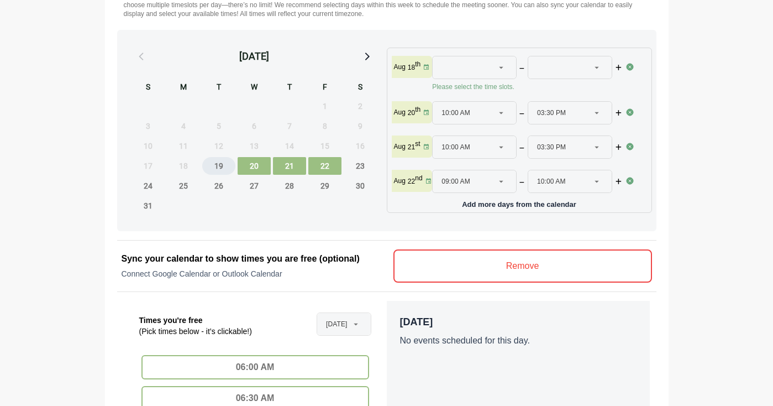
scroll to position [493, 0]
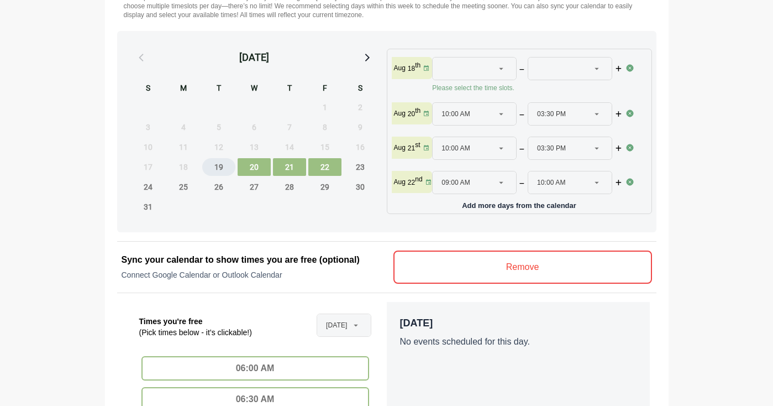
click at [224, 169] on span "19" at bounding box center [218, 167] width 33 height 18
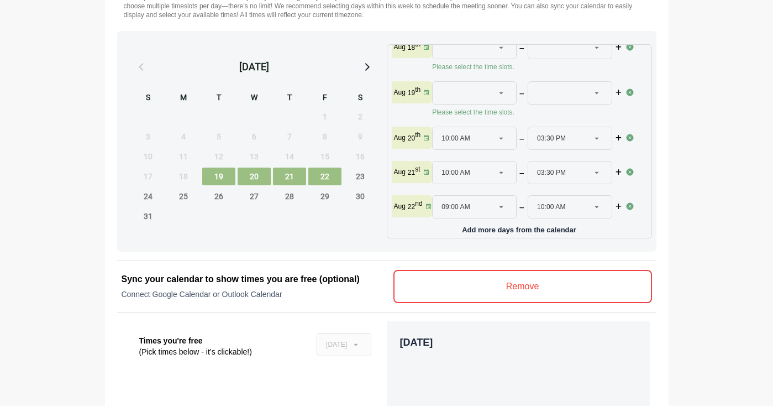
click at [265, 177] on span "20" at bounding box center [254, 176] width 33 height 18
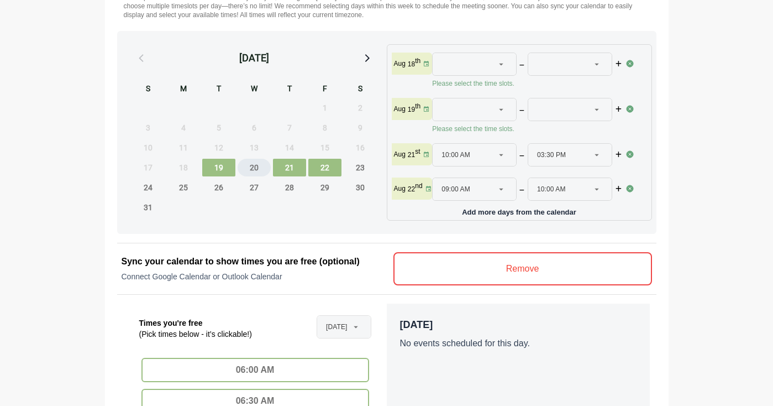
click at [265, 176] on span "20" at bounding box center [254, 168] width 33 height 18
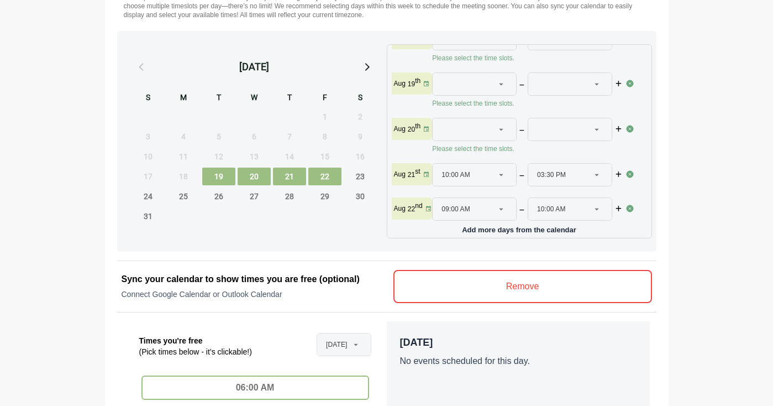
click at [506, 124] on div at bounding box center [501, 129] width 15 height 22
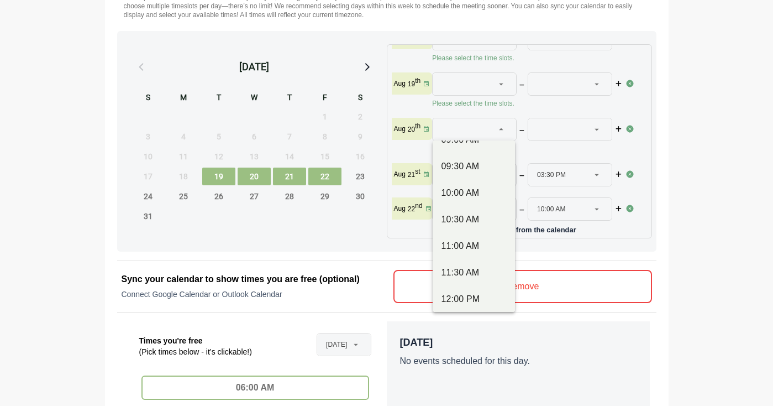
scroll to position [179, 0]
click at [472, 192] on div "10:00 AM" at bounding box center [474, 191] width 65 height 13
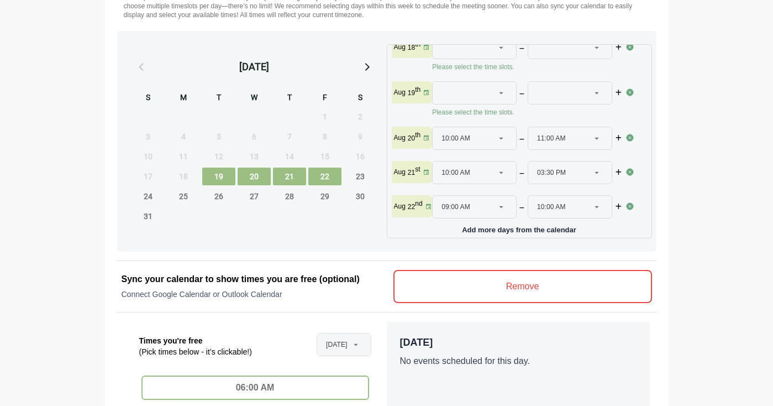
click at [568, 129] on div "11:00 AM ********" at bounding box center [563, 138] width 53 height 22
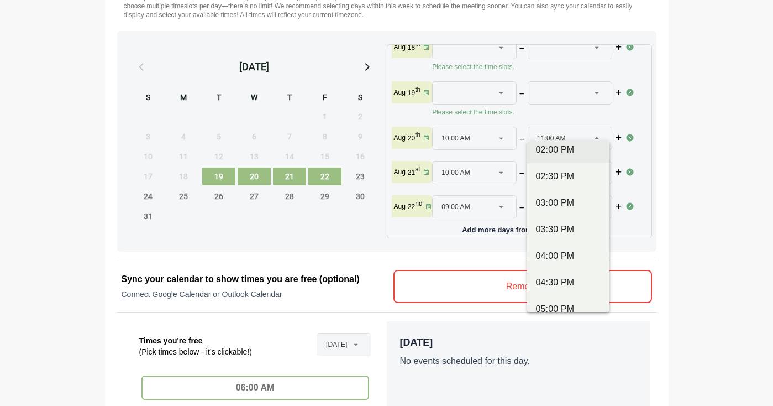
scroll to position [436, 0]
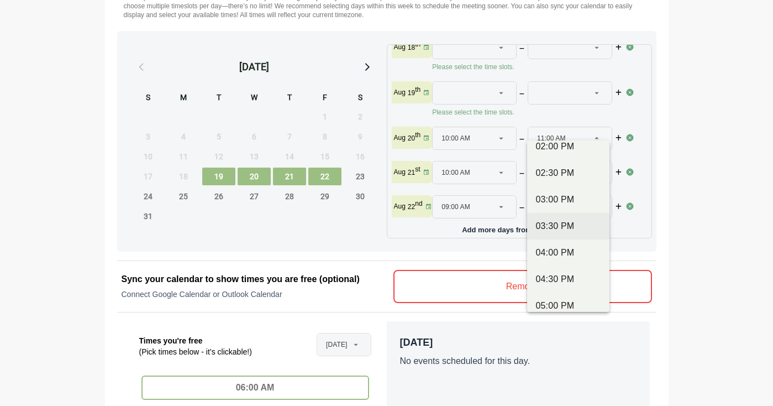
click at [556, 229] on div "03:30 PM" at bounding box center [568, 225] width 65 height 13
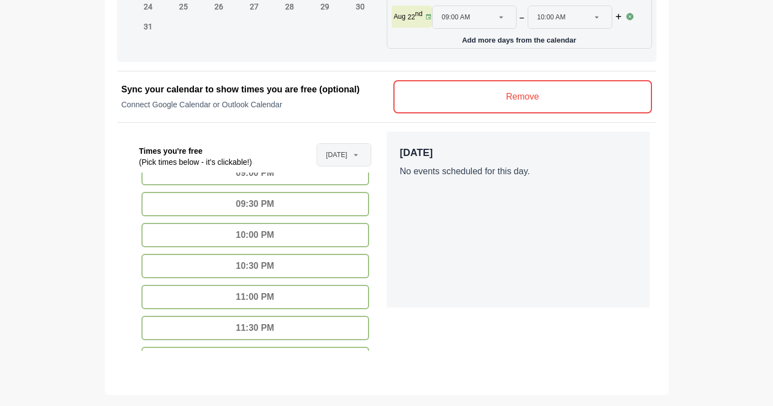
scroll to position [954, 0]
click at [298, 241] on div "10:00 PM" at bounding box center [255, 234] width 228 height 24
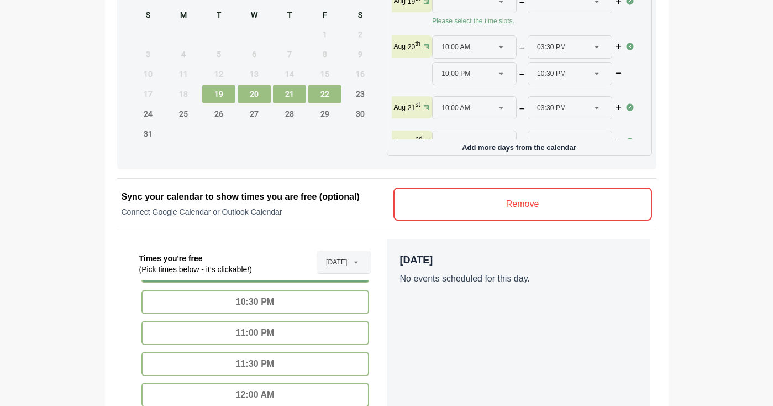
scroll to position [1034, 0]
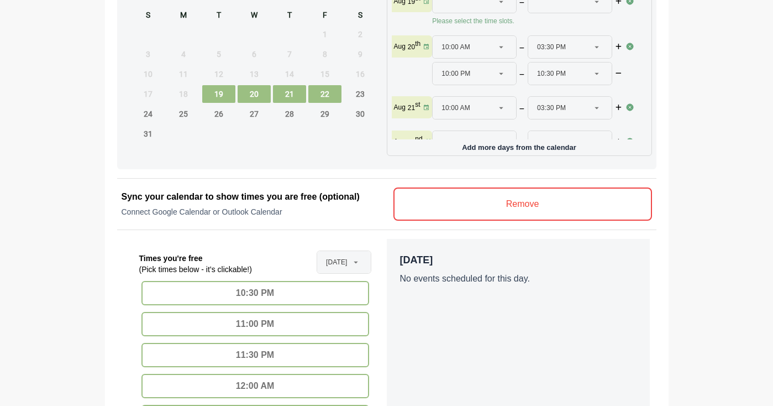
click at [318, 302] on div "10:30 PM" at bounding box center [255, 293] width 228 height 24
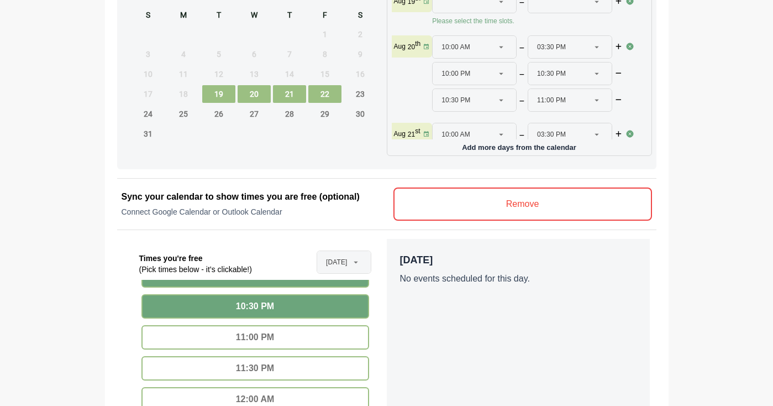
scroll to position [1020, 0]
click at [616, 76] on icon "button" at bounding box center [619, 73] width 8 height 7
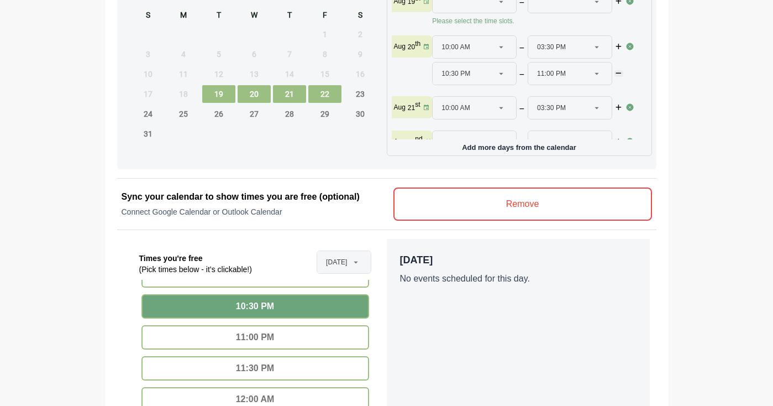
click at [616, 76] on icon "button" at bounding box center [619, 73] width 8 height 7
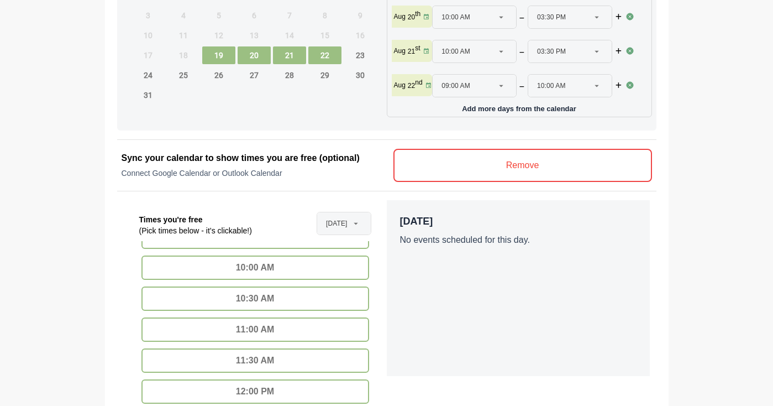
scroll to position [234, 0]
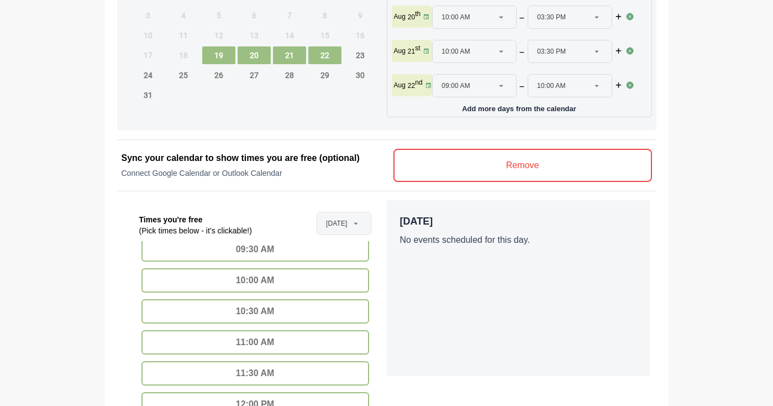
click at [326, 279] on div "10:00 AM" at bounding box center [255, 280] width 228 height 24
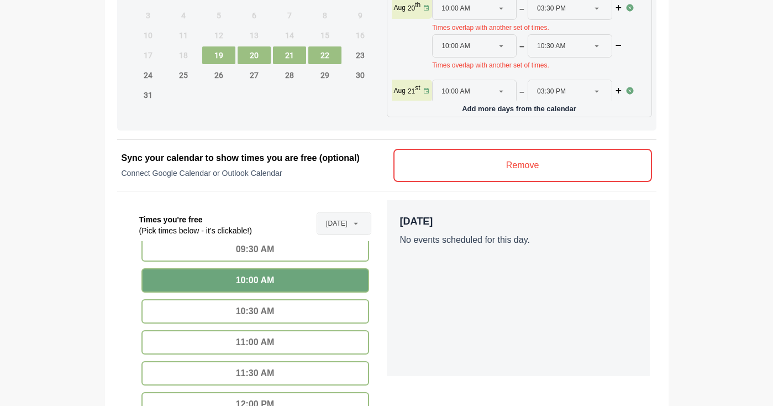
click at [323, 313] on div "10:30 AM" at bounding box center [255, 311] width 228 height 24
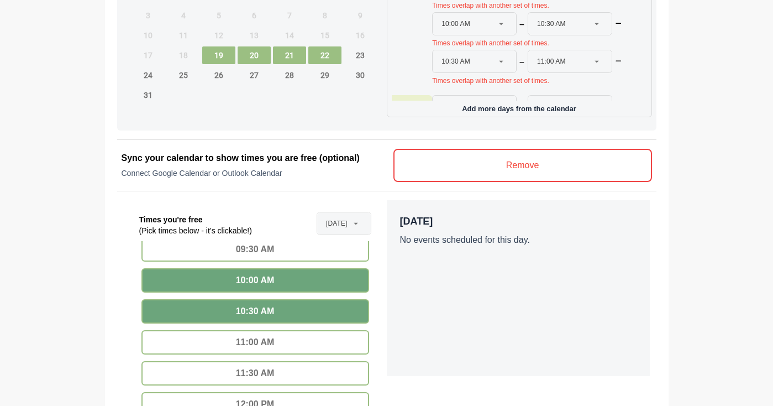
scroll to position [49, 1]
click at [615, 56] on icon "button" at bounding box center [619, 59] width 8 height 7
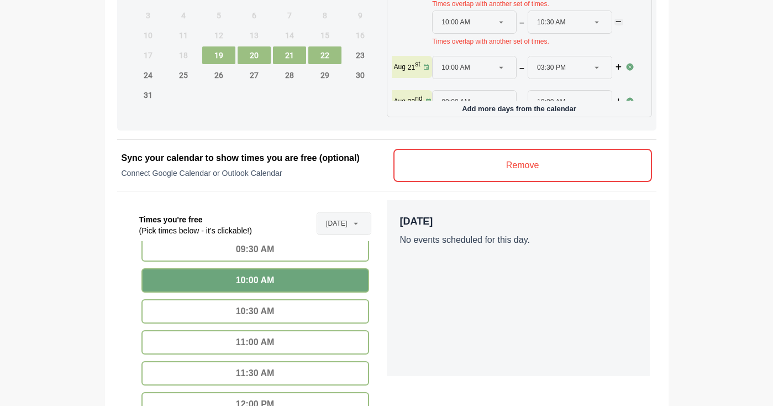
click at [616, 19] on icon "button" at bounding box center [619, 22] width 8 height 7
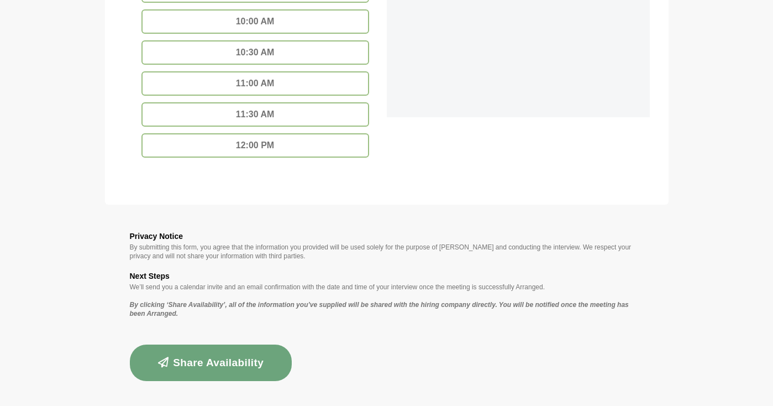
scroll to position [872, 0]
click at [271, 366] on button "Share Availability" at bounding box center [211, 363] width 162 height 36
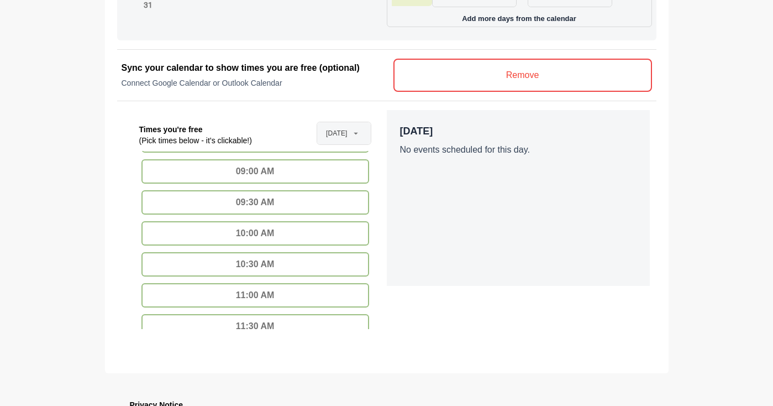
scroll to position [183, 0]
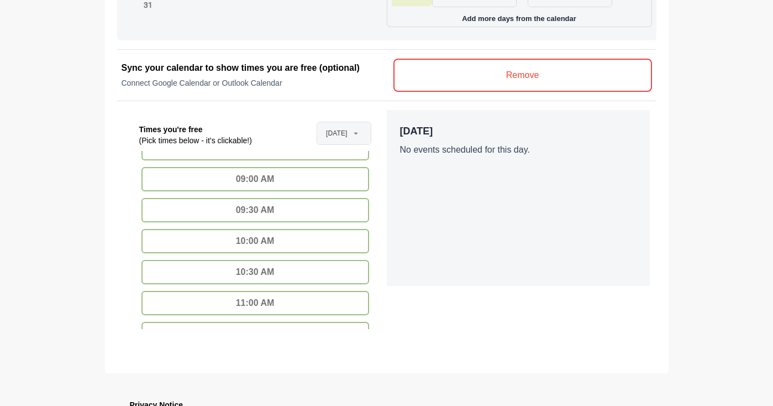
click at [271, 238] on div "10:00 AM" at bounding box center [255, 241] width 228 height 24
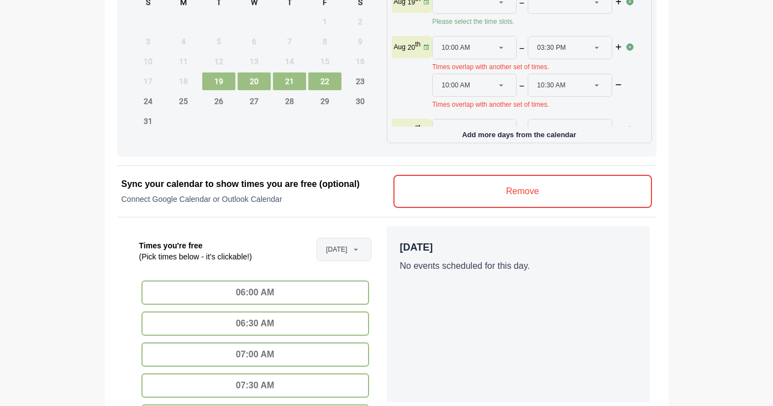
scroll to position [588, 0]
click at [609, 70] on p "Times overlap with another set of times." at bounding box center [528, 66] width 193 height 9
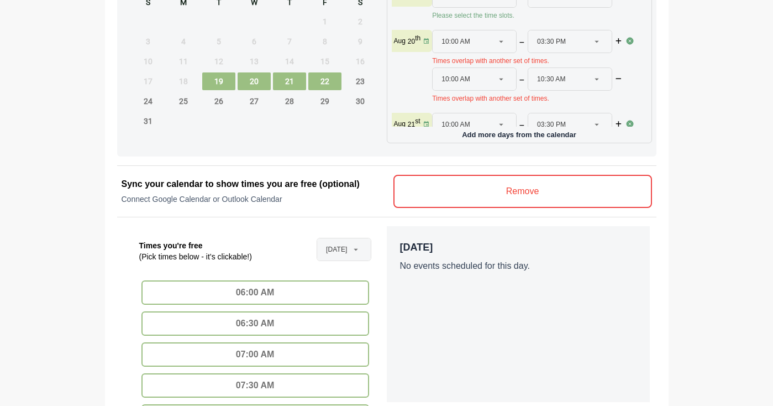
scroll to position [18, 1]
click at [602, 43] on div at bounding box center [597, 41] width 15 height 22
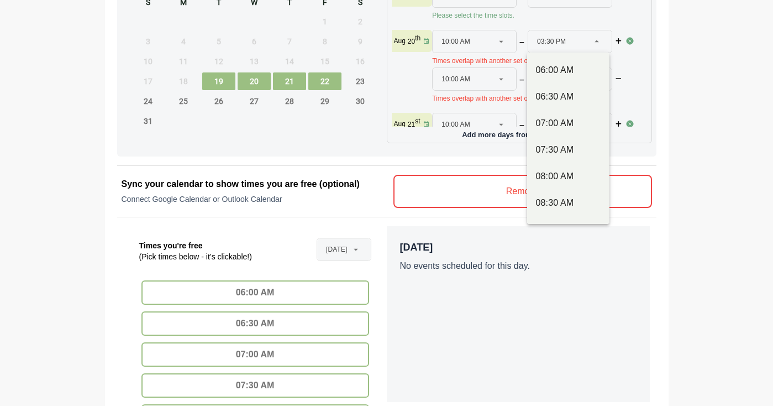
click at [602, 43] on div at bounding box center [597, 41] width 15 height 22
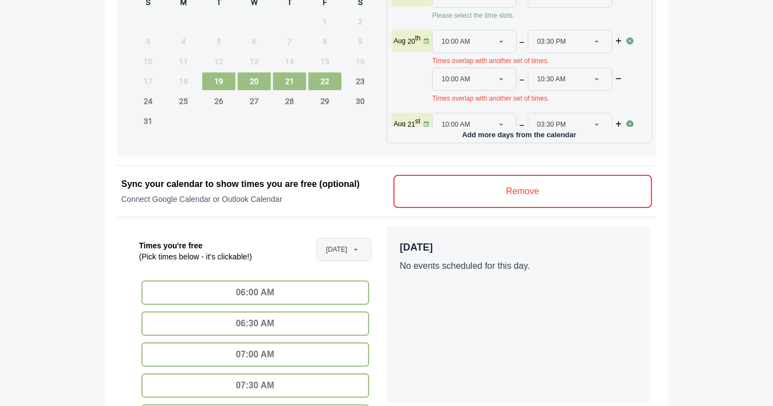
click at [601, 42] on div at bounding box center [597, 41] width 15 height 22
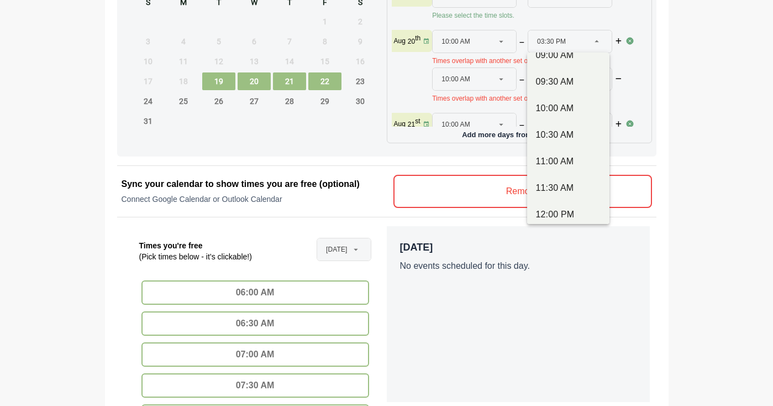
scroll to position [200, 0]
click at [570, 110] on div "10:30 AM" at bounding box center [568, 108] width 65 height 13
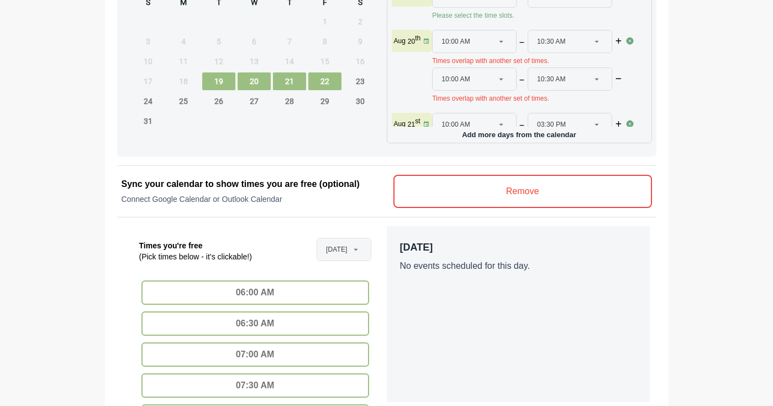
click at [626, 80] on div at bounding box center [637, 67] width 22 height 75
click at [621, 78] on button "button" at bounding box center [619, 79] width 9 height 7
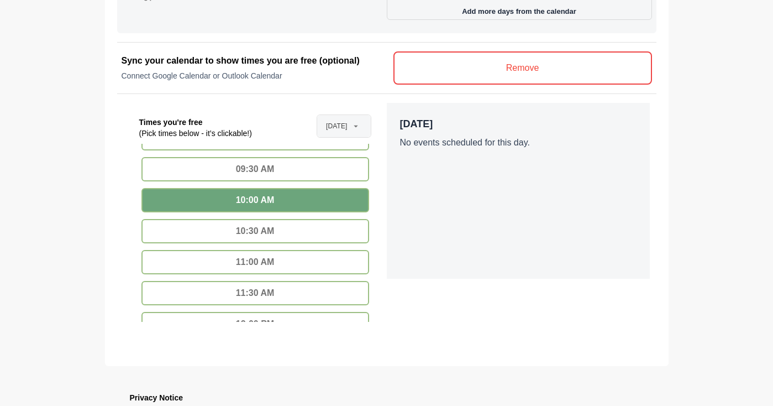
scroll to position [213, 0]
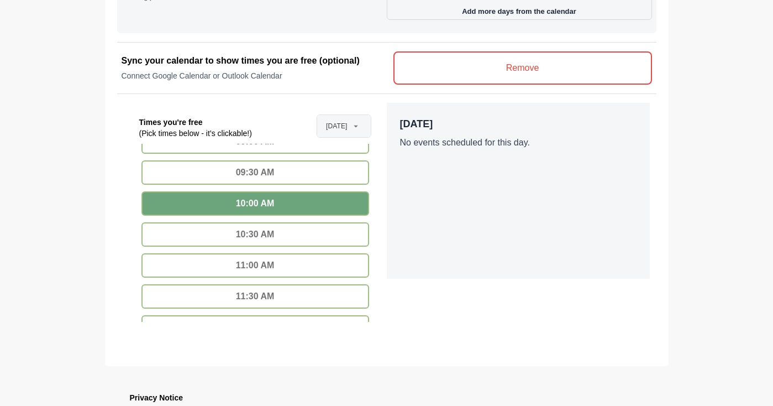
click at [325, 235] on div "10:30 AM" at bounding box center [255, 234] width 228 height 24
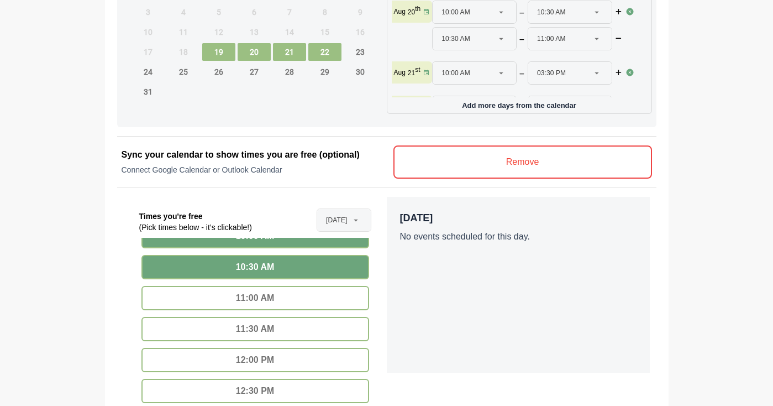
scroll to position [277, 0]
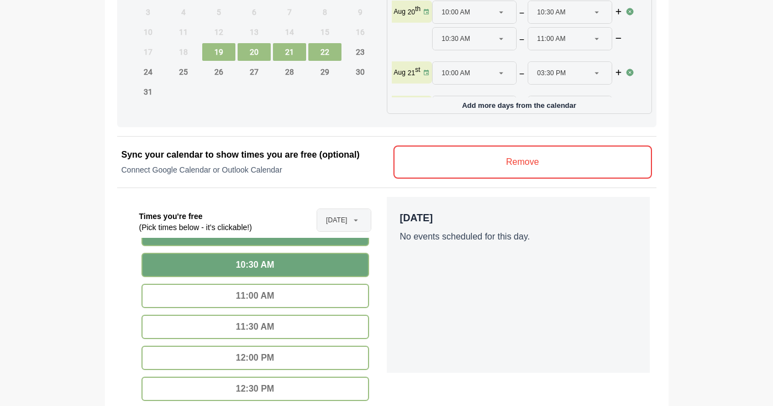
click at [317, 300] on div "11:00 AM" at bounding box center [255, 296] width 228 height 24
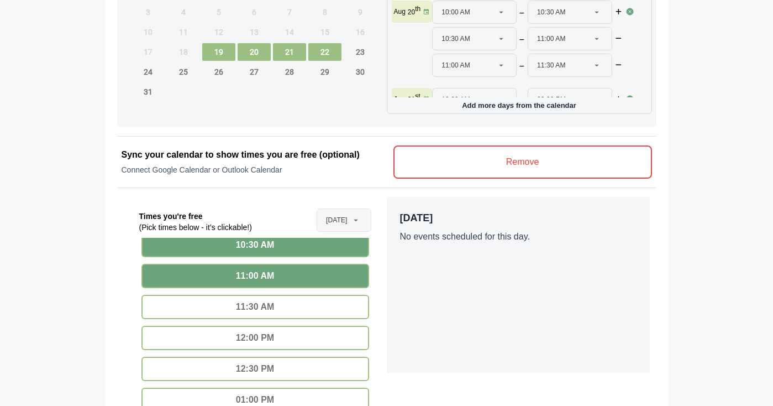
scroll to position [292, 0]
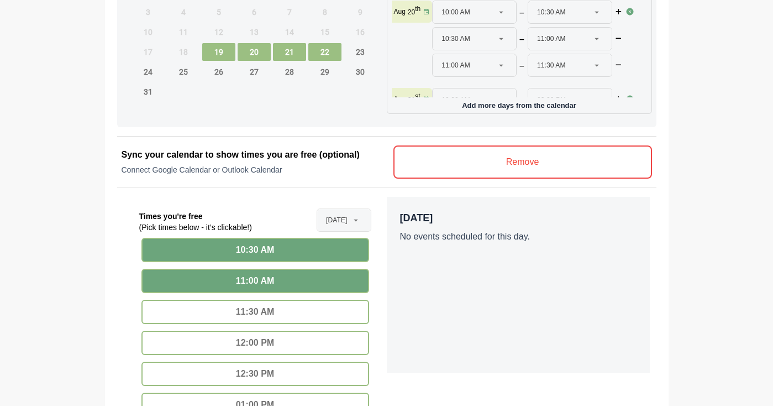
click at [323, 310] on div "11:30 AM" at bounding box center [255, 312] width 228 height 24
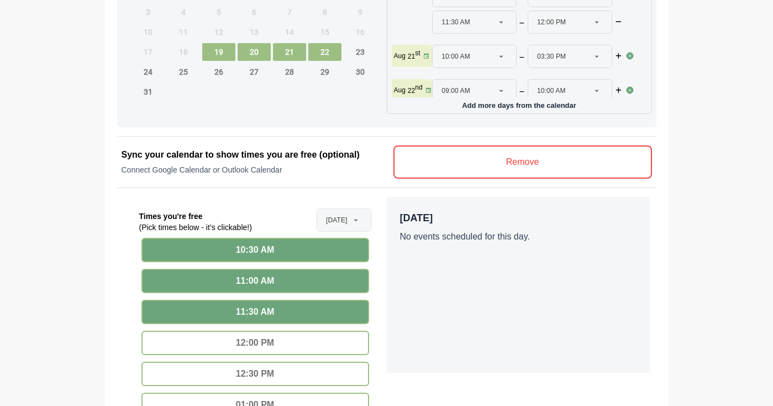
scroll to position [88, 1]
click at [301, 348] on div "12:00 PM" at bounding box center [255, 343] width 228 height 24
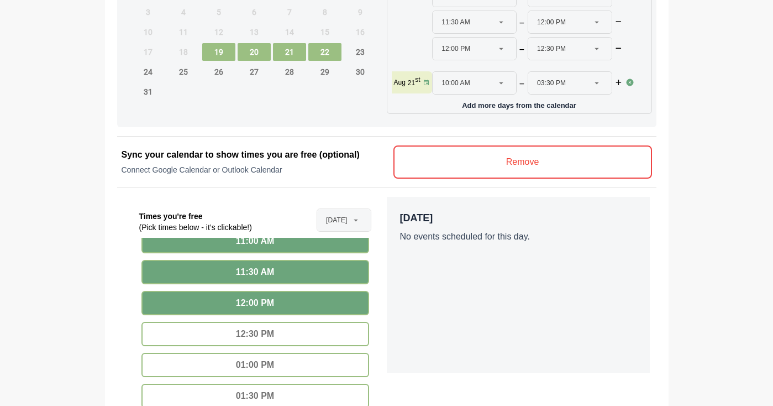
scroll to position [333, 0]
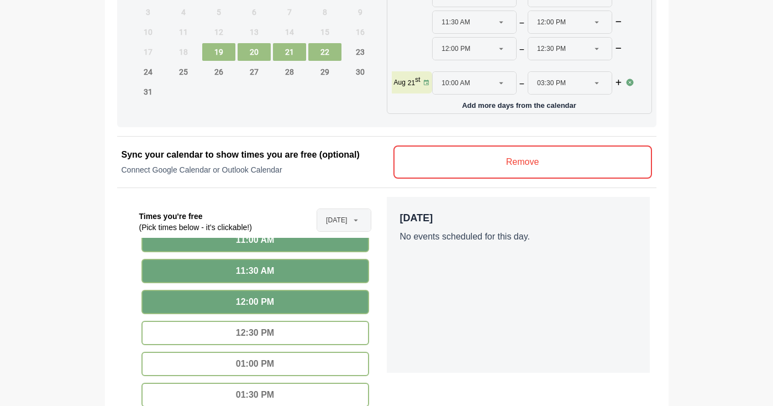
click at [300, 336] on div "12:30 PM" at bounding box center [255, 333] width 228 height 24
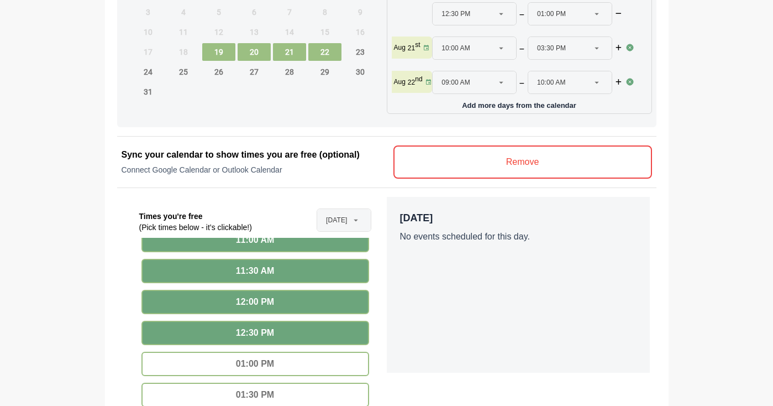
scroll to position [158, 1]
click at [411, 44] on strong "21" at bounding box center [411, 48] width 7 height 8
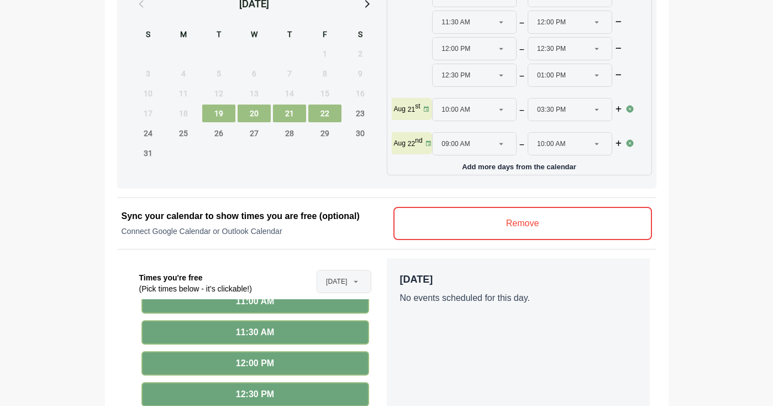
scroll to position [563, 0]
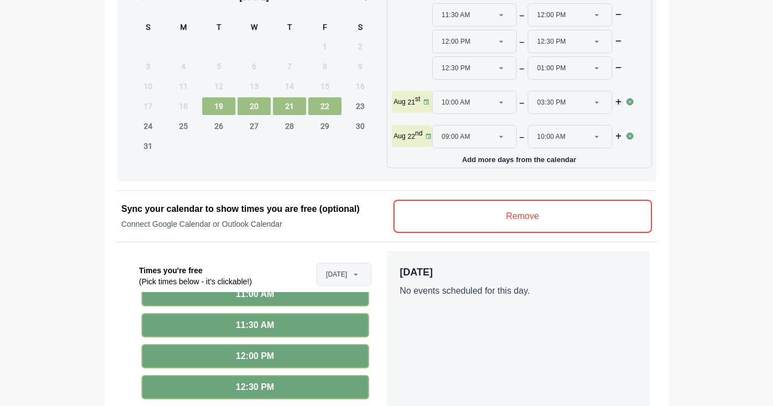
click at [617, 99] on icon "button" at bounding box center [619, 102] width 8 height 7
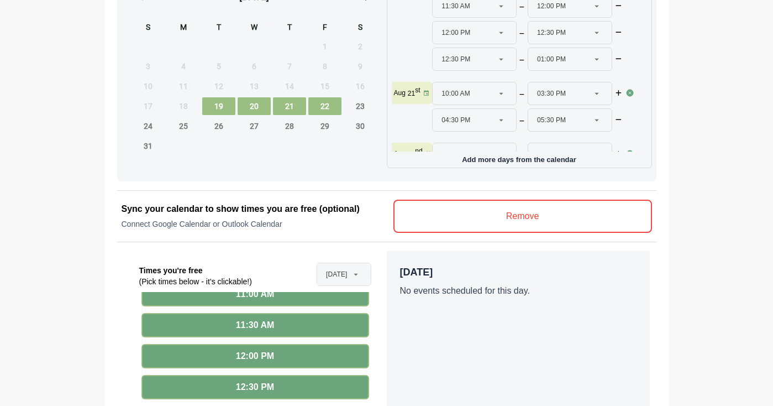
click at [587, 90] on div "03:30 PM ********" at bounding box center [563, 93] width 53 height 22
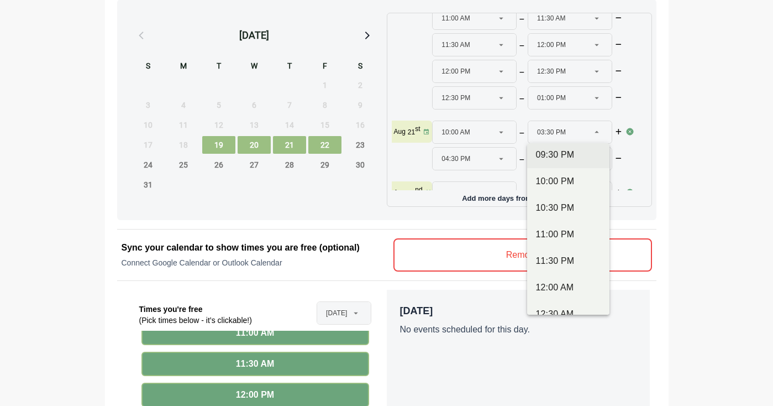
scroll to position [830, 0]
click at [560, 204] on div "10:30 PM" at bounding box center [568, 206] width 65 height 13
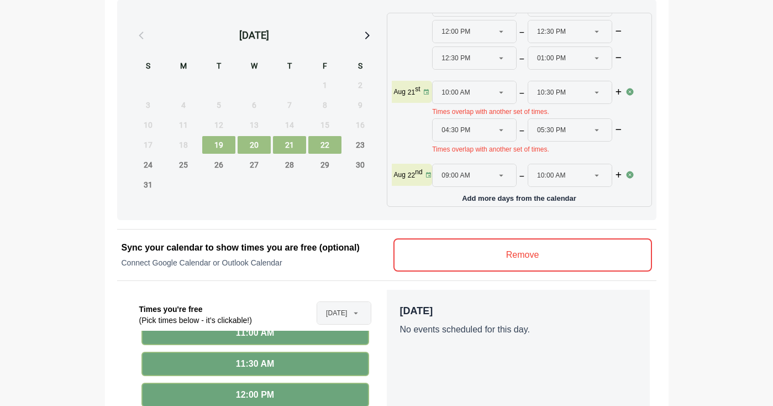
scroll to position [207, 1]
click at [511, 120] on div "04:30 PM ********" at bounding box center [474, 130] width 83 height 22
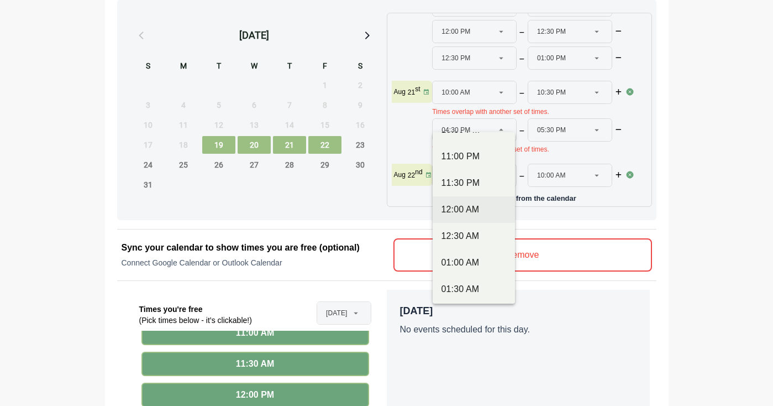
scroll to position [887, 0]
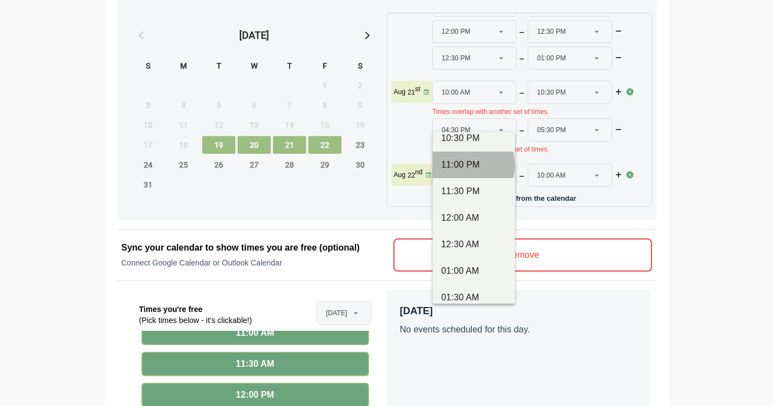
click at [469, 162] on div "11:00 PM" at bounding box center [474, 164] width 65 height 13
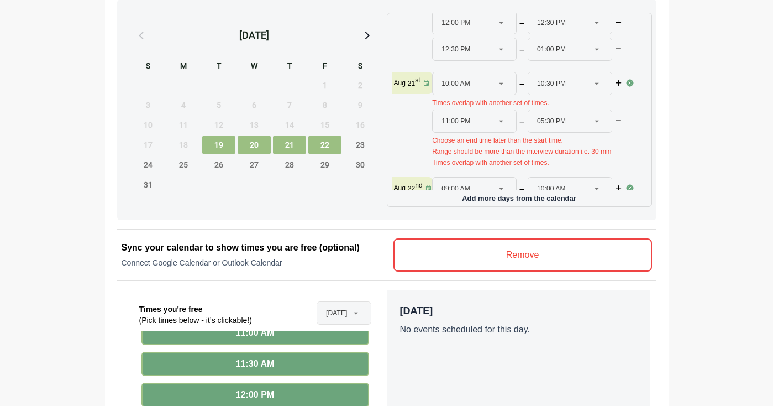
click at [574, 124] on div "05:30 PM ********" at bounding box center [563, 121] width 53 height 22
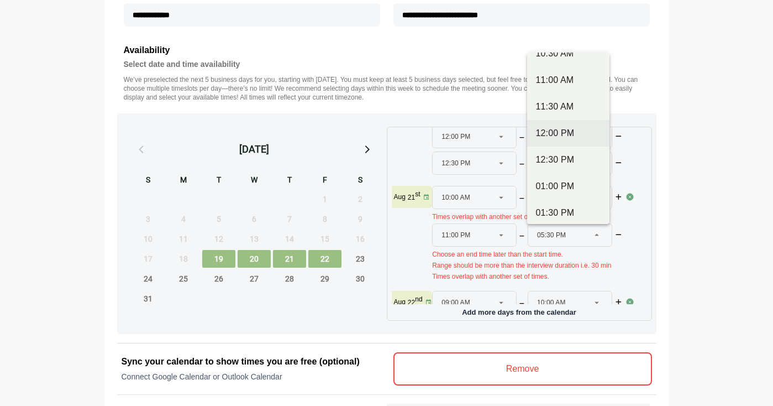
scroll to position [266, 0]
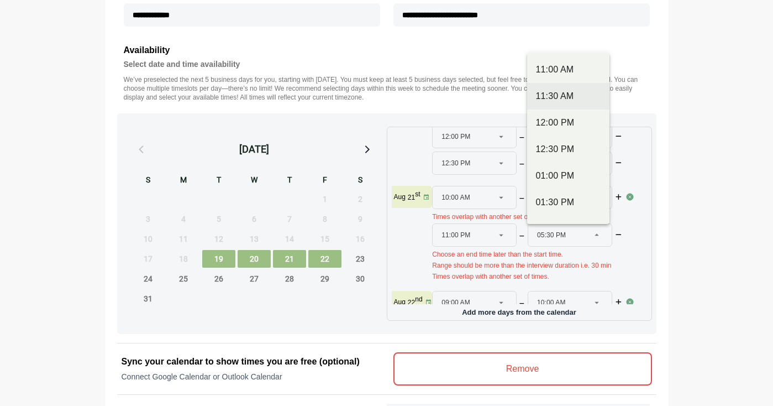
click at [559, 94] on div "11:30 AM" at bounding box center [568, 96] width 65 height 13
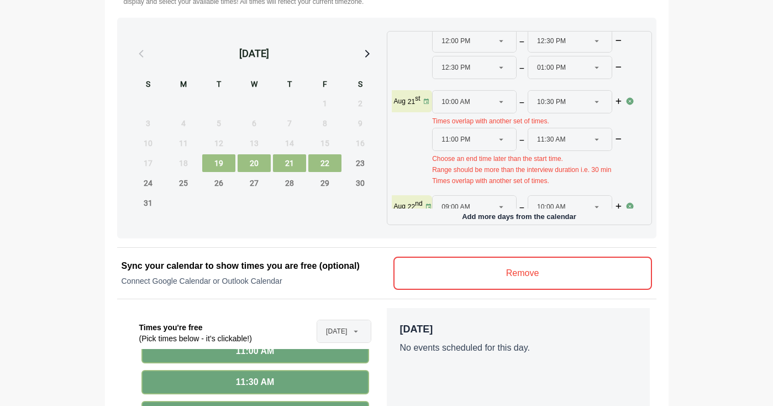
scroll to position [506, 0]
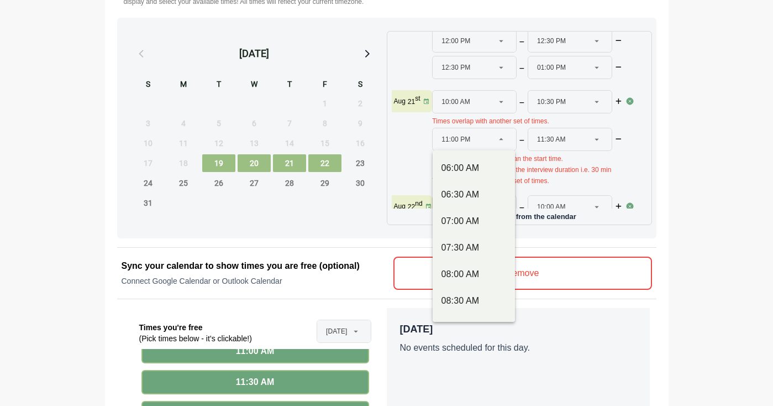
click at [491, 137] on div "11:00 PM ********" at bounding box center [468, 139] width 53 height 22
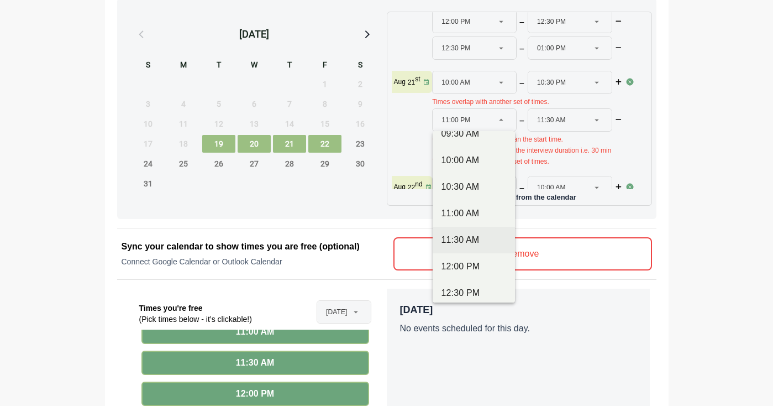
scroll to position [211, 0]
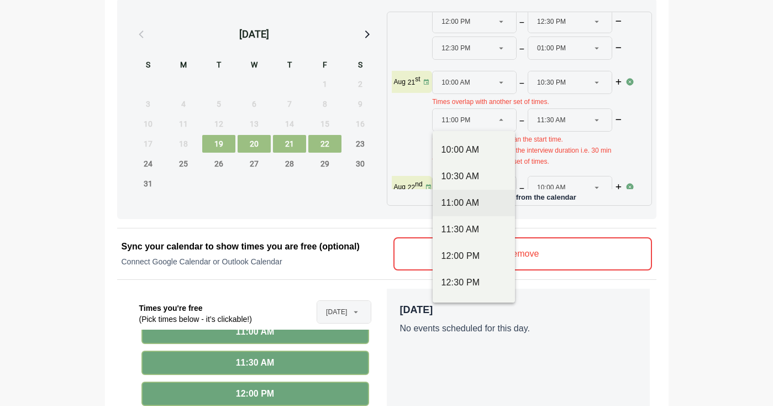
click at [469, 204] on div "11:00 AM" at bounding box center [474, 202] width 65 height 13
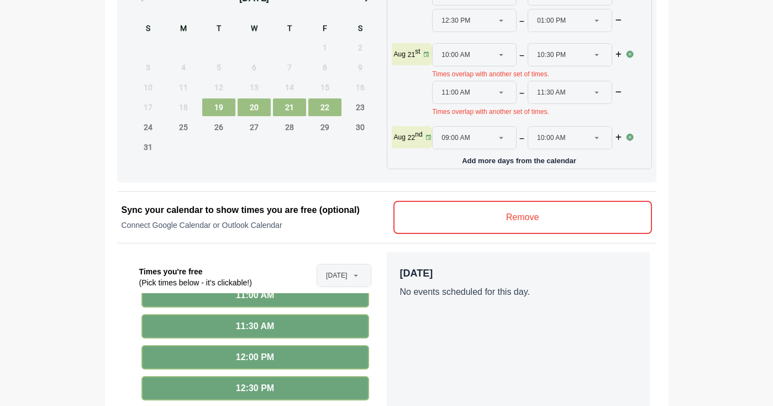
scroll to position [207, 1]
click at [626, 96] on div at bounding box center [637, 80] width 22 height 75
click at [349, 274] on div at bounding box center [356, 275] width 15 height 22
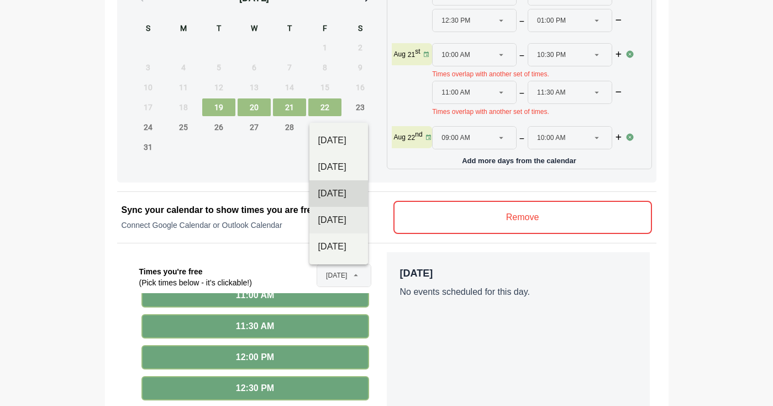
click at [343, 224] on div "Aug 21st" at bounding box center [338, 219] width 41 height 13
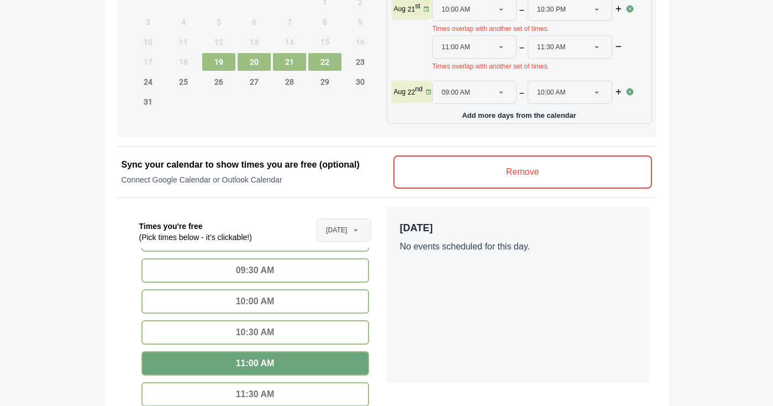
scroll to position [601, 0]
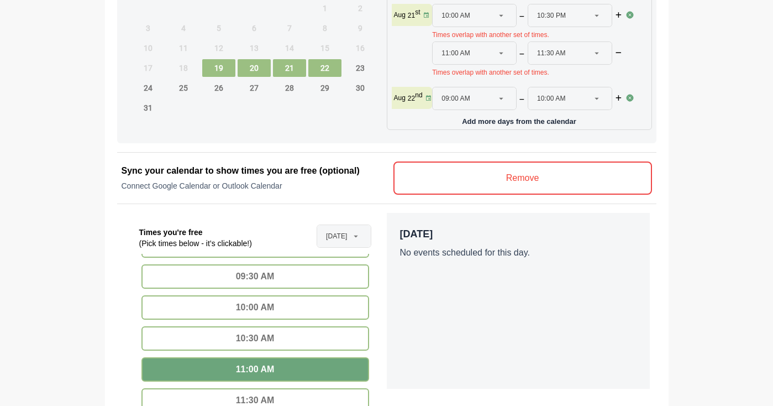
click at [736, 143] on section "**********" at bounding box center [386, 38] width 773 height 1278
click at [620, 50] on icon "button" at bounding box center [619, 53] width 8 height 7
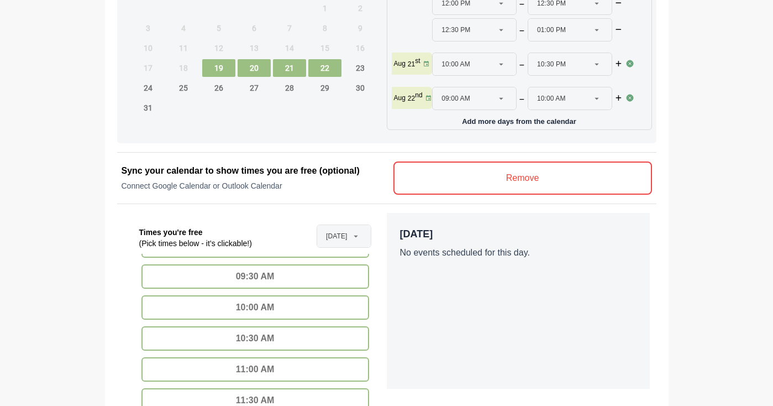
scroll to position [158, 1]
click at [596, 59] on icon at bounding box center [597, 64] width 10 height 10
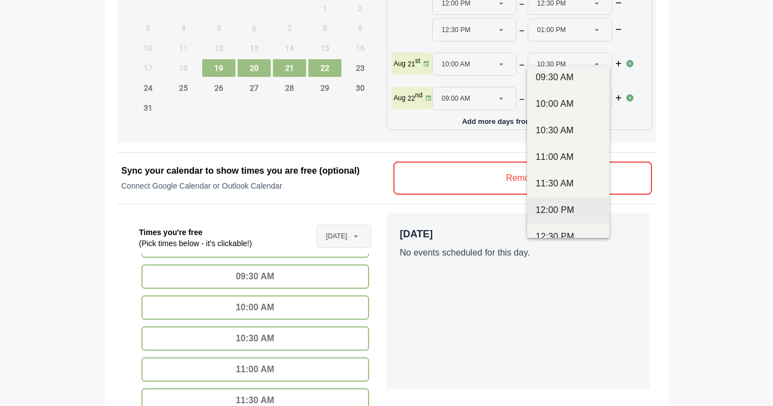
scroll to position [188, 0]
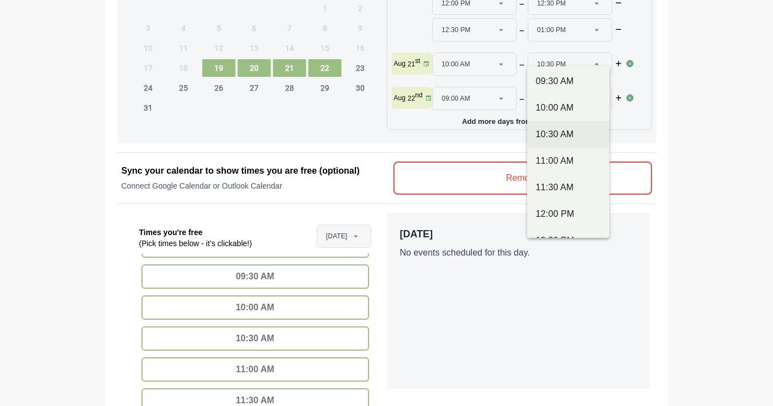
click at [572, 137] on div "10:30 AM" at bounding box center [568, 134] width 65 height 13
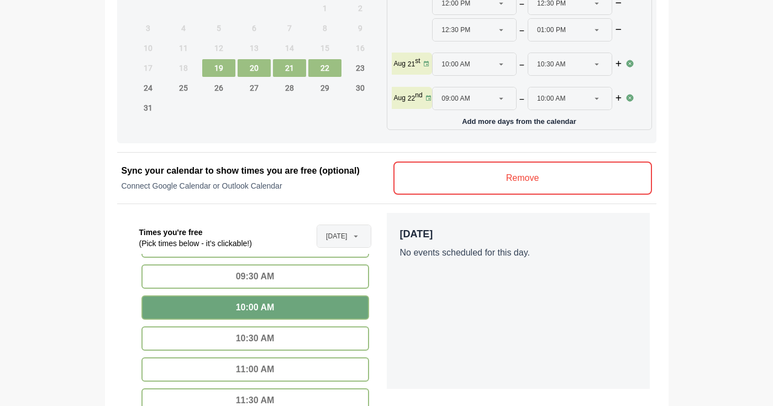
click at [241, 340] on div "10:30 AM" at bounding box center [255, 338] width 228 height 24
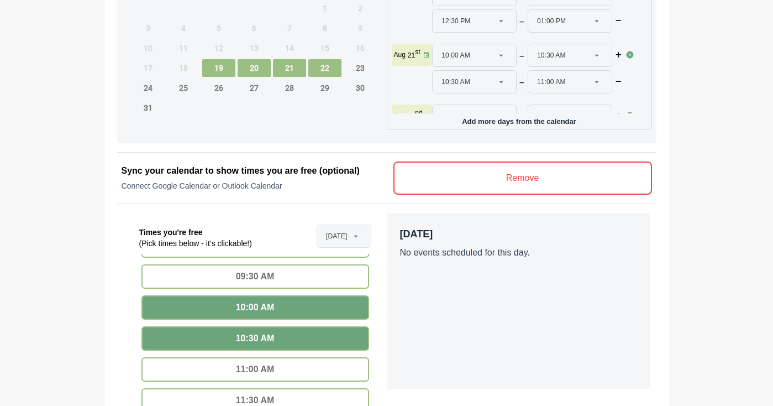
click at [240, 365] on div "11:00 AM" at bounding box center [255, 369] width 228 height 24
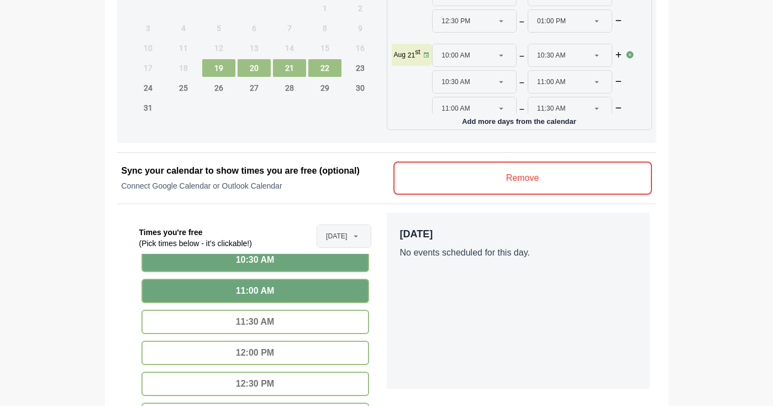
scroll to position [308, 0]
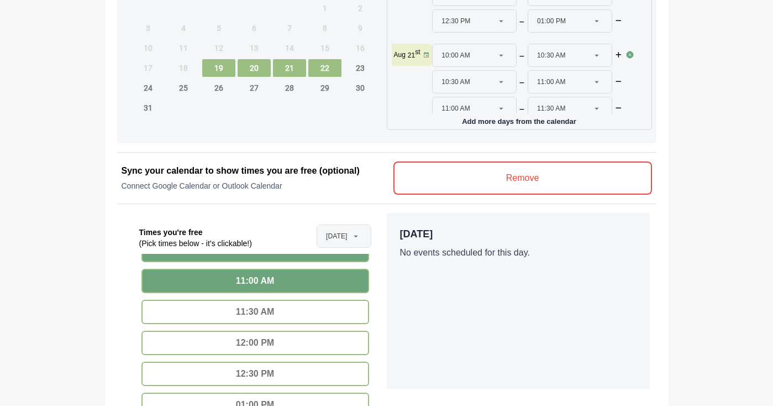
click at [248, 310] on div "11:30 AM" at bounding box center [255, 312] width 228 height 24
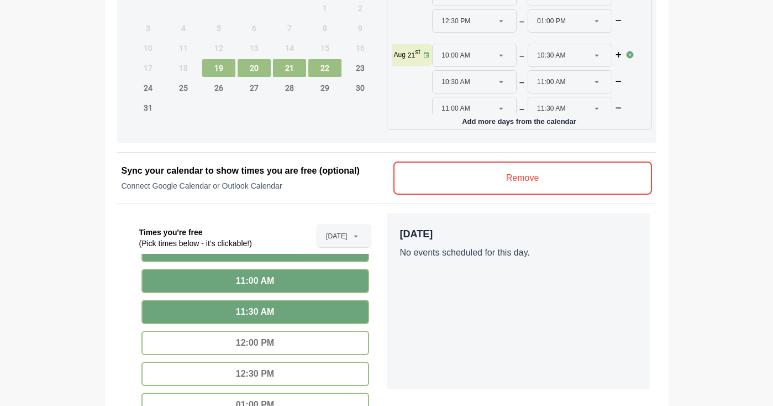
click at [248, 346] on div "12:00 PM" at bounding box center [255, 343] width 228 height 24
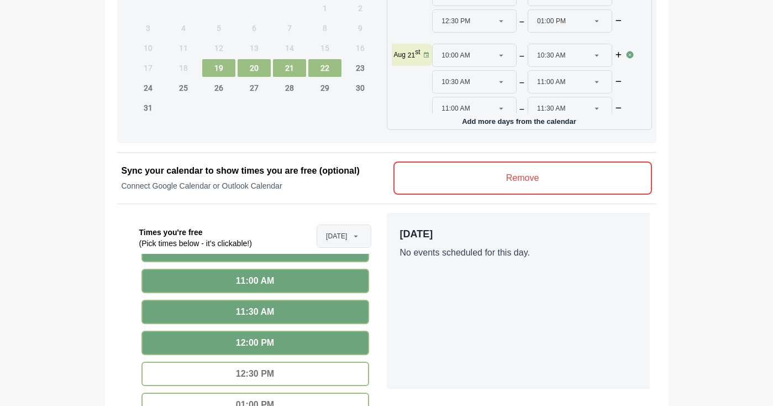
click at [249, 366] on div "12:30 PM" at bounding box center [255, 373] width 228 height 24
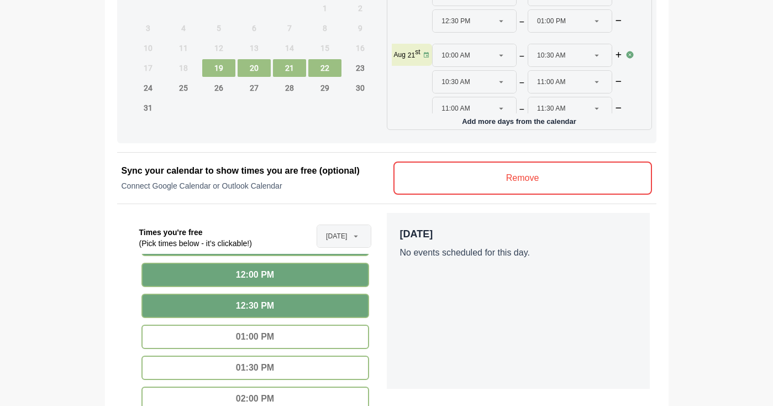
scroll to position [380, 0]
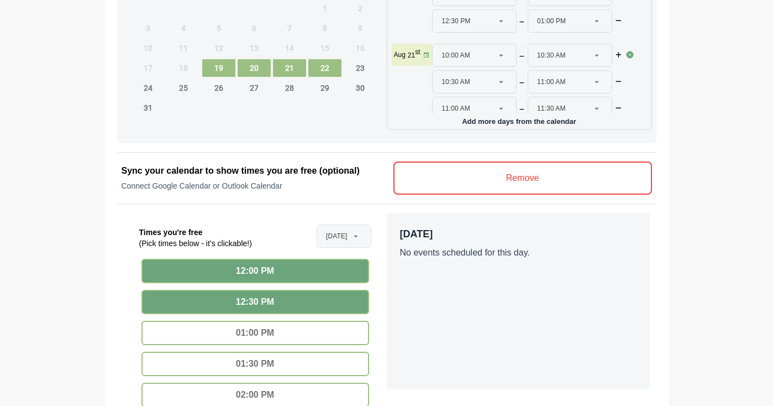
click at [254, 337] on div "01:00 PM" at bounding box center [255, 333] width 228 height 24
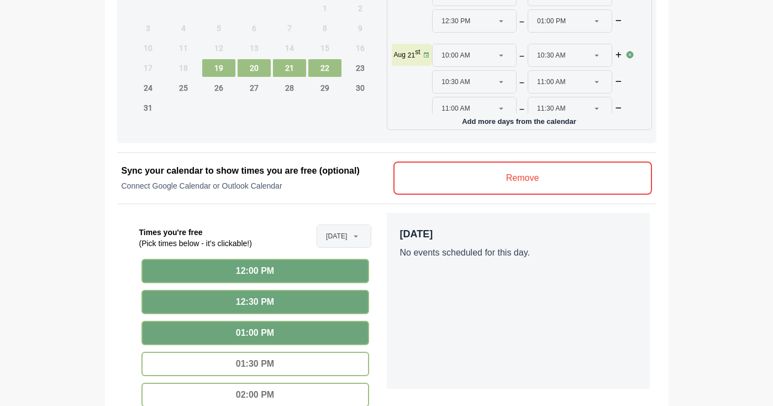
click at [254, 367] on div "01:30 PM" at bounding box center [255, 364] width 228 height 24
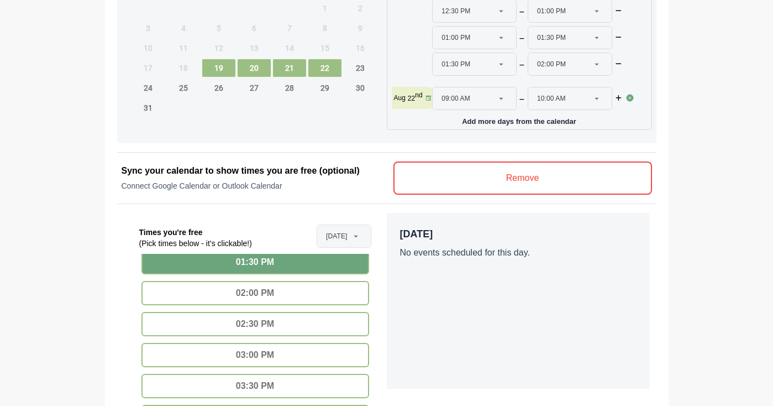
scroll to position [493, 0]
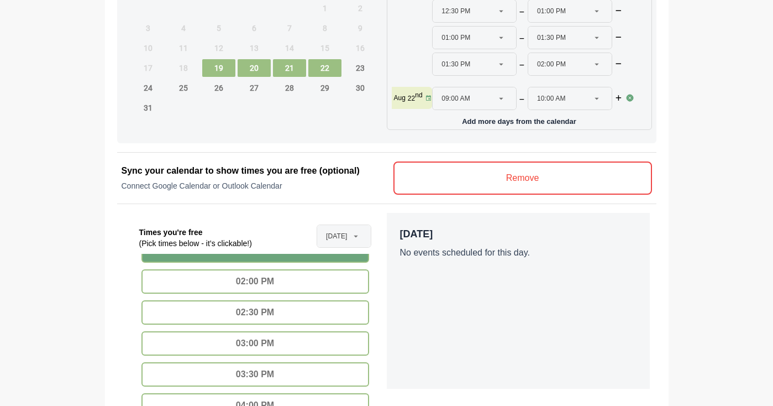
click at [318, 285] on div "02:00 PM" at bounding box center [255, 281] width 228 height 24
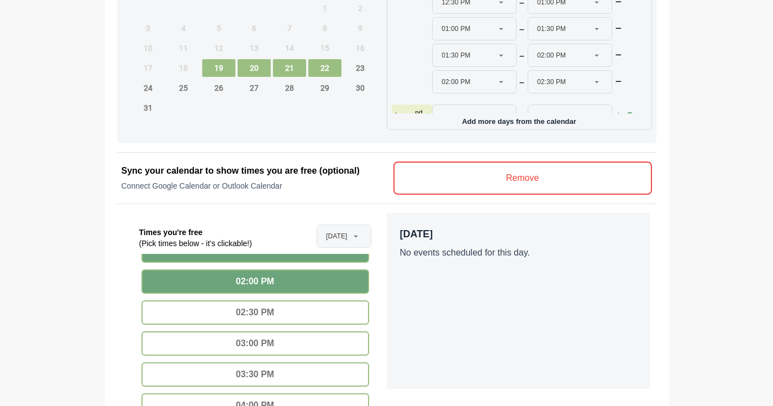
click at [318, 315] on div "02:30 PM" at bounding box center [255, 312] width 228 height 24
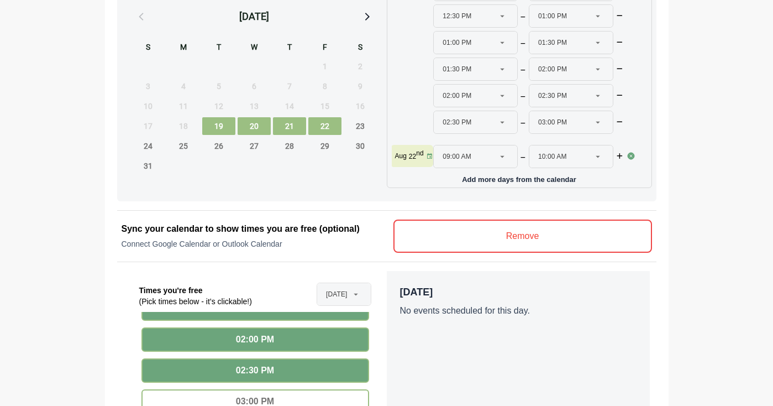
scroll to position [544, 0]
click at [333, 291] on span "Aug 21st" at bounding box center [336, 293] width 21 height 22
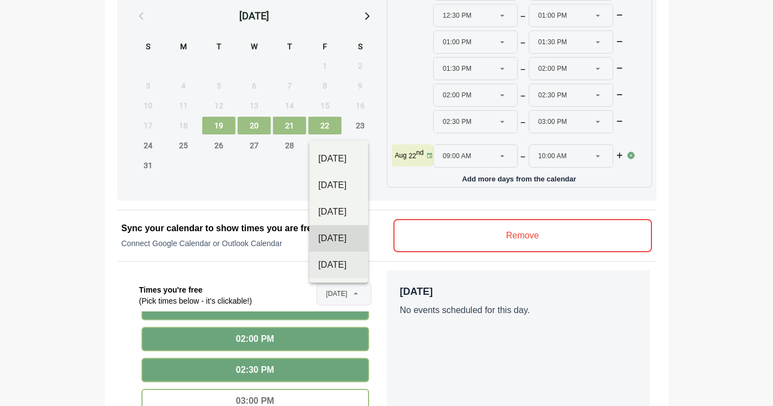
click at [336, 268] on div "Aug 22nd" at bounding box center [338, 264] width 41 height 13
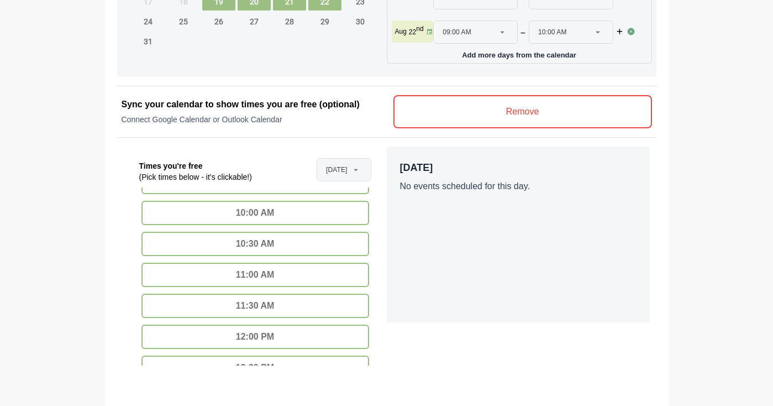
scroll to position [249, 0]
click at [311, 277] on div "11:00 AM" at bounding box center [255, 273] width 228 height 24
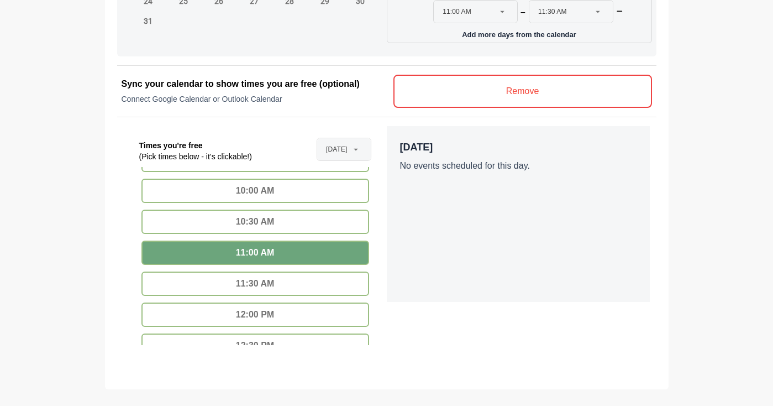
scroll to position [711, 0]
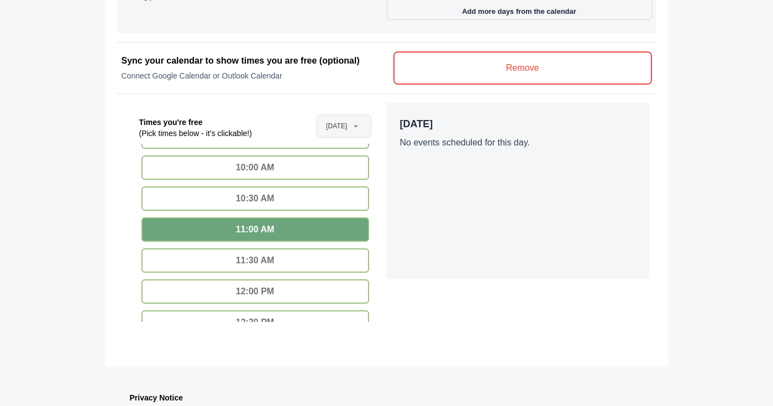
click at [307, 263] on div "11:30 AM" at bounding box center [255, 260] width 228 height 24
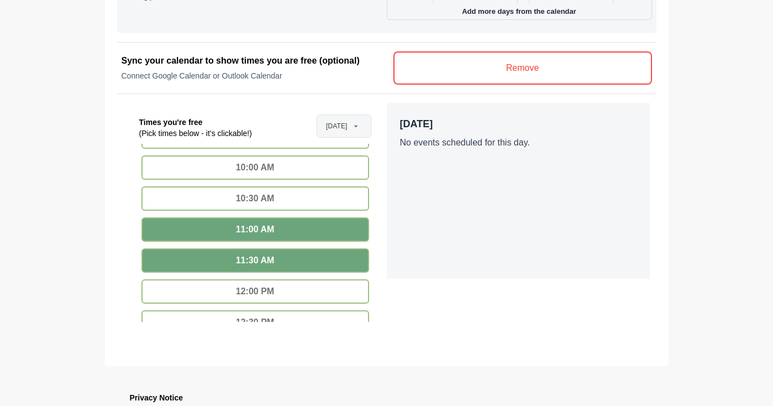
click at [326, 285] on div "12:00 PM" at bounding box center [255, 291] width 228 height 24
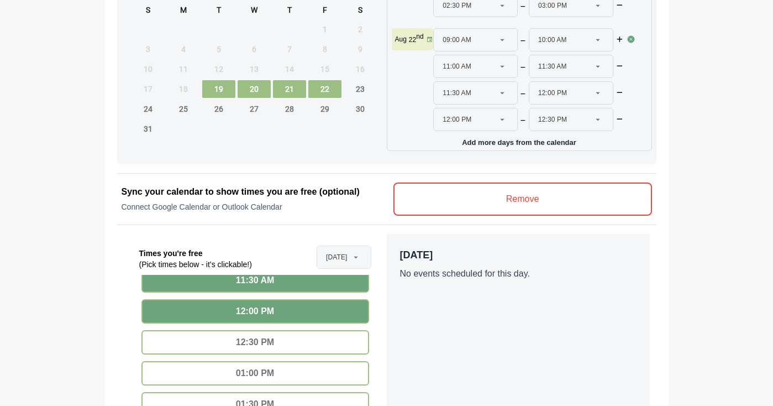
scroll to position [363, 0]
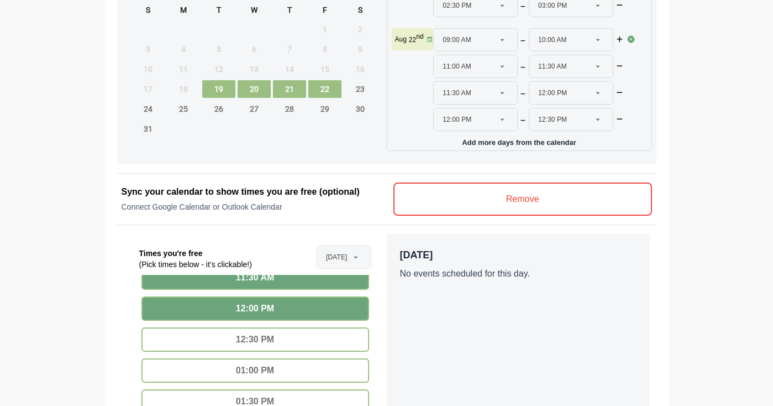
click at [253, 337] on div "12:30 PM" at bounding box center [255, 339] width 228 height 24
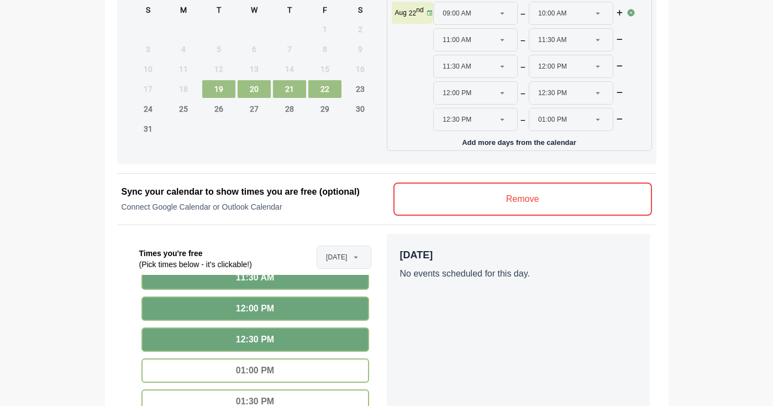
scroll to position [503, 0]
click at [300, 374] on div "01:00 PM" at bounding box center [255, 370] width 228 height 24
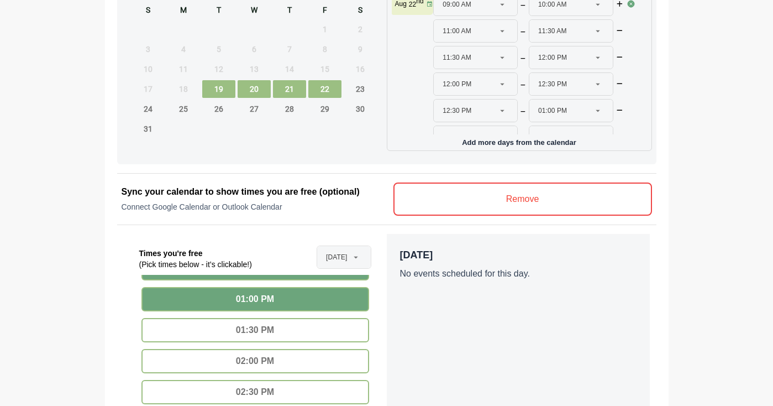
scroll to position [446, 0]
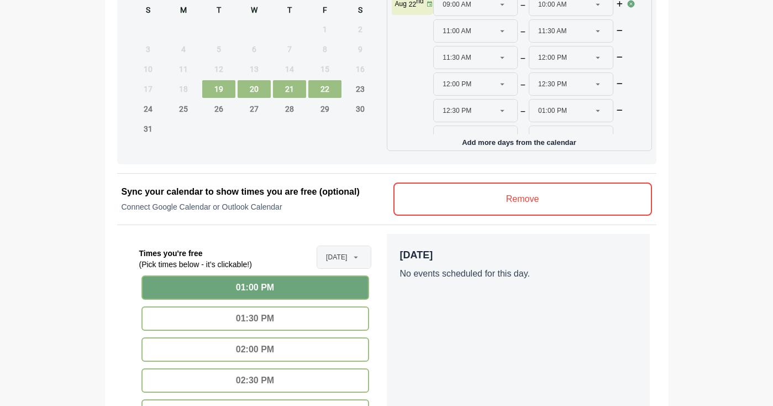
click at [305, 317] on div "01:30 PM" at bounding box center [255, 318] width 228 height 24
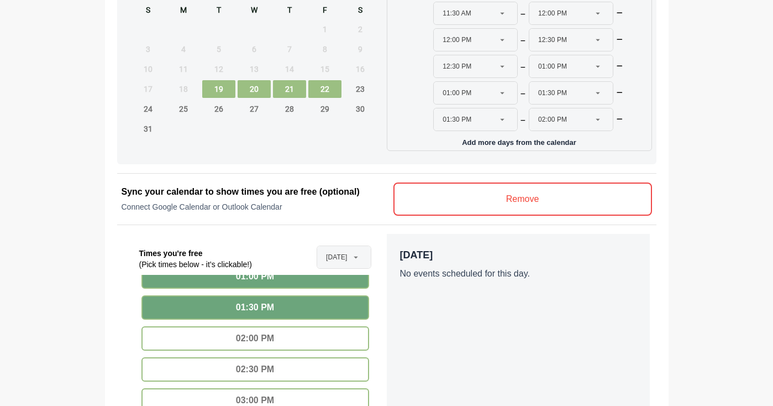
scroll to position [556, 0]
click at [251, 345] on div "02:00 PM" at bounding box center [255, 338] width 228 height 24
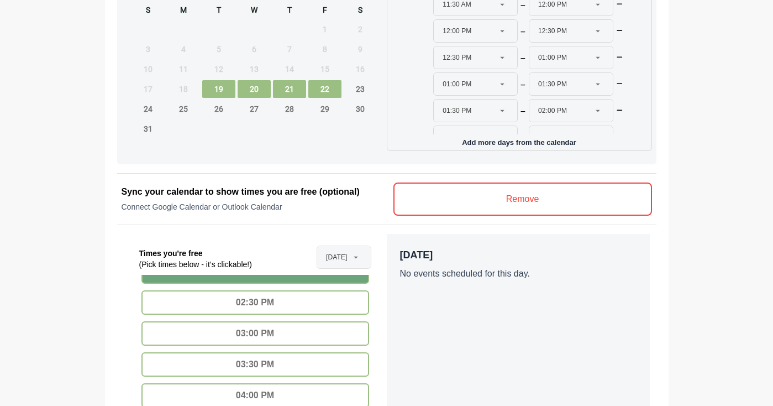
scroll to position [528, 0]
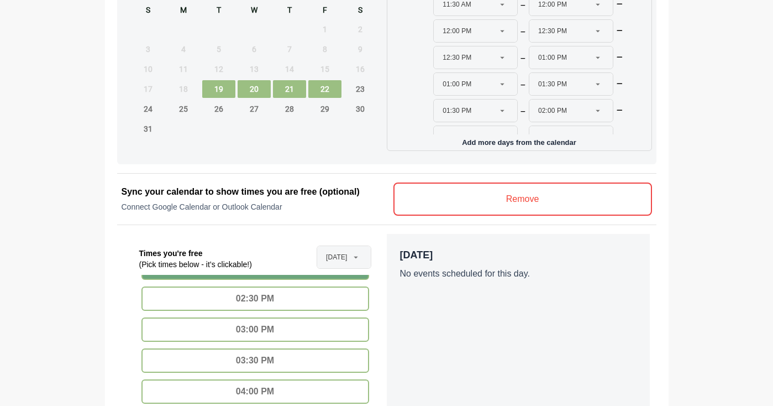
click at [270, 303] on div "02:30 PM" at bounding box center [255, 298] width 228 height 24
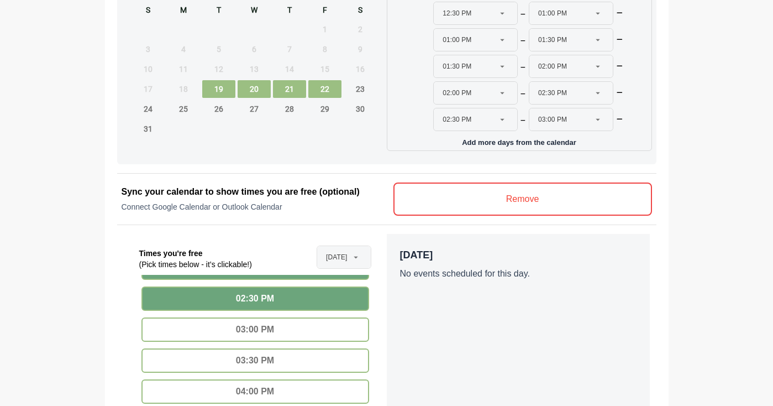
click at [350, 303] on div "02:30 PM" at bounding box center [255, 298] width 228 height 24
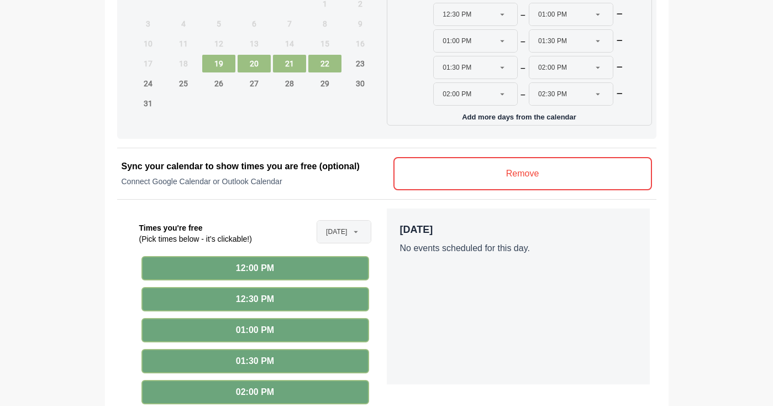
scroll to position [609, 0]
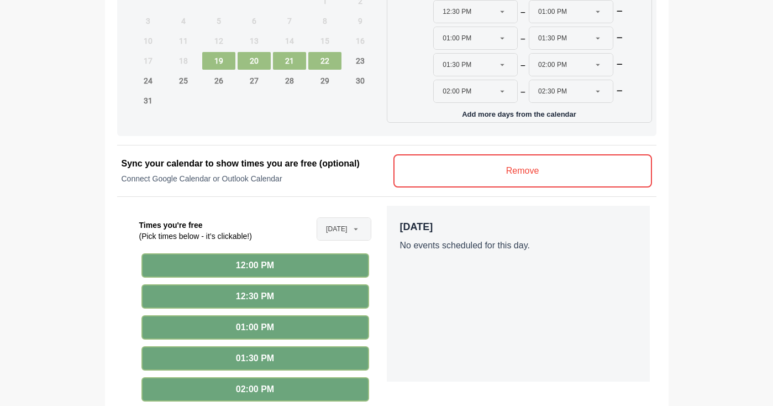
click at [303, 386] on div "02:00 PM" at bounding box center [255, 389] width 228 height 24
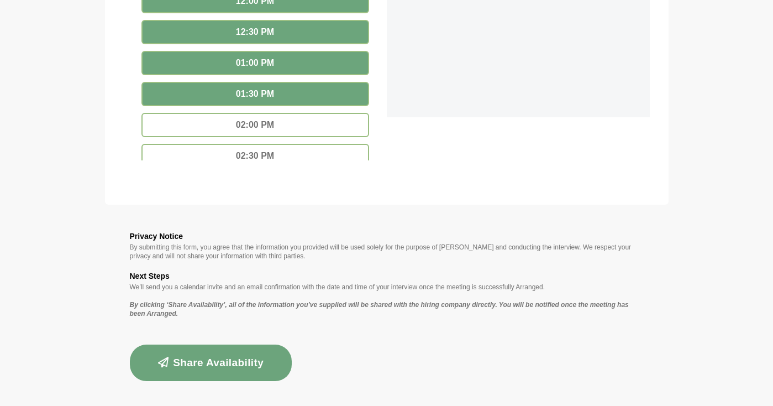
scroll to position [872, 0]
click at [217, 367] on button "Share Availability" at bounding box center [211, 363] width 162 height 36
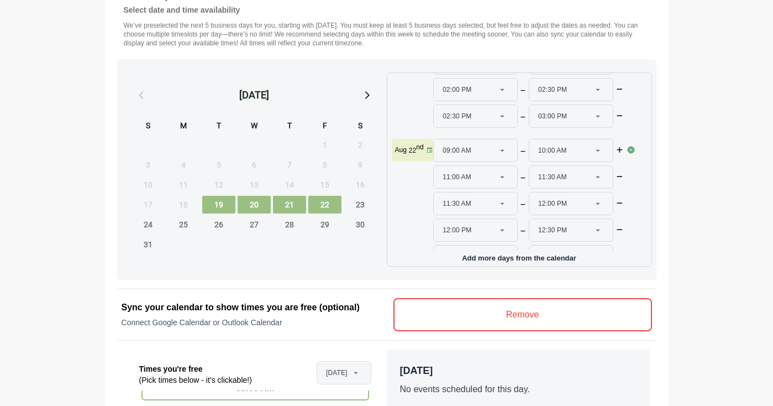
scroll to position [0, 0]
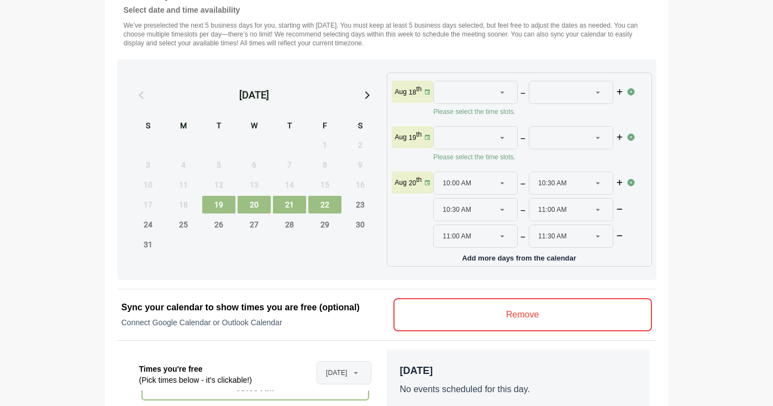
click at [631, 135] on img at bounding box center [631, 137] width 9 height 9
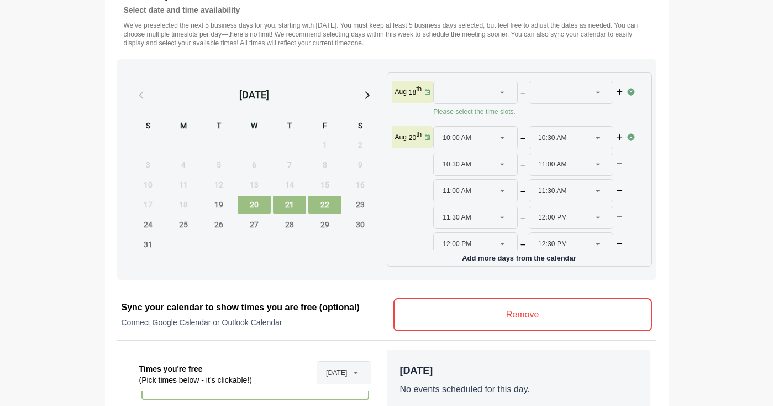
click at [629, 88] on img at bounding box center [631, 91] width 9 height 9
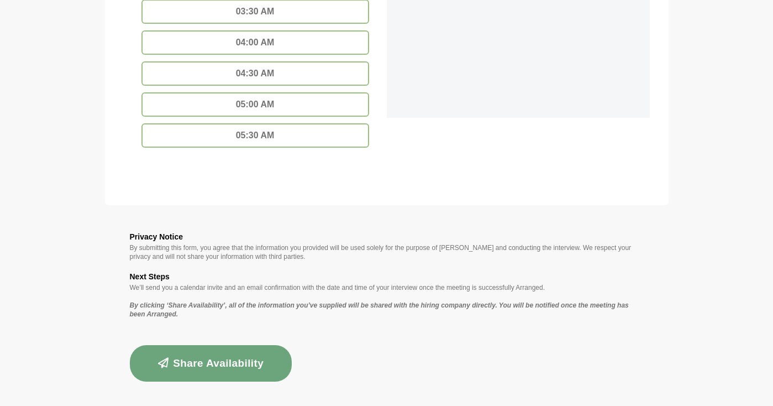
click at [271, 354] on button "Share Availability" at bounding box center [211, 363] width 162 height 36
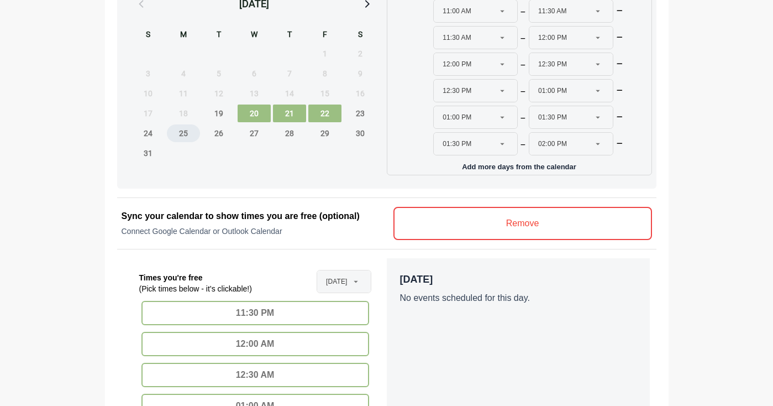
click at [186, 131] on span "25" at bounding box center [183, 133] width 33 height 18
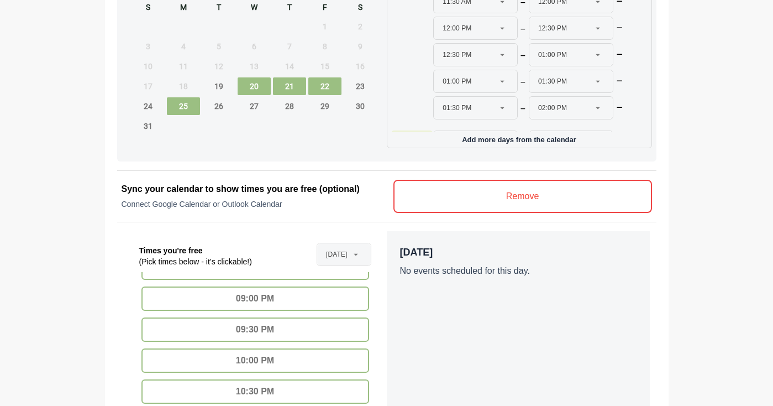
scroll to position [927, 0]
click at [168, 310] on div "09:00 PM" at bounding box center [255, 299] width 228 height 24
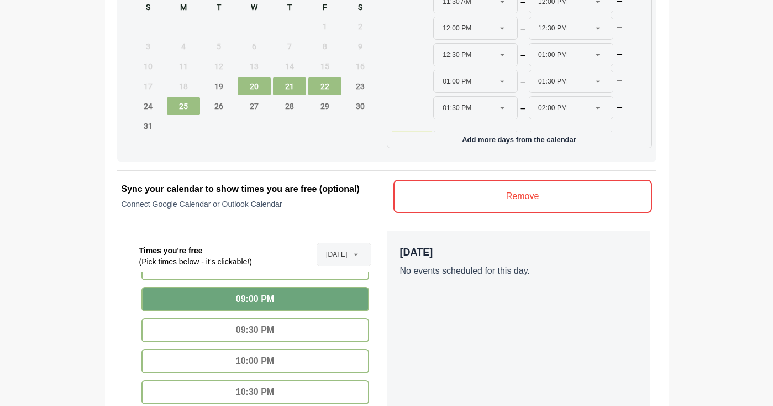
click at [308, 335] on div "09:30 PM" at bounding box center [255, 330] width 228 height 24
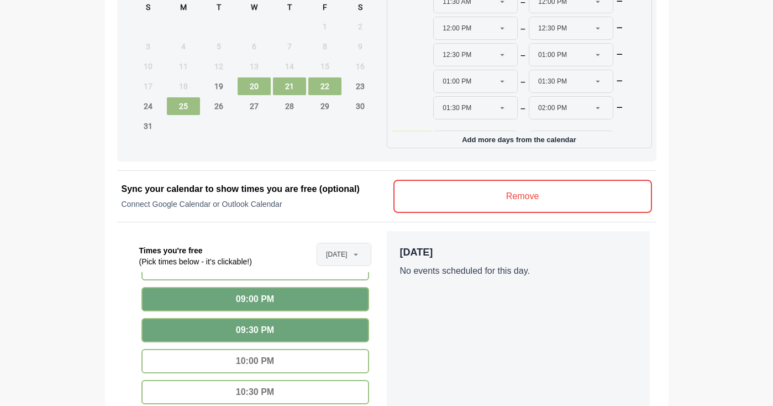
click at [306, 365] on div "10:00 PM" at bounding box center [255, 361] width 228 height 24
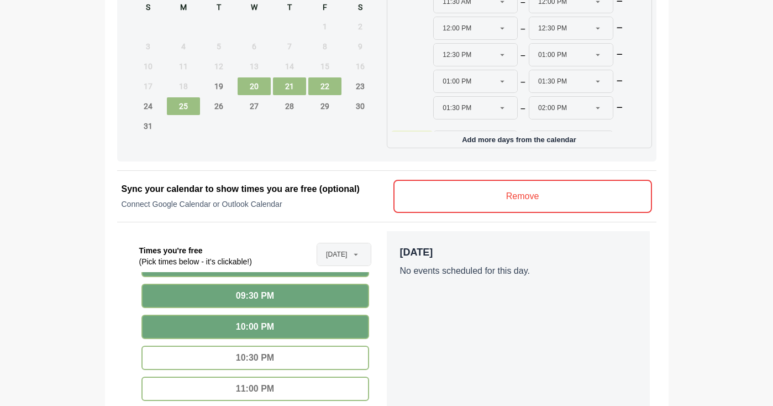
scroll to position [943, 0]
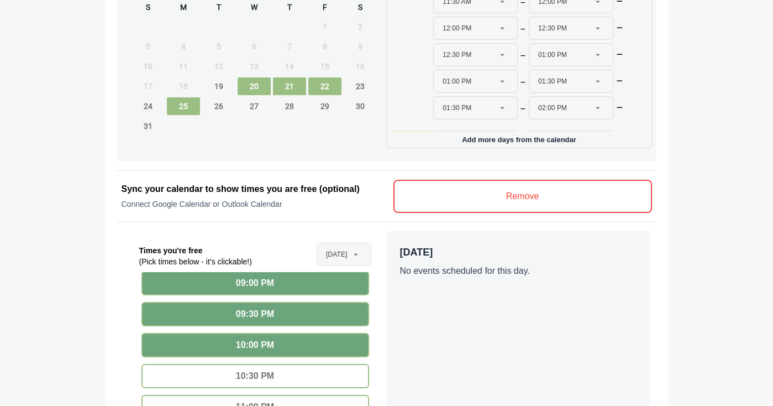
click at [236, 344] on div "10:00 PM" at bounding box center [255, 345] width 228 height 24
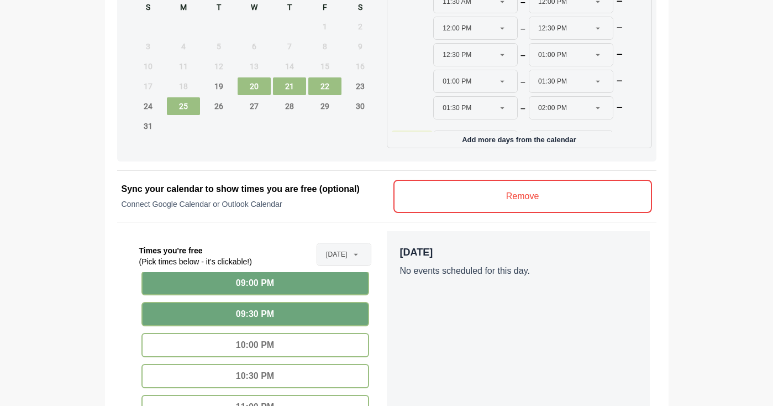
click at [236, 307] on div "09:30 PM" at bounding box center [255, 314] width 228 height 24
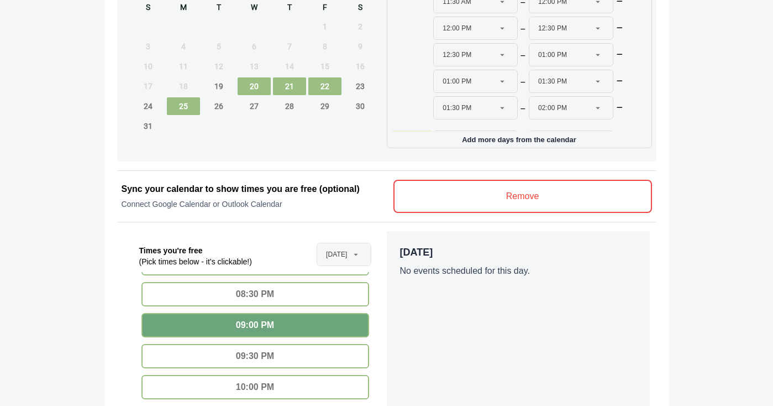
click at [234, 321] on div "09:00 PM" at bounding box center [255, 325] width 228 height 24
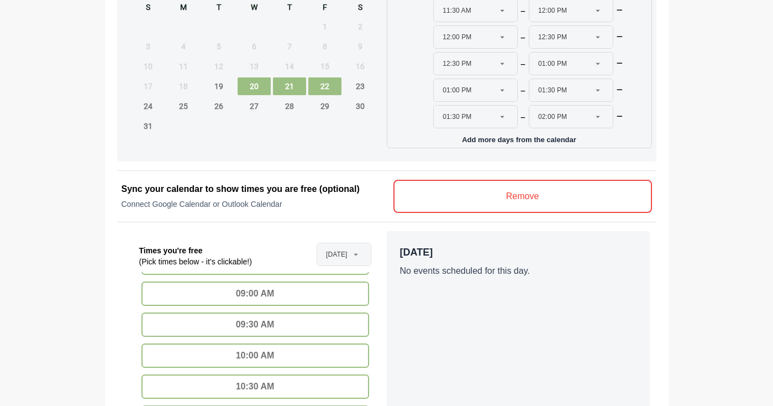
scroll to position [185, 0]
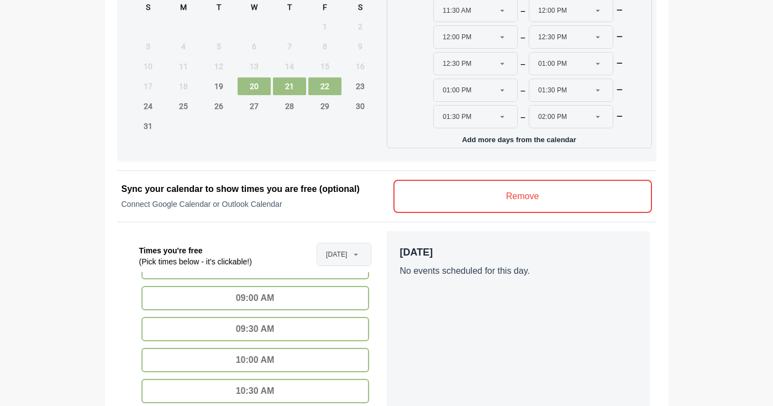
click at [321, 297] on div "09:00 AM" at bounding box center [255, 298] width 228 height 24
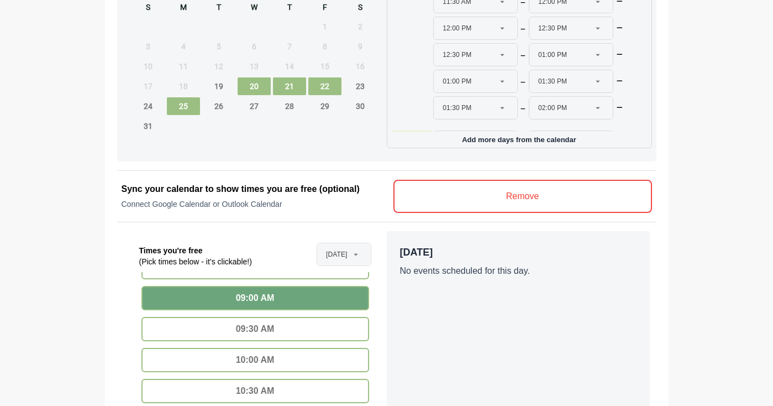
click at [313, 336] on div "09:30 AM" at bounding box center [255, 329] width 228 height 24
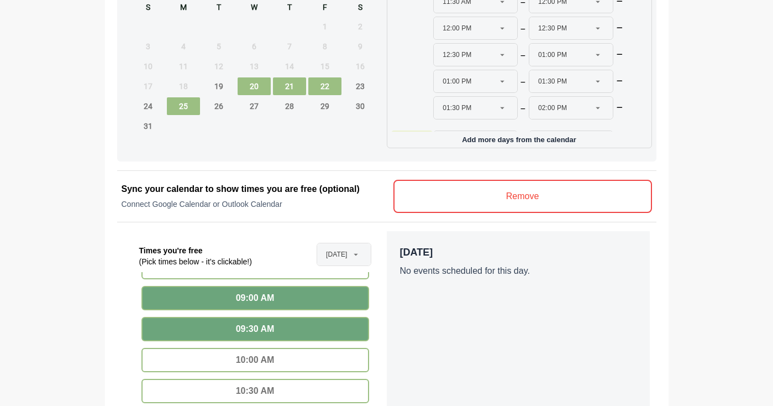
click at [309, 370] on div "10:00 AM" at bounding box center [255, 360] width 228 height 24
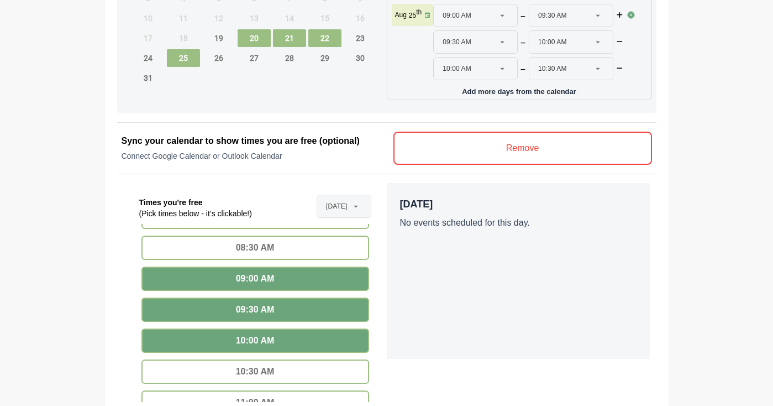
scroll to position [642, 0]
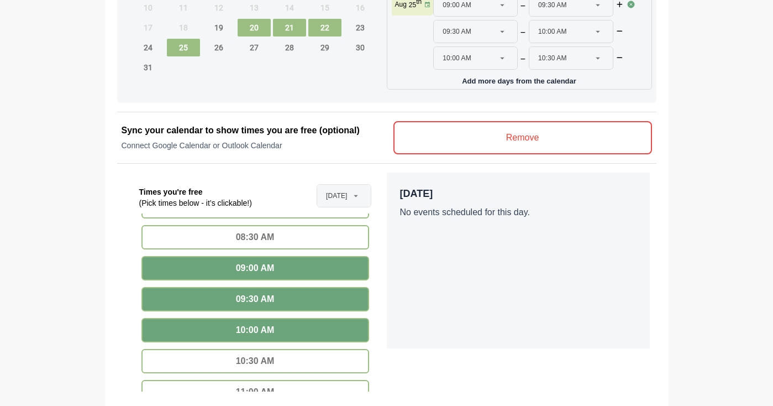
click at [313, 359] on div "10:30 AM" at bounding box center [255, 361] width 228 height 24
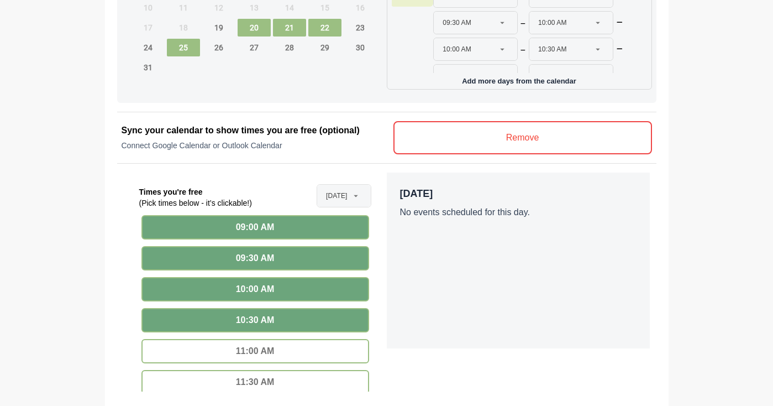
scroll to position [223, 0]
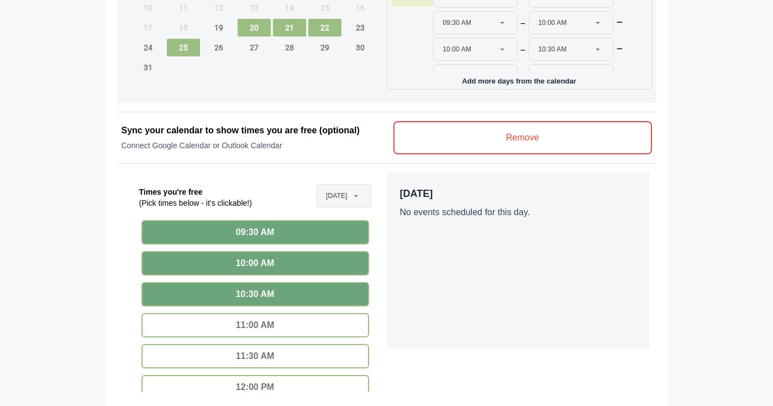
click at [305, 325] on div "11:00 AM" at bounding box center [255, 325] width 228 height 24
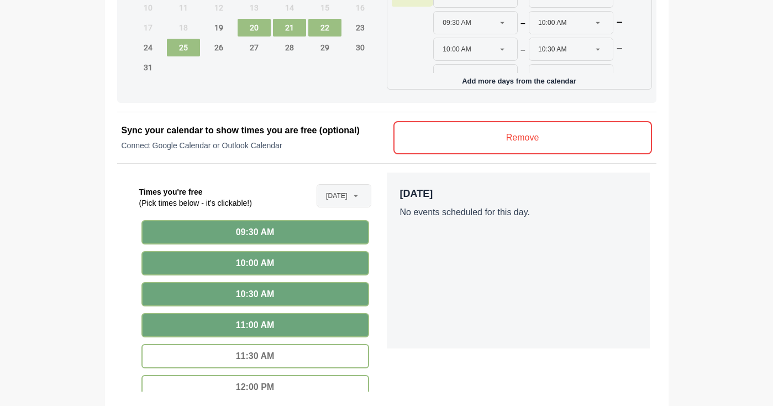
click at [303, 360] on div "11:30 AM" at bounding box center [255, 356] width 228 height 24
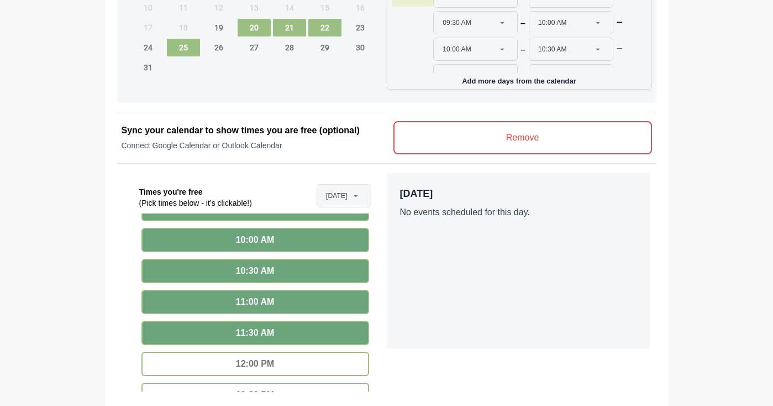
scroll to position [248, 0]
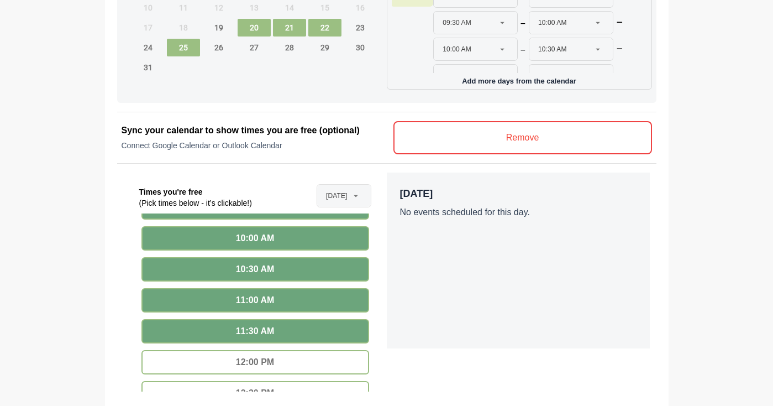
click at [304, 359] on div "12:00 PM" at bounding box center [255, 362] width 228 height 24
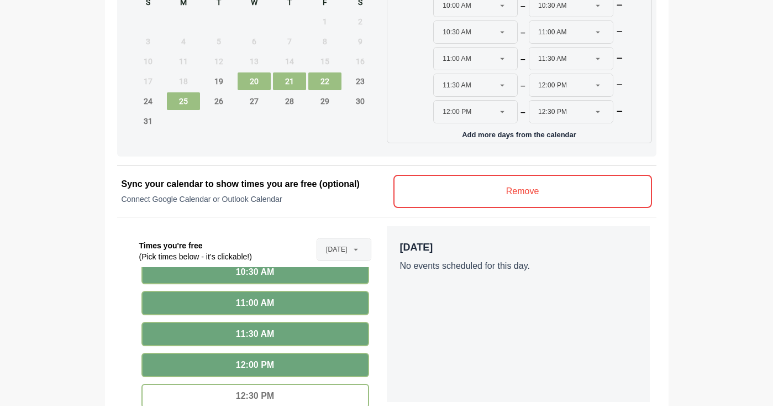
scroll to position [659, 0]
click at [218, 103] on span "26" at bounding box center [218, 101] width 33 height 18
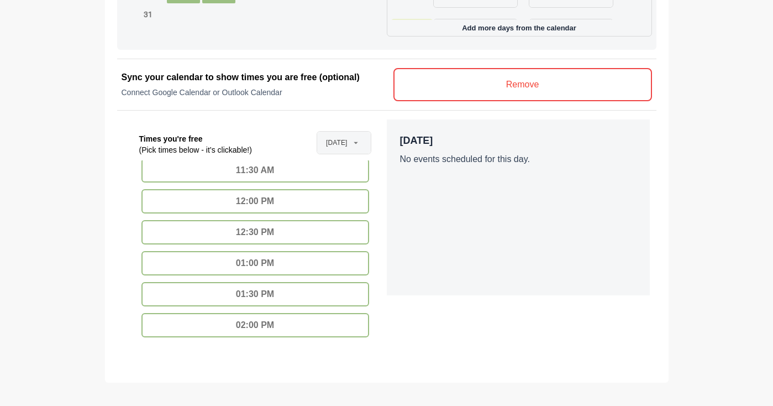
scroll to position [352, 0]
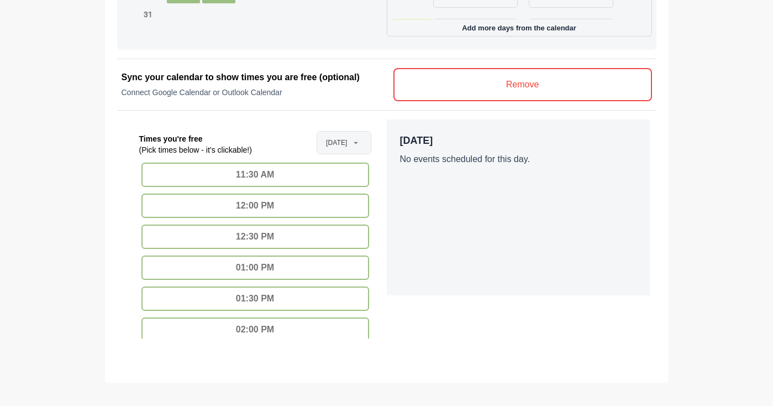
click at [276, 214] on div "12:00 PM" at bounding box center [255, 205] width 228 height 24
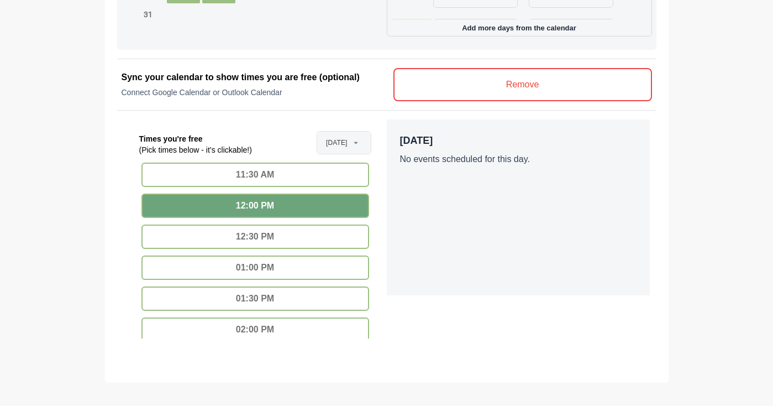
click at [276, 236] on div "12:30 PM" at bounding box center [255, 236] width 228 height 24
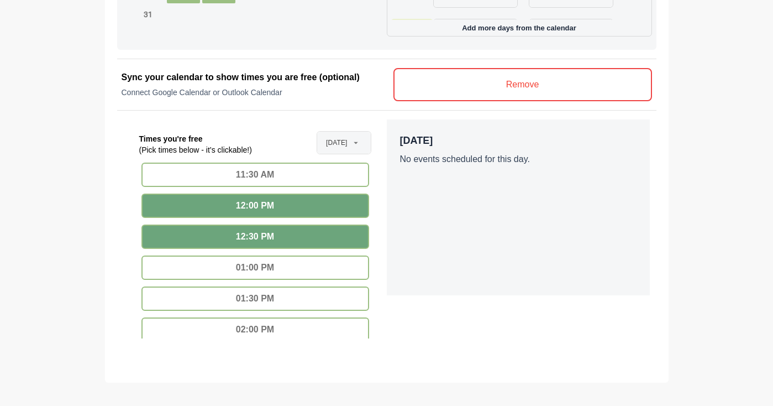
click at [276, 270] on div "01:00 PM" at bounding box center [255, 267] width 228 height 24
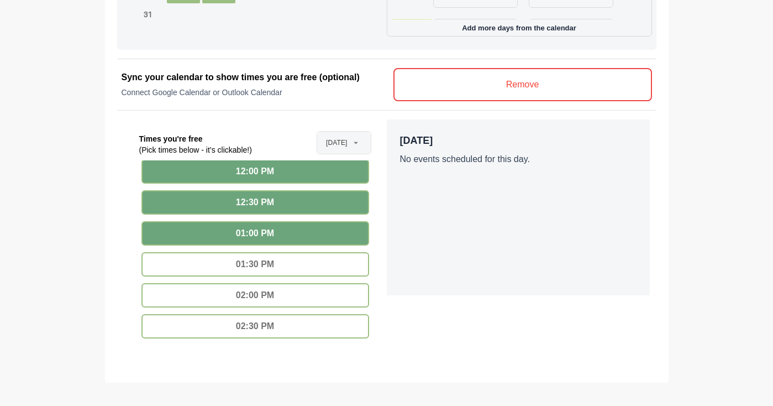
scroll to position [386, 0]
click at [276, 270] on div "01:30 PM" at bounding box center [255, 263] width 228 height 24
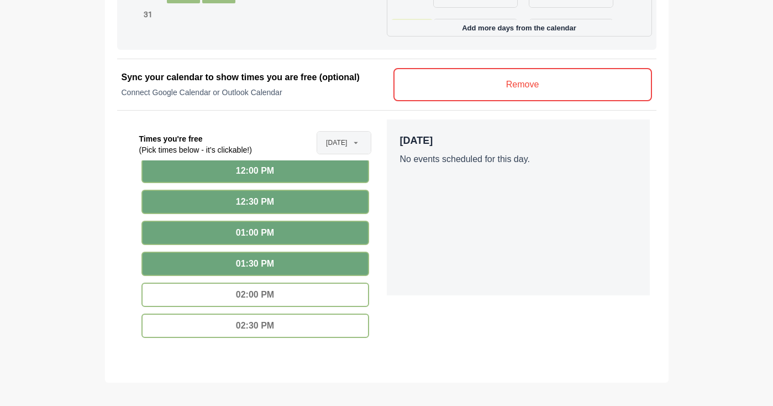
click at [274, 303] on div "02:00 PM" at bounding box center [255, 294] width 228 height 24
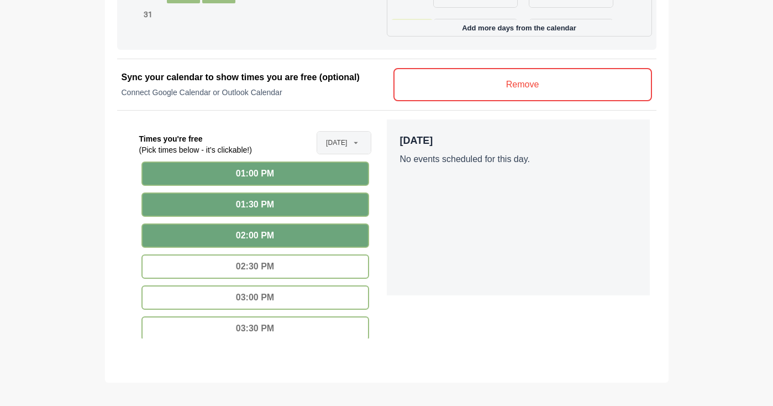
scroll to position [446, 0]
click at [288, 265] on div "02:30 PM" at bounding box center [255, 266] width 228 height 24
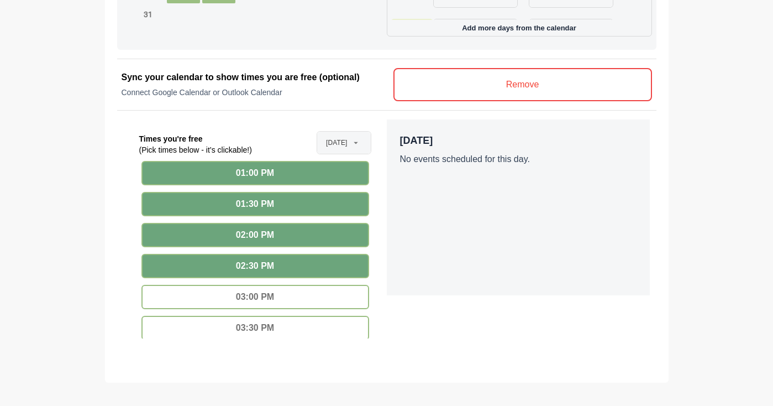
click at [285, 292] on div "03:00 PM" at bounding box center [255, 297] width 228 height 24
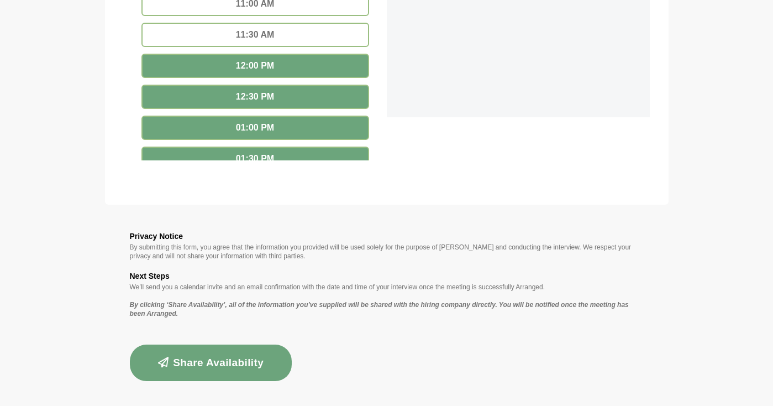
scroll to position [872, 0]
click at [272, 354] on button "Share Availability" at bounding box center [211, 363] width 162 height 36
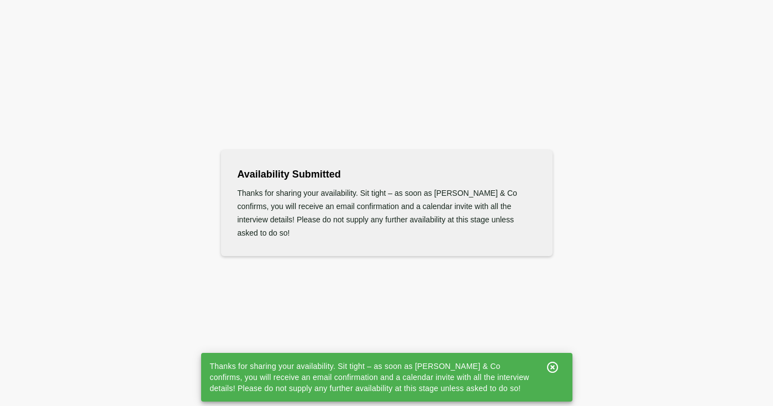
scroll to position [0, 0]
